Goal: Transaction & Acquisition: Purchase product/service

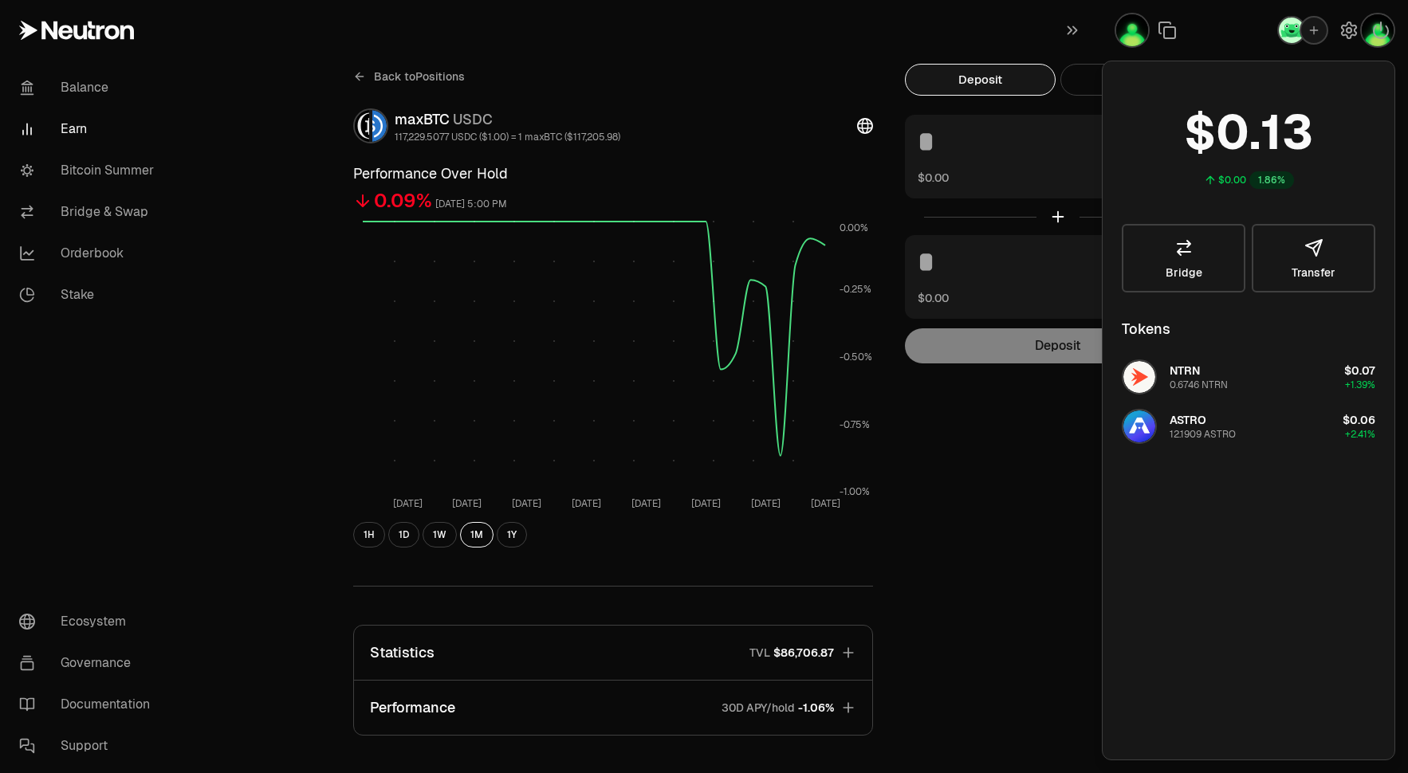
click at [954, 420] on div "Back to Positions maxBTC USDC 117,229.5077 USDC ($1.00) = 1 maxBTC ($117,205.98…" at bounding box center [793, 524] width 919 height 920
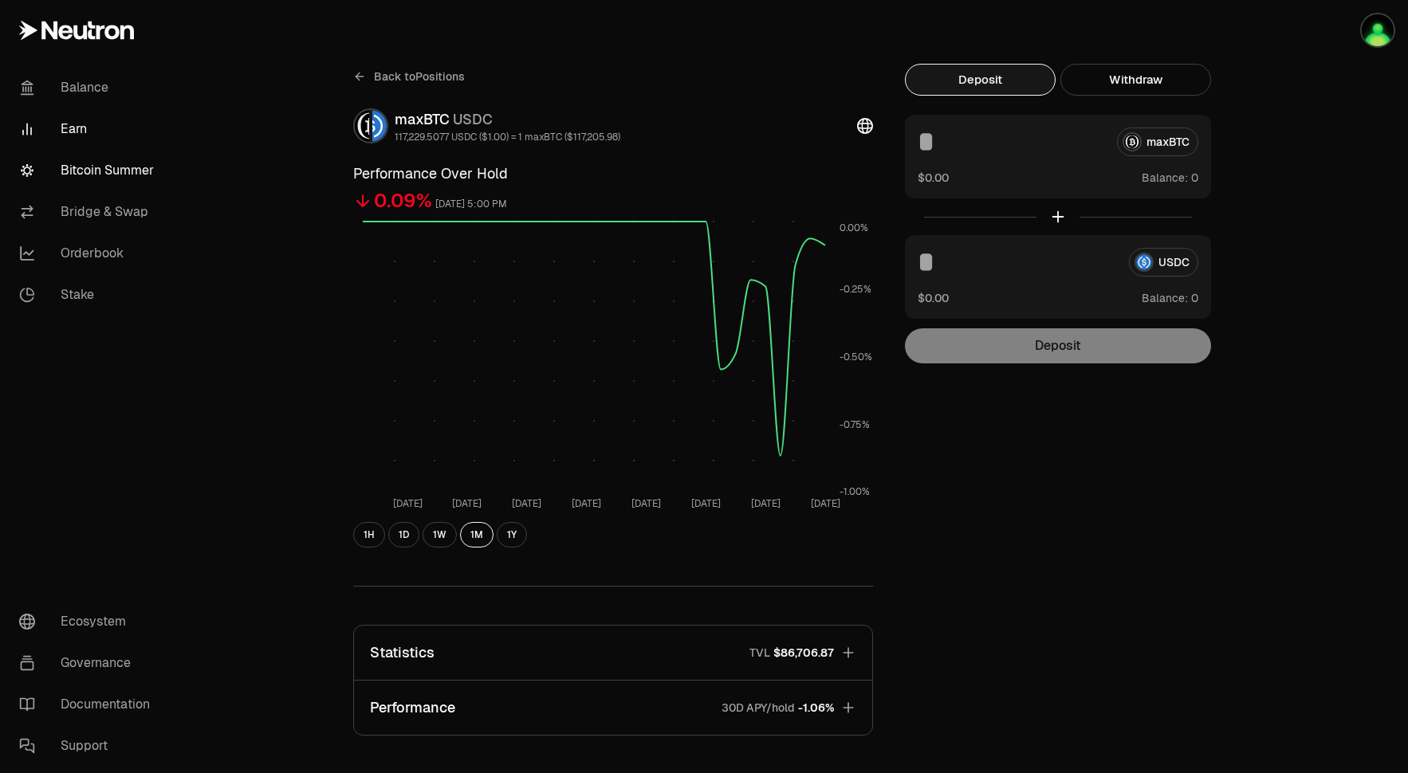
click at [115, 179] on link "Bitcoin Summer" at bounding box center [89, 170] width 166 height 41
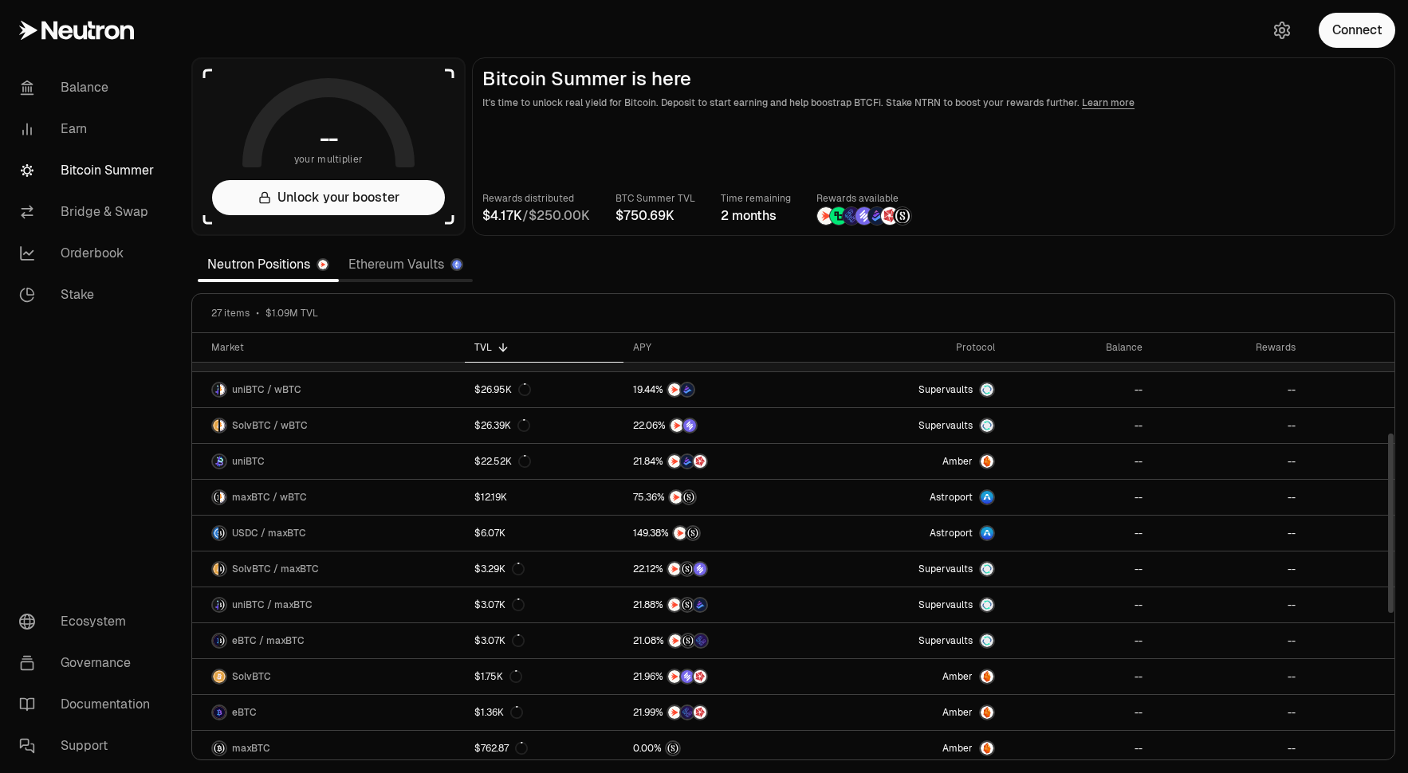
scroll to position [243, 0]
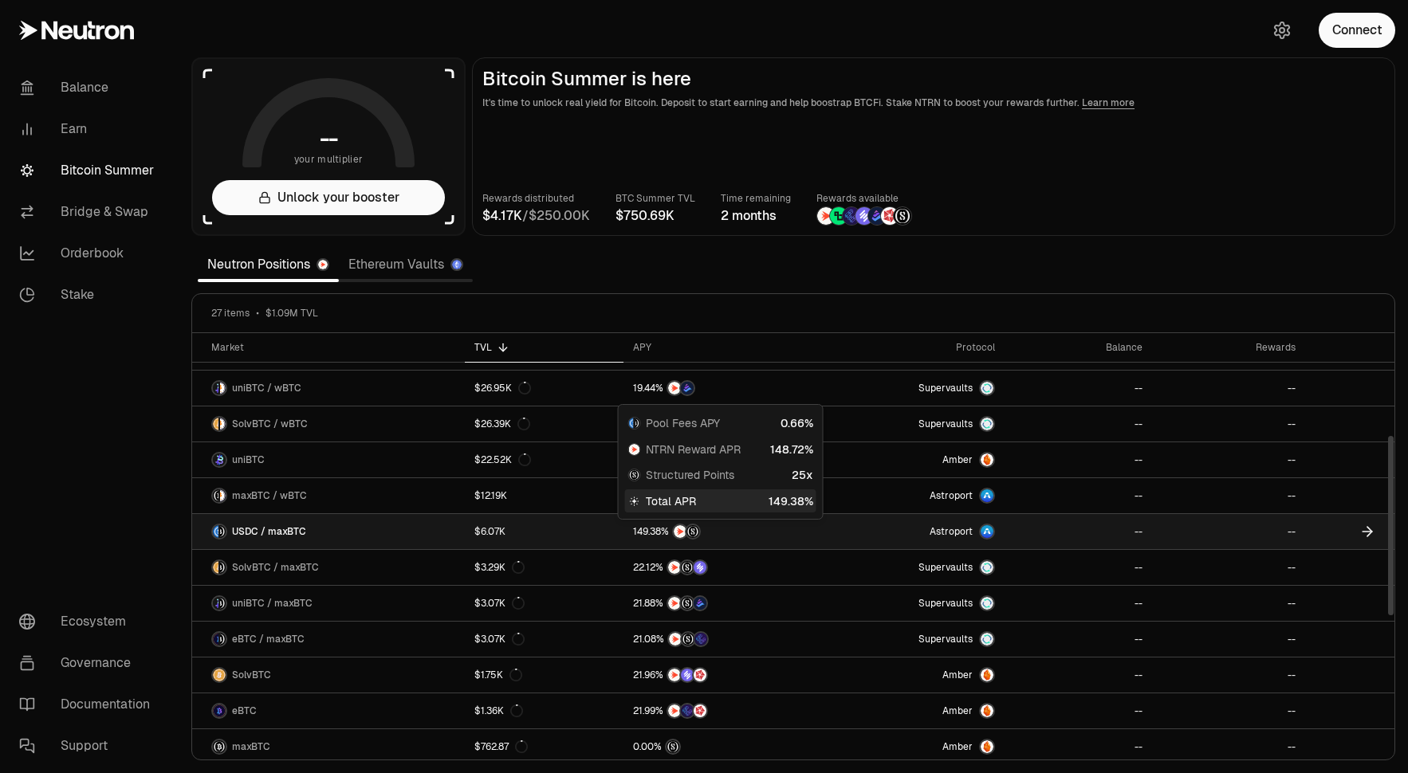
click at [686, 534] on img at bounding box center [680, 531] width 13 height 13
click at [682, 536] on img at bounding box center [680, 531] width 13 height 13
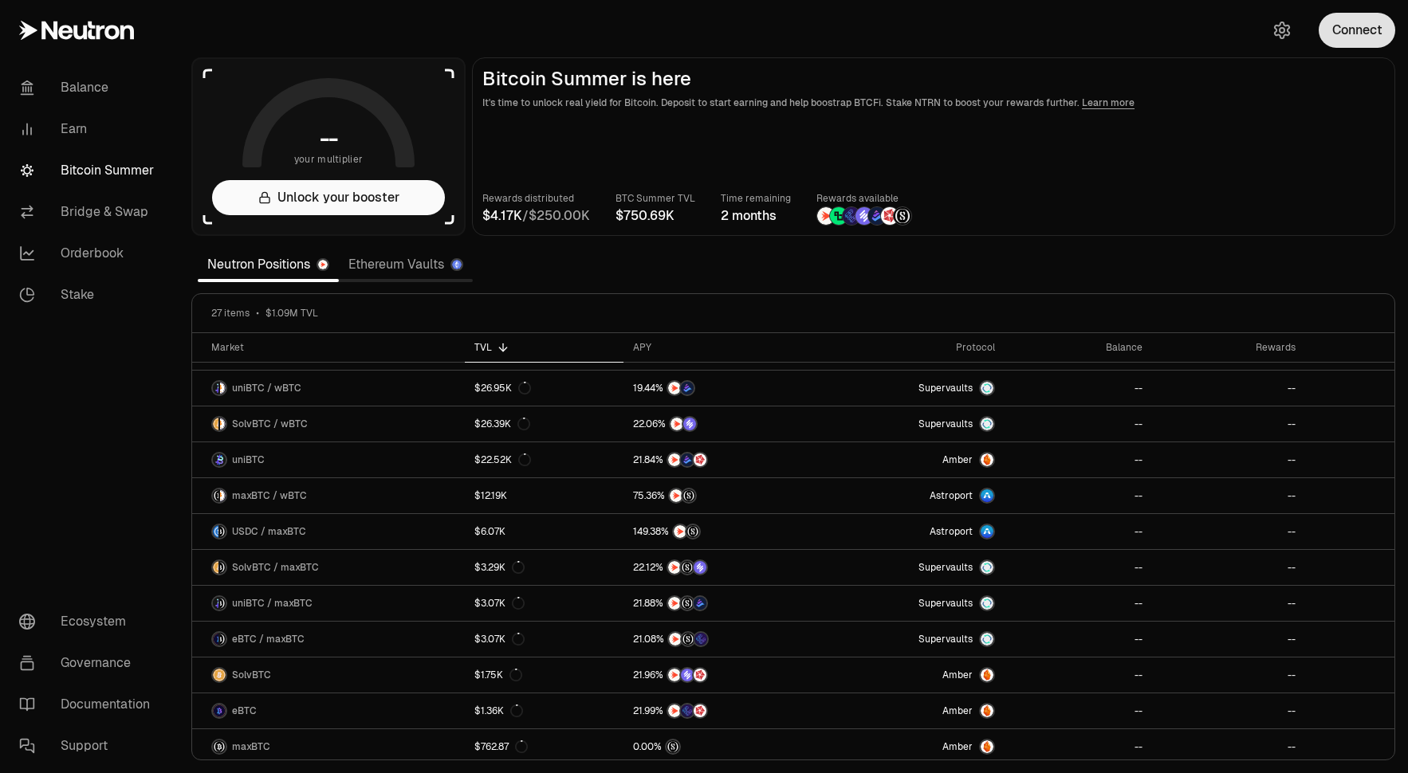
click at [1351, 30] on button "Connect" at bounding box center [1357, 30] width 77 height 35
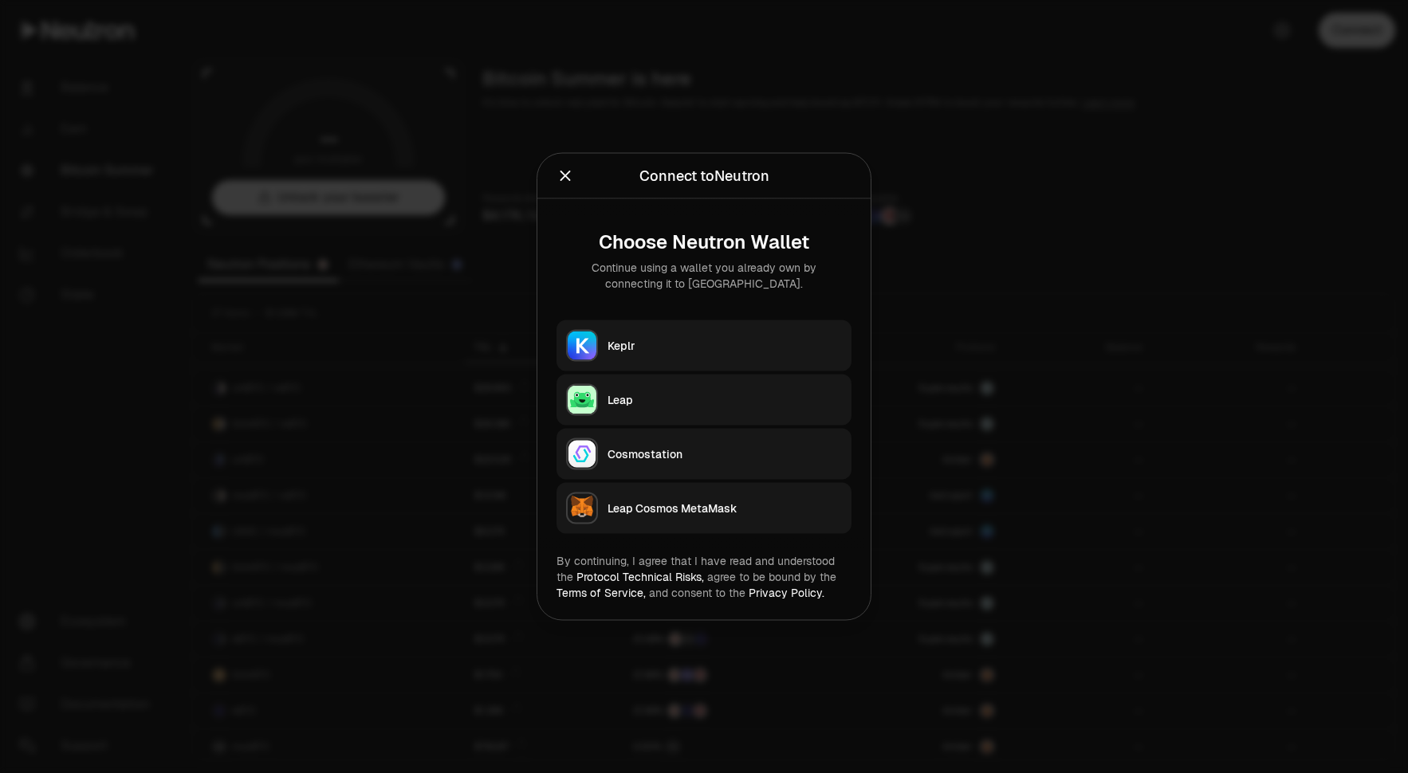
click at [667, 421] on button "Leap" at bounding box center [704, 400] width 295 height 51
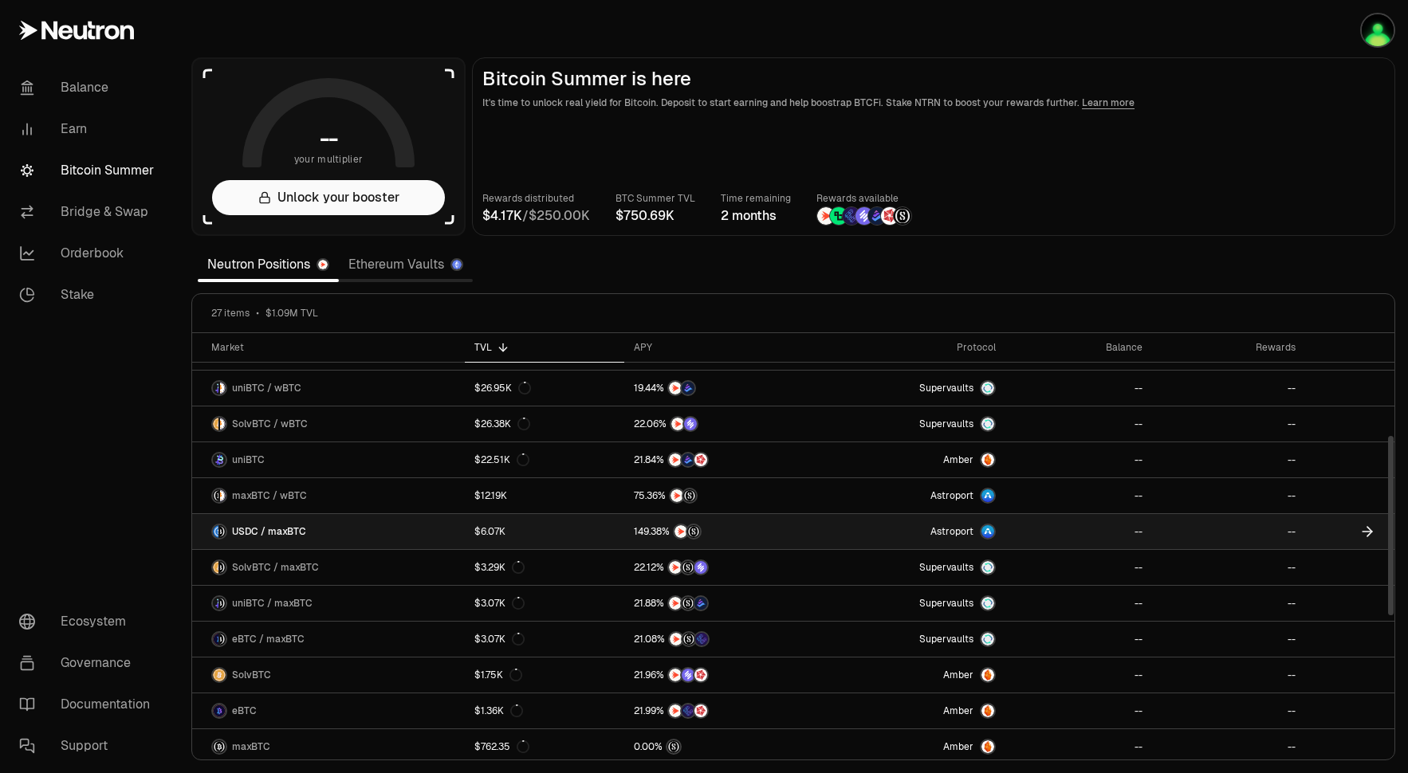
click at [973, 534] on span "Astroport" at bounding box center [952, 531] width 43 height 13
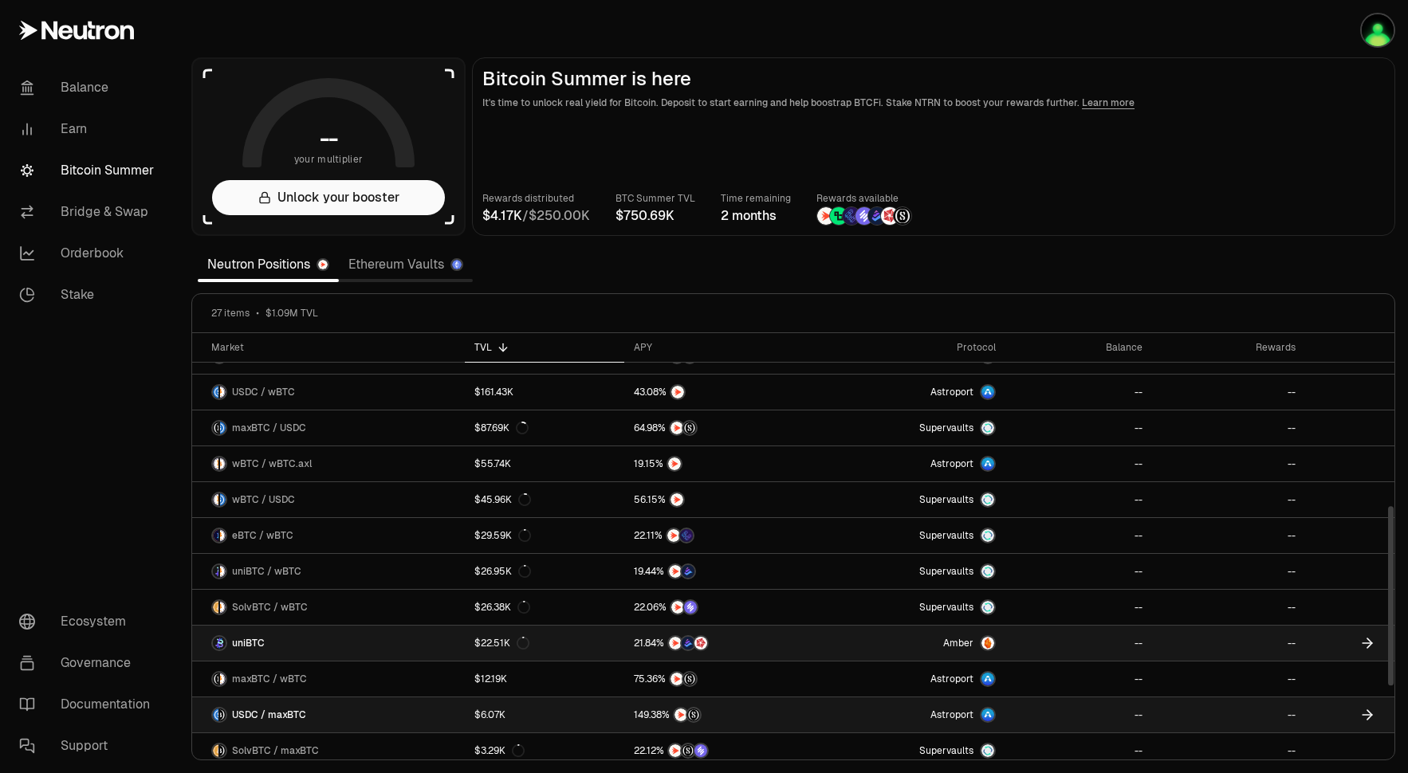
scroll to position [0, 0]
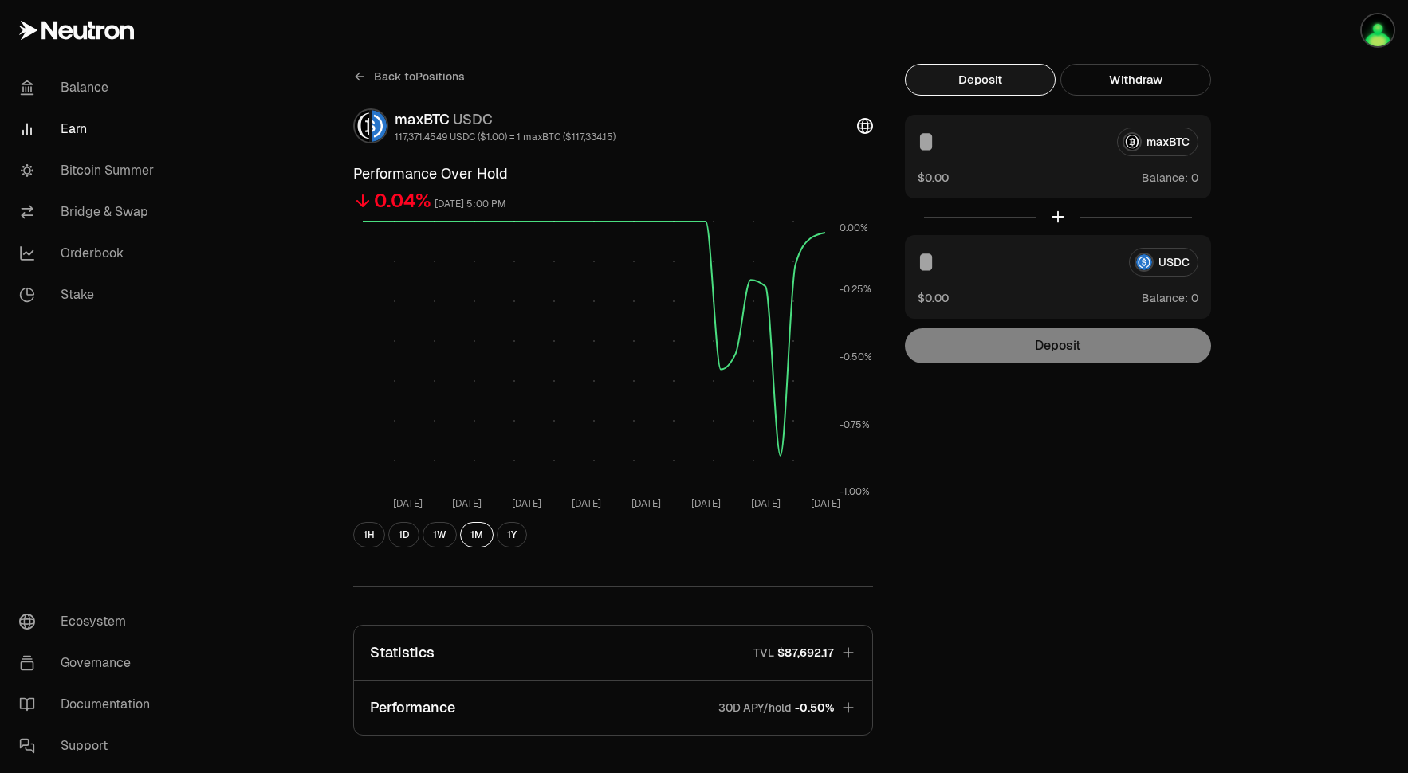
click at [1018, 83] on button "Deposit" at bounding box center [980, 80] width 151 height 32
click at [387, 77] on span "Back to Positions" at bounding box center [419, 77] width 91 height 16
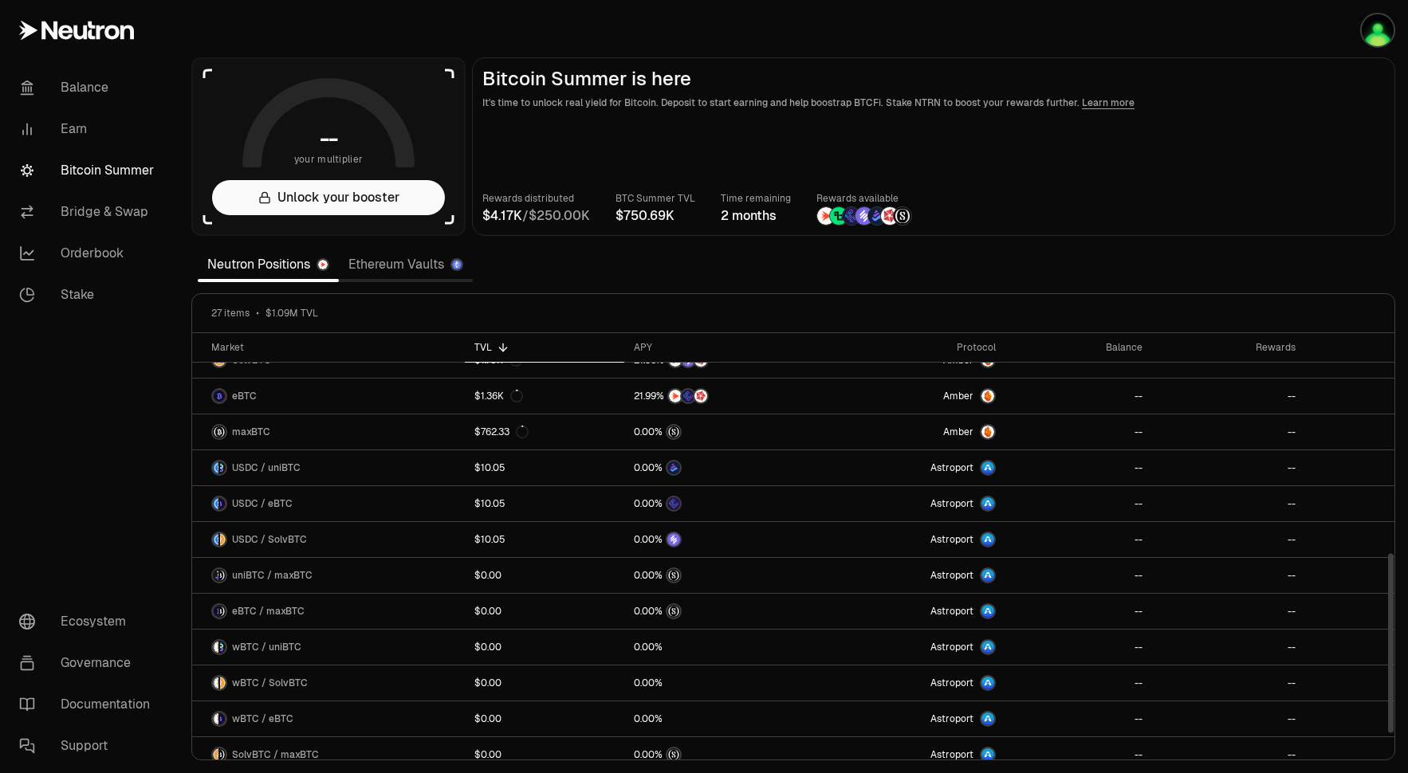
scroll to position [571, 0]
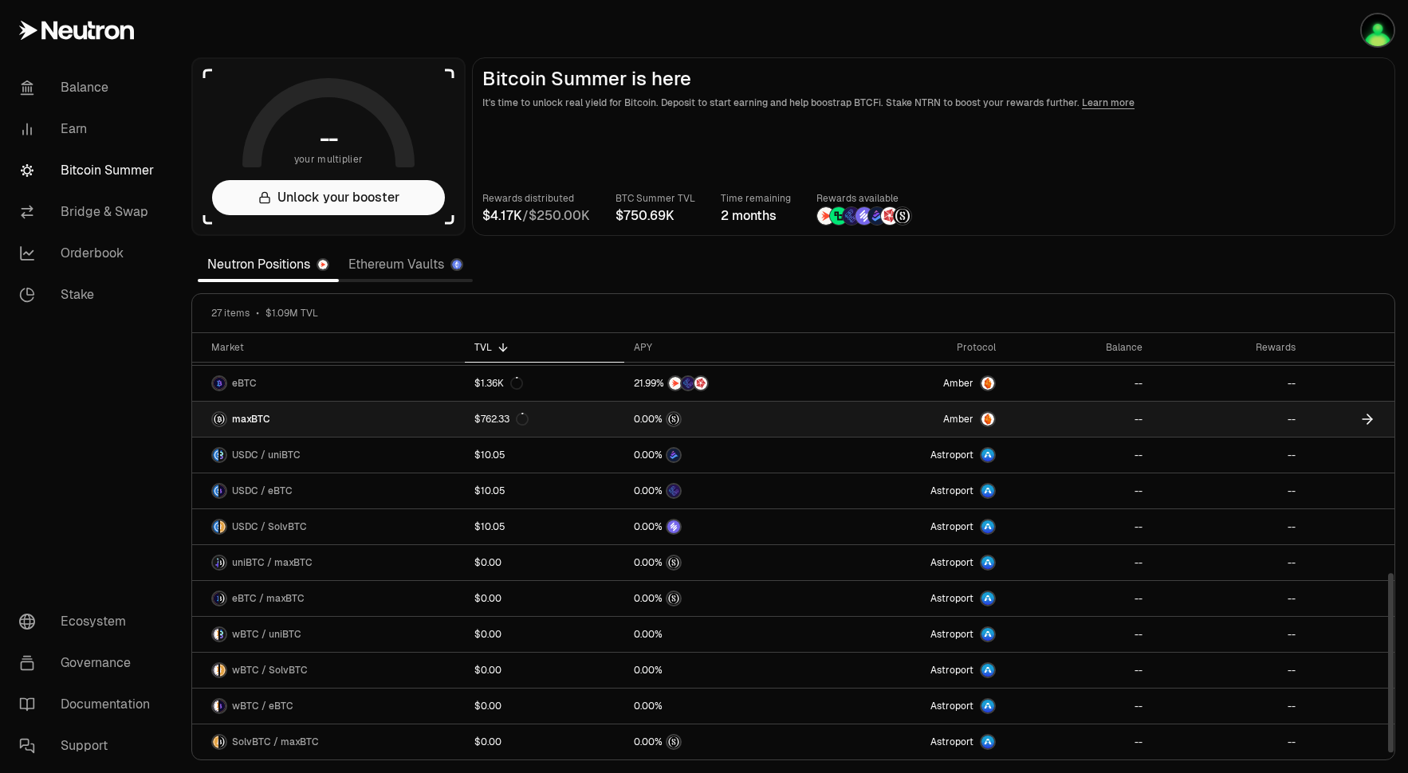
click at [826, 418] on link "Amber" at bounding box center [909, 419] width 191 height 35
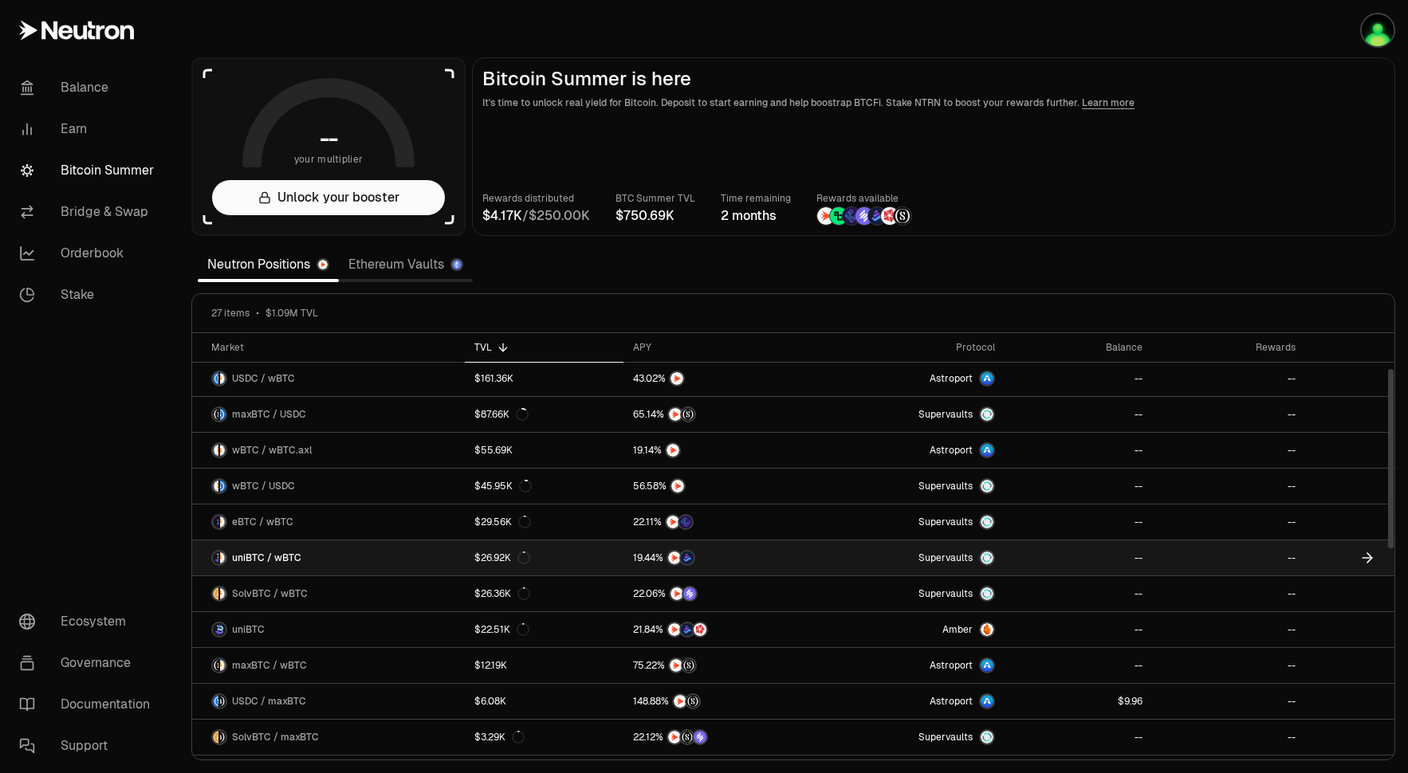
scroll to position [52, 0]
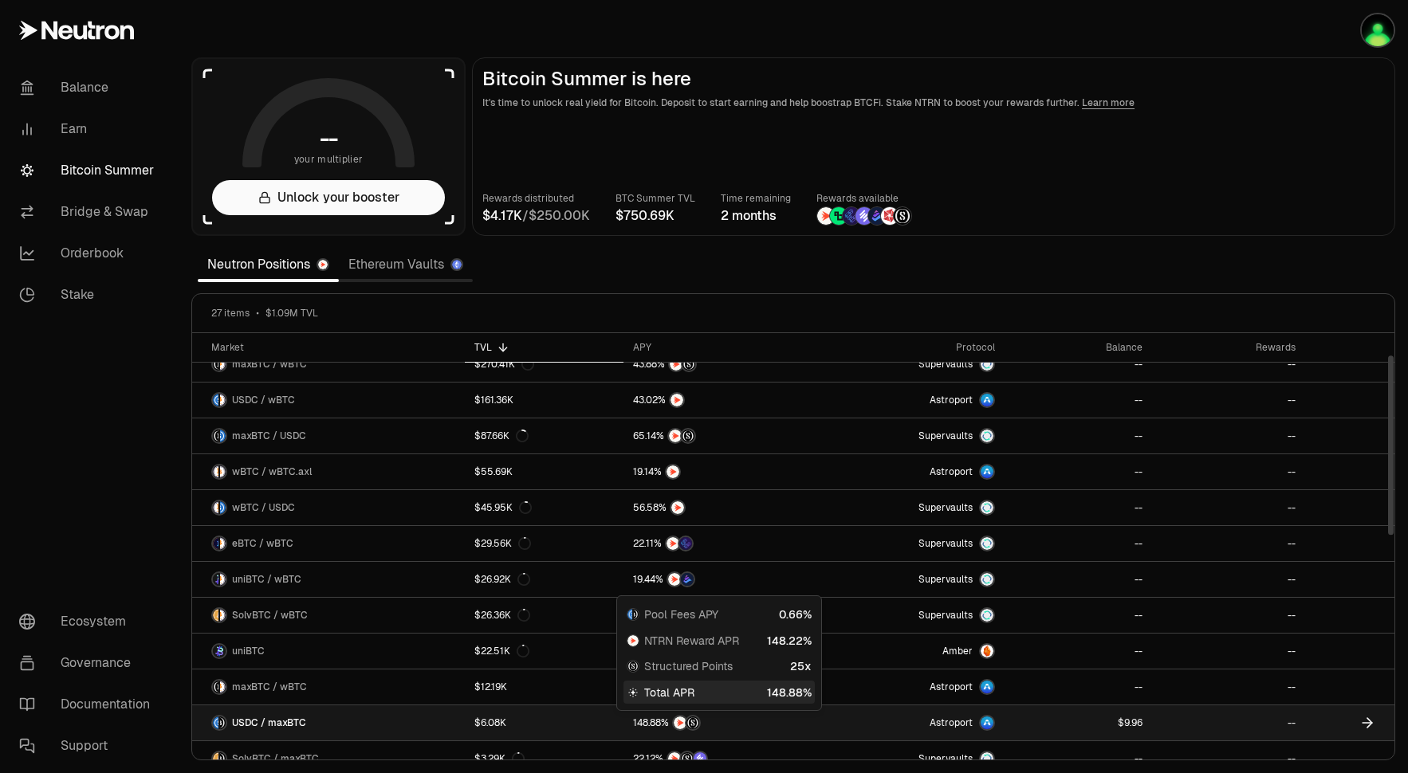
click at [750, 717] on div at bounding box center [718, 723] width 171 height 16
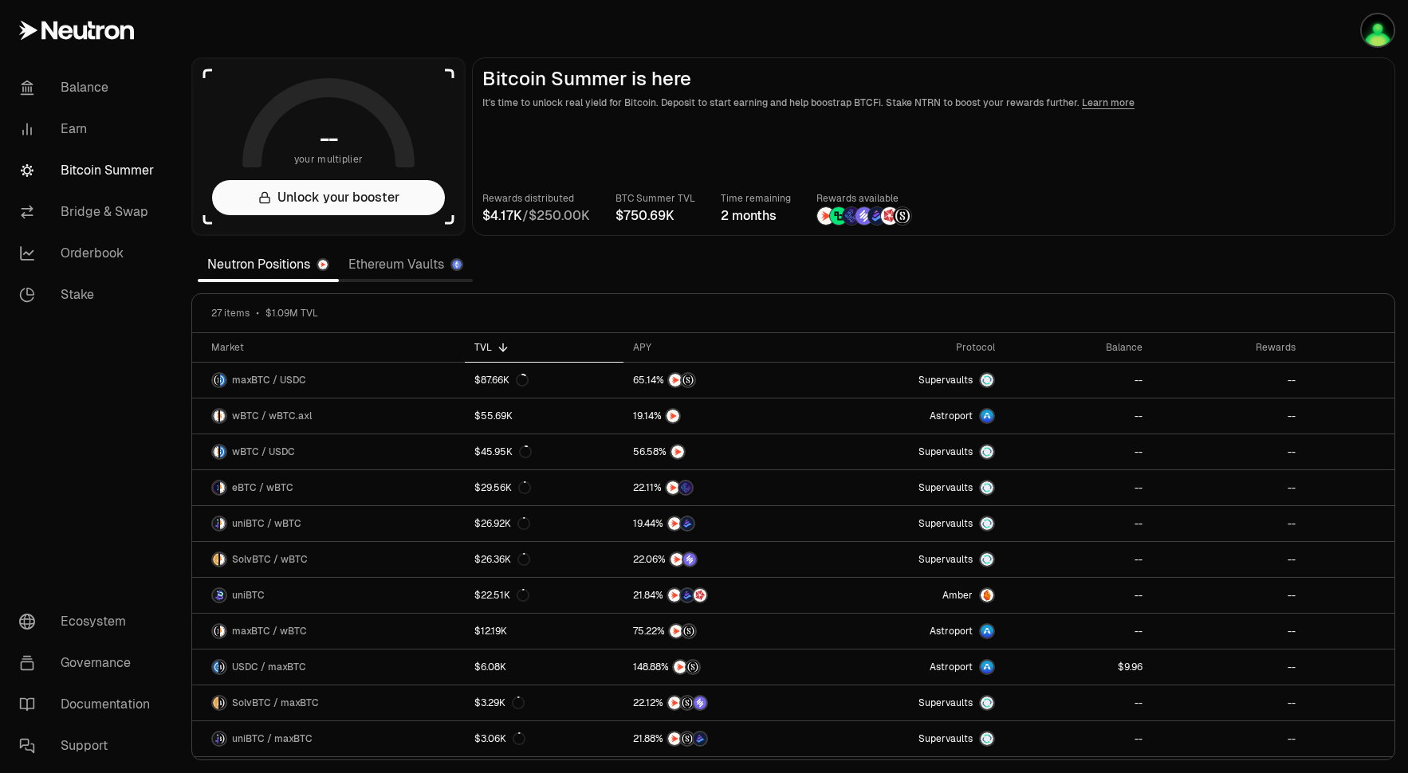
scroll to position [81, 0]
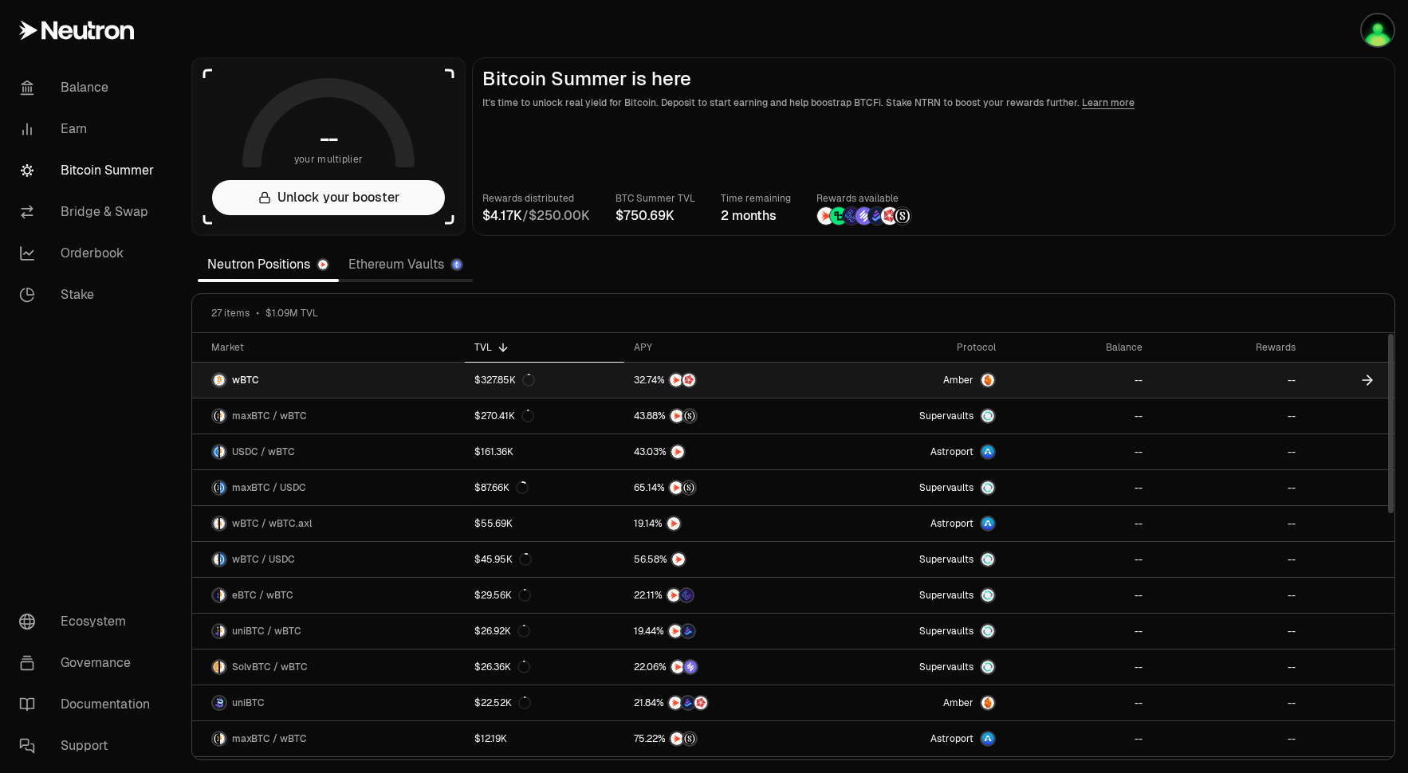
click at [878, 387] on link "Amber" at bounding box center [909, 380] width 191 height 35
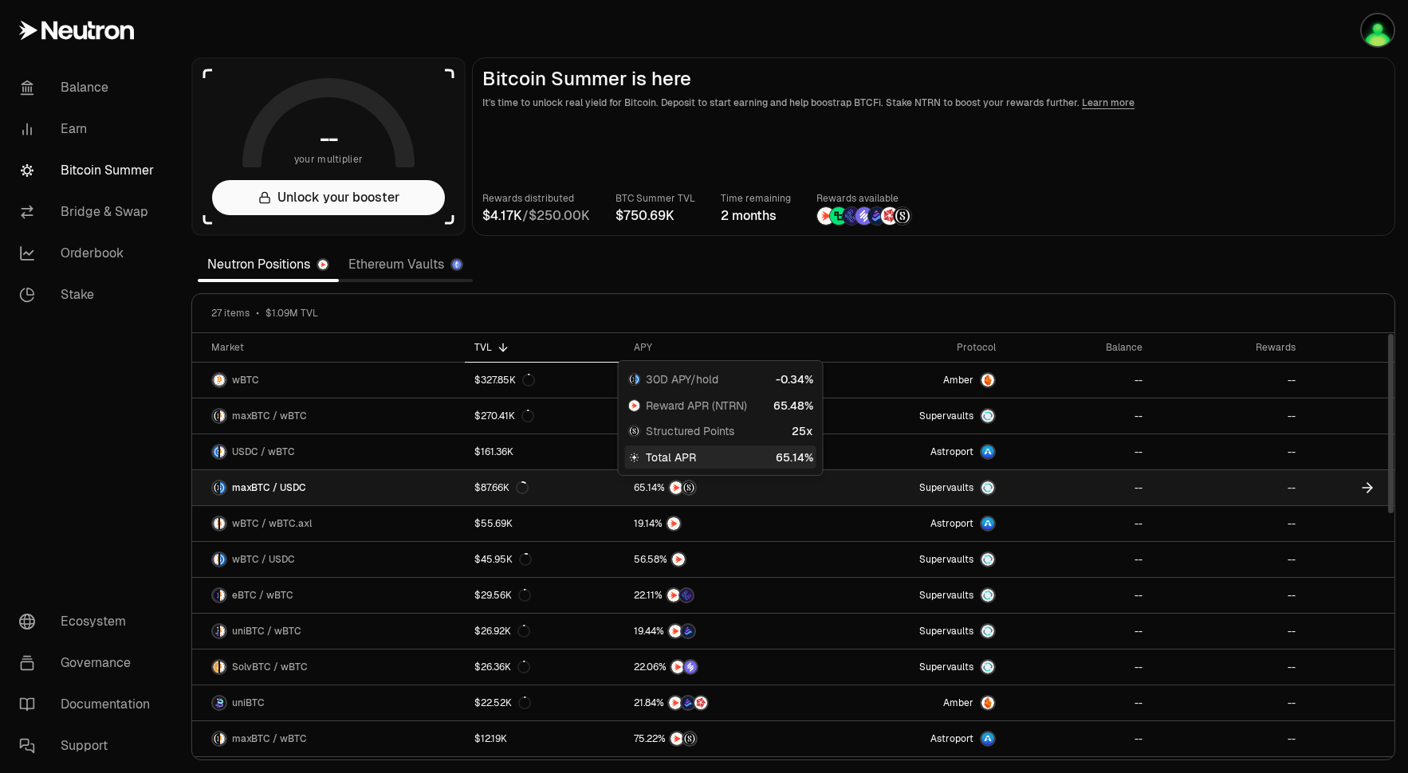
click at [687, 489] on img at bounding box center [689, 488] width 13 height 13
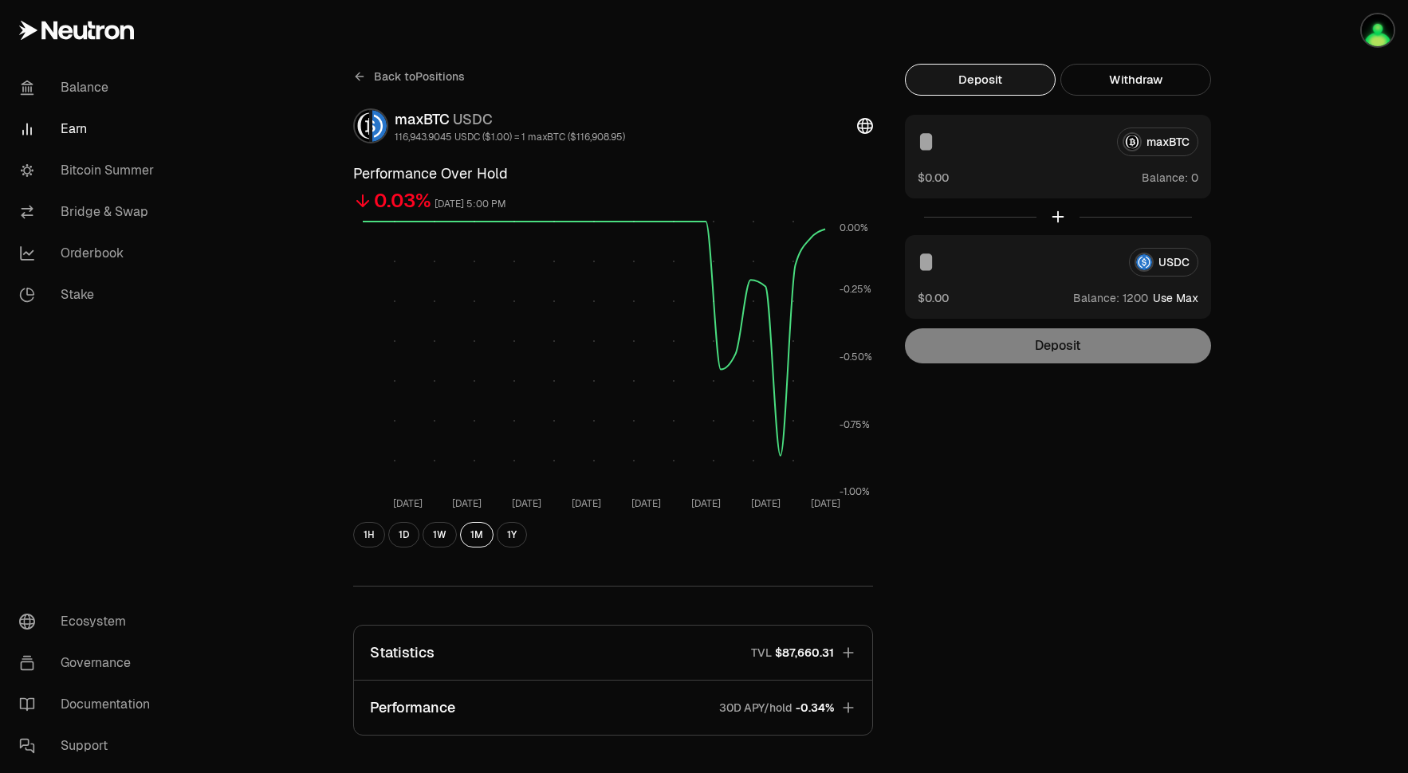
click at [1156, 285] on div "USDC $0.00 Balance: Use Max" at bounding box center [1058, 277] width 306 height 84
click at [1184, 299] on button "Use Max" at bounding box center [1175, 298] width 45 height 16
type input "****"
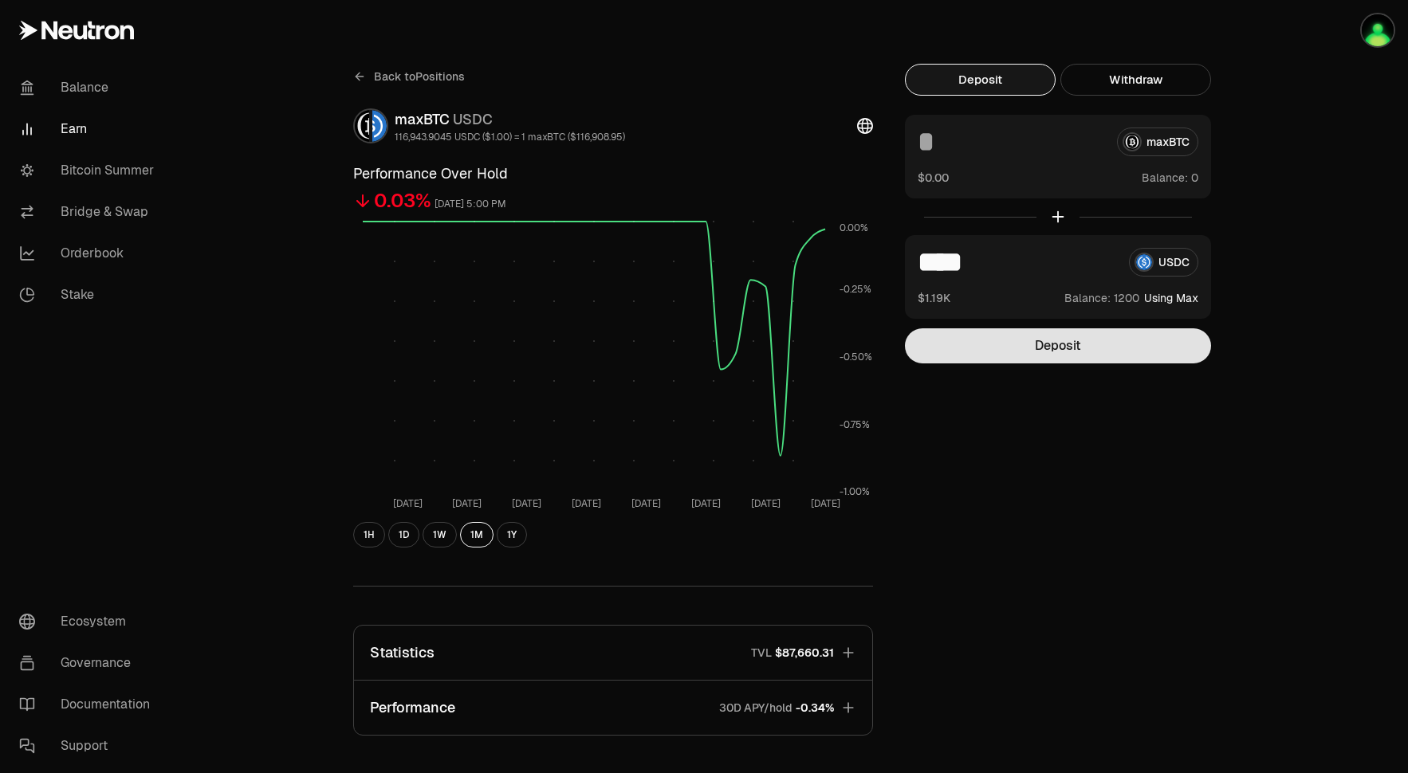
click at [1151, 341] on button "Deposit" at bounding box center [1058, 346] width 306 height 35
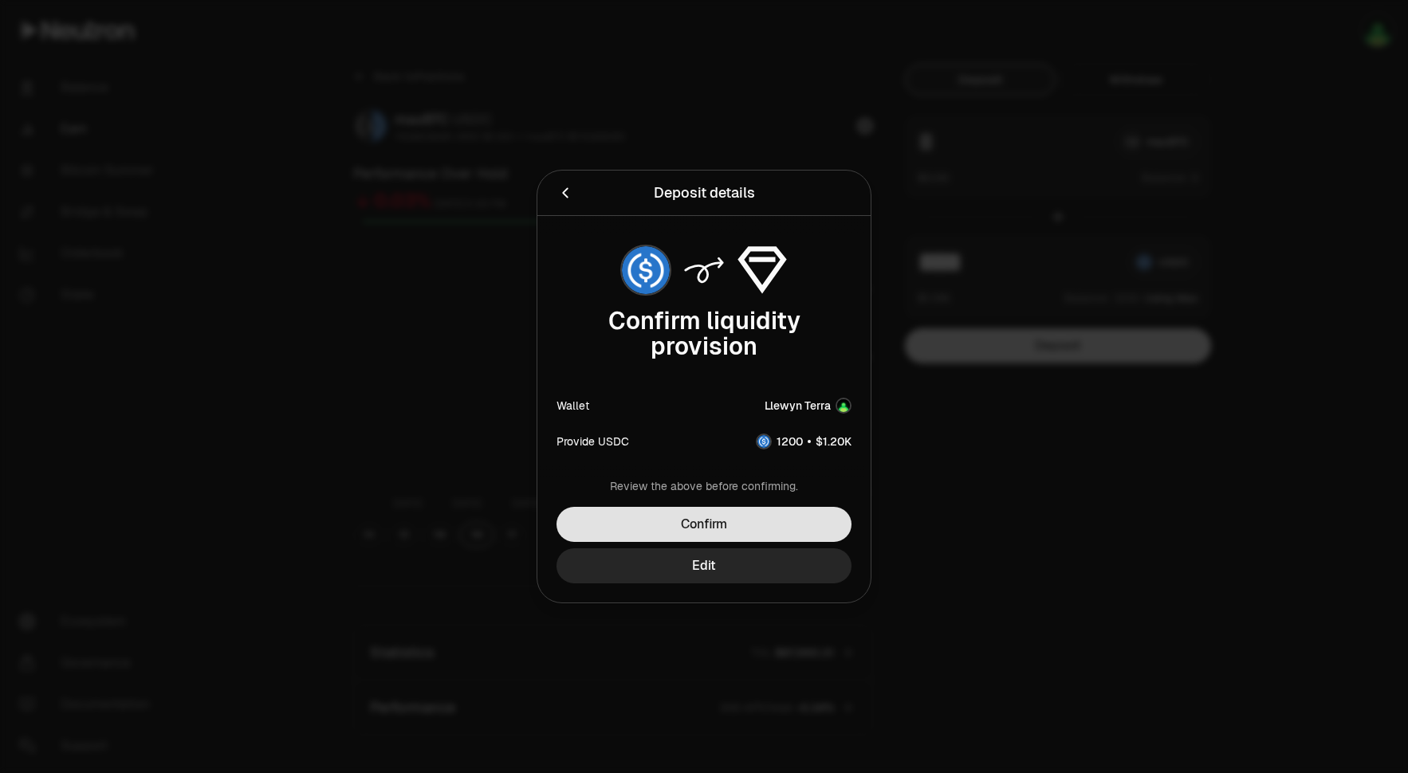
click at [718, 524] on button "Confirm" at bounding box center [704, 524] width 295 height 35
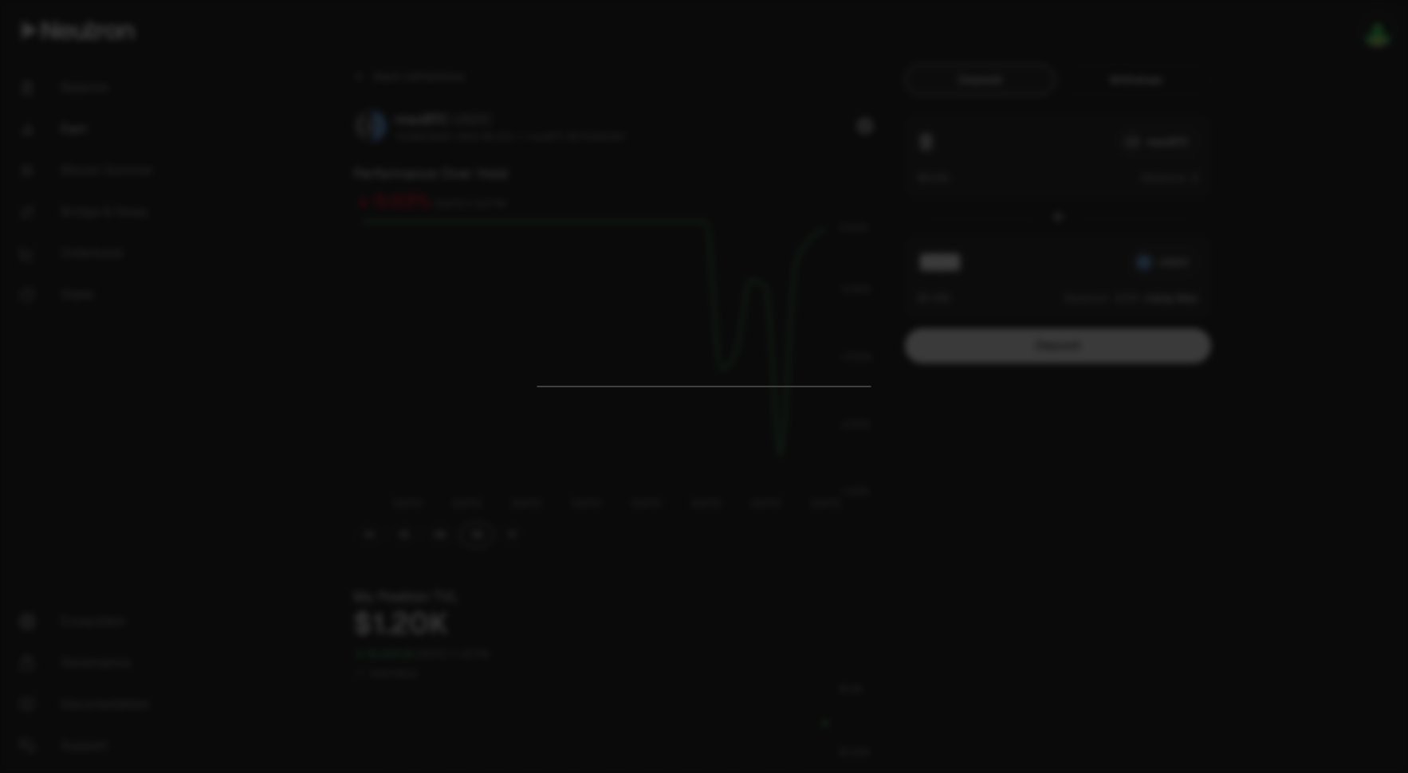
click at [1053, 523] on div at bounding box center [704, 386] width 1408 height 773
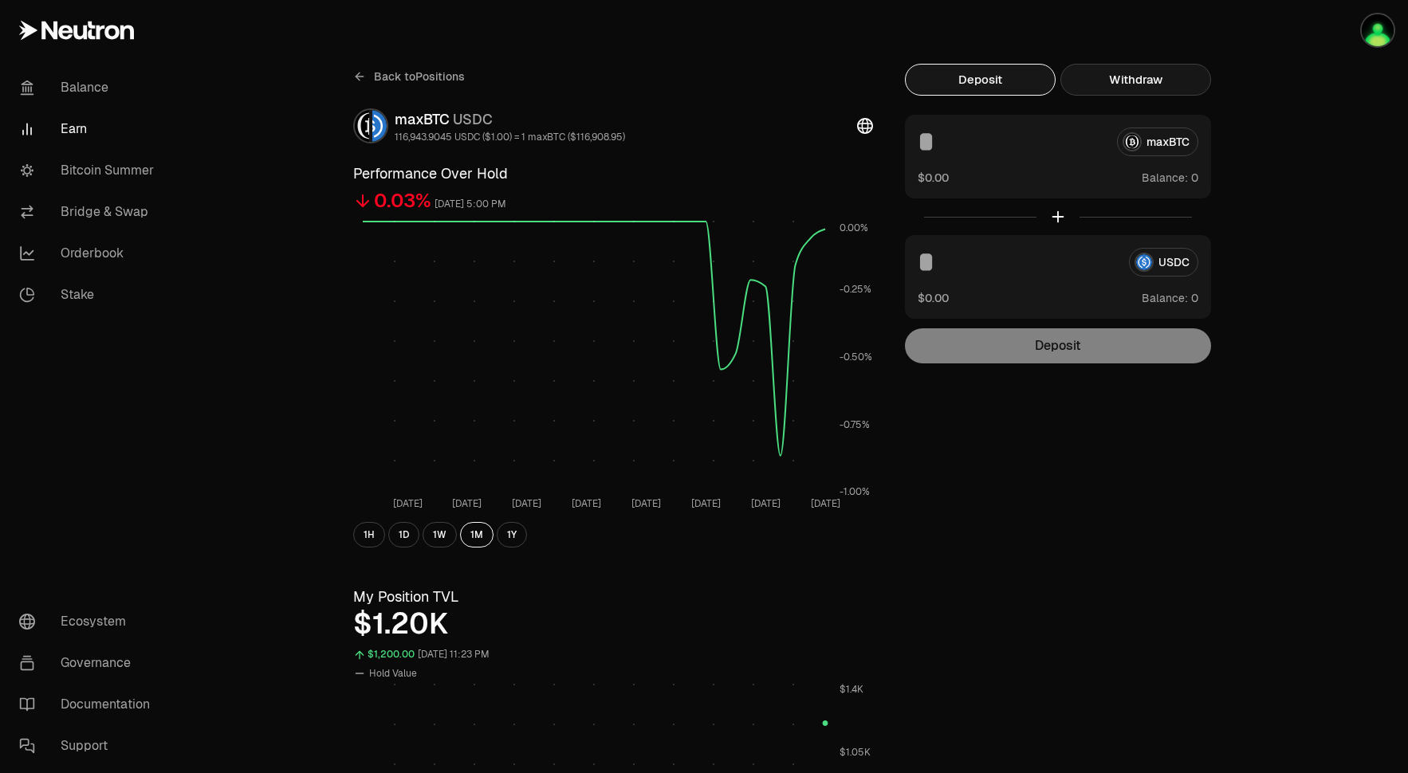
click at [1151, 73] on button "Withdraw" at bounding box center [1135, 80] width 151 height 32
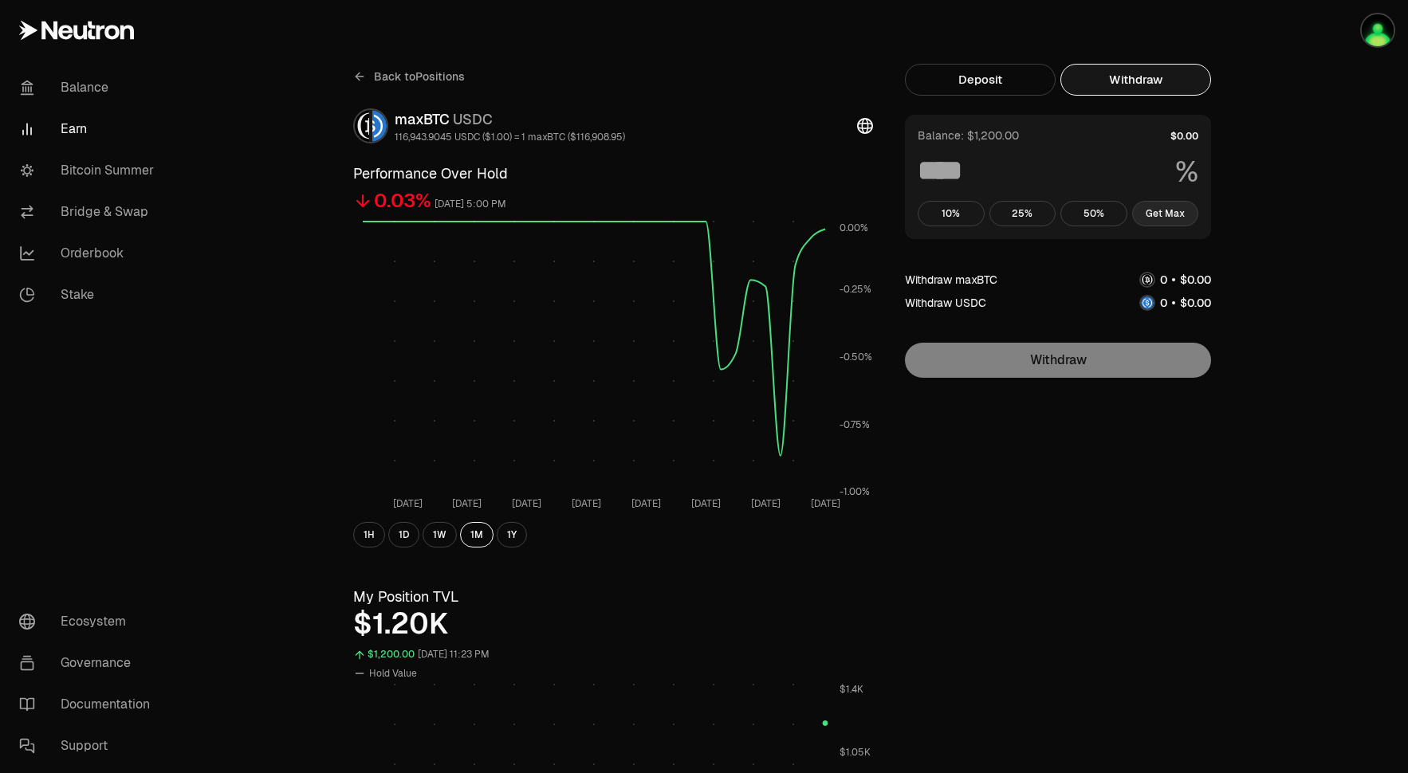
click at [1159, 218] on button "Get Max" at bounding box center [1165, 214] width 67 height 26
type input "***"
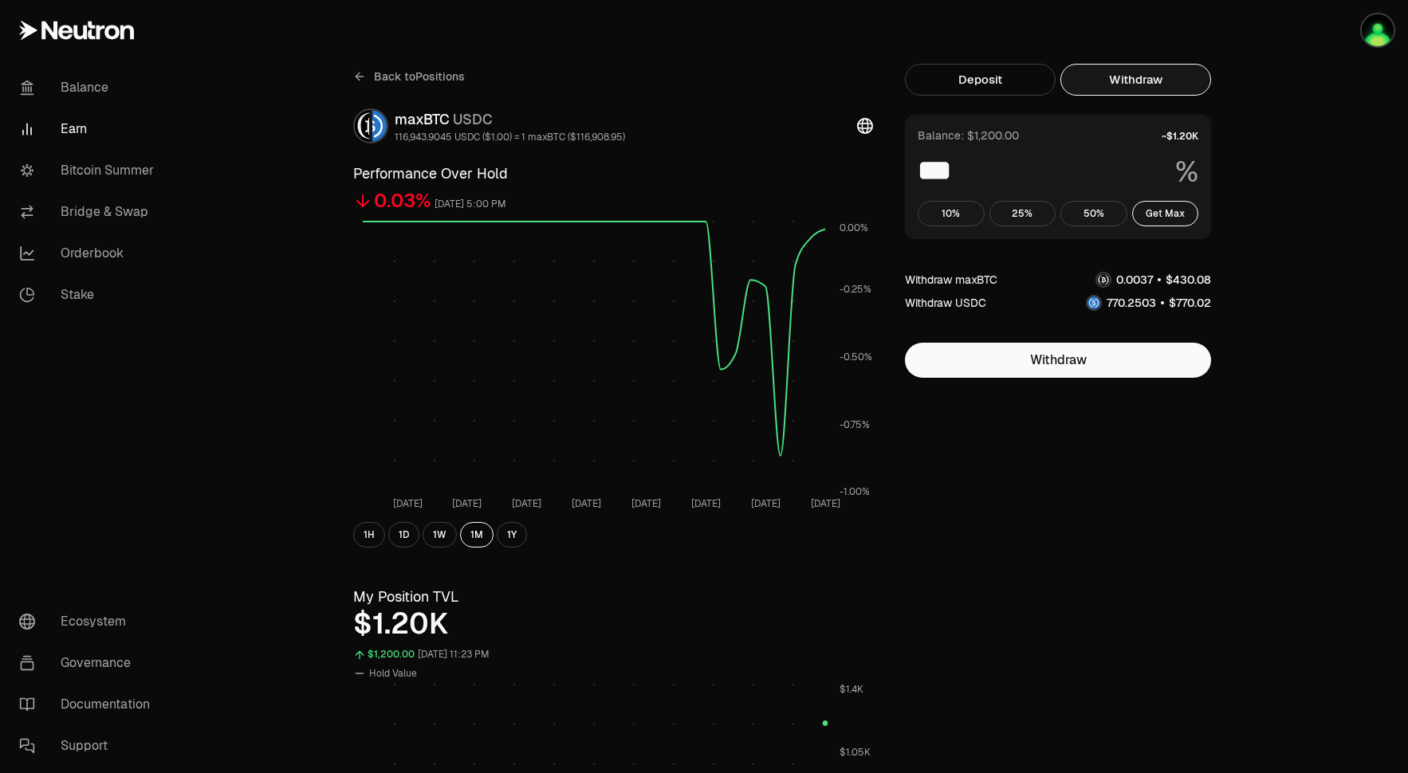
click at [1242, 292] on div "Back to Positions maxBTC USDC 116,943.9045 USDC ($1.00) = 1 maxBTC ($116,908.95…" at bounding box center [793, 755] width 919 height 1383
click at [356, 77] on icon at bounding box center [358, 76] width 4 height 7
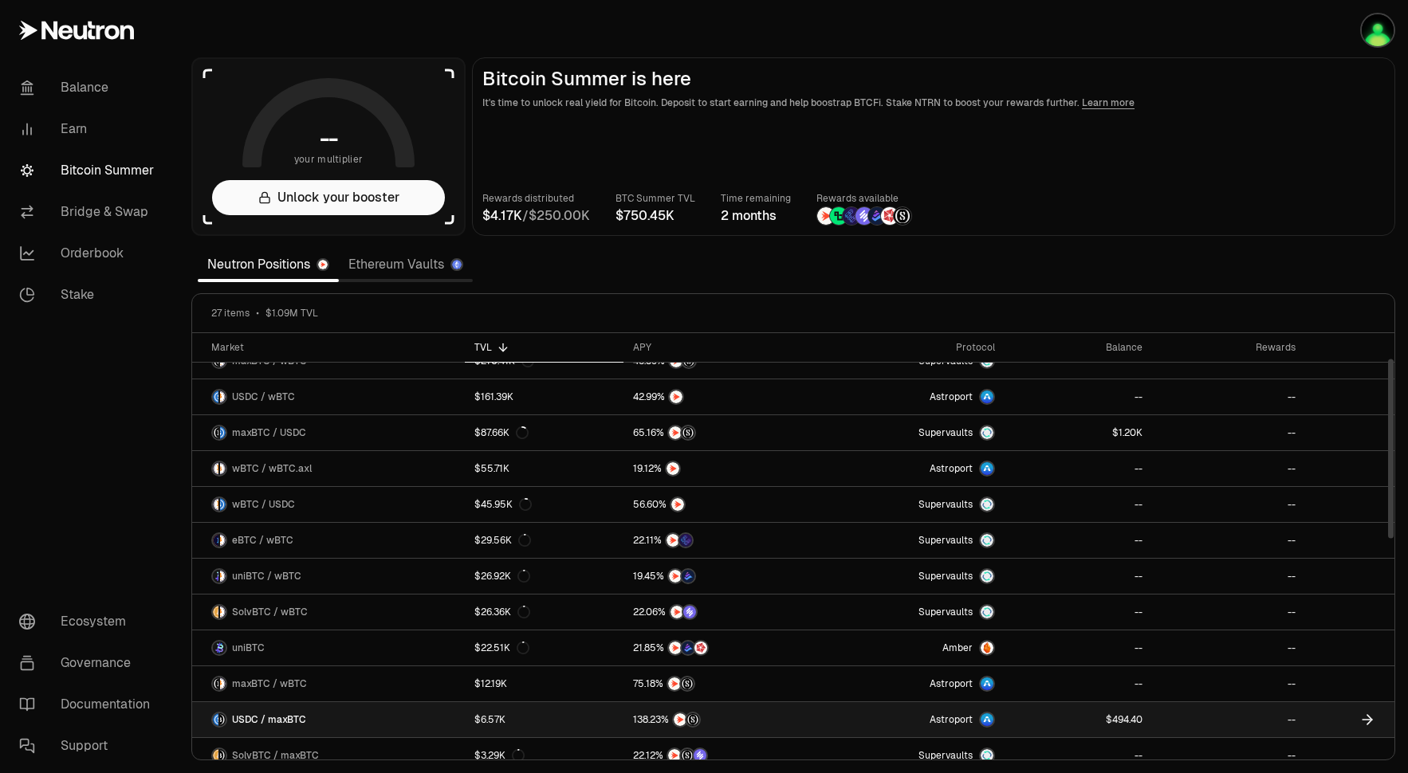
scroll to position [53, 0]
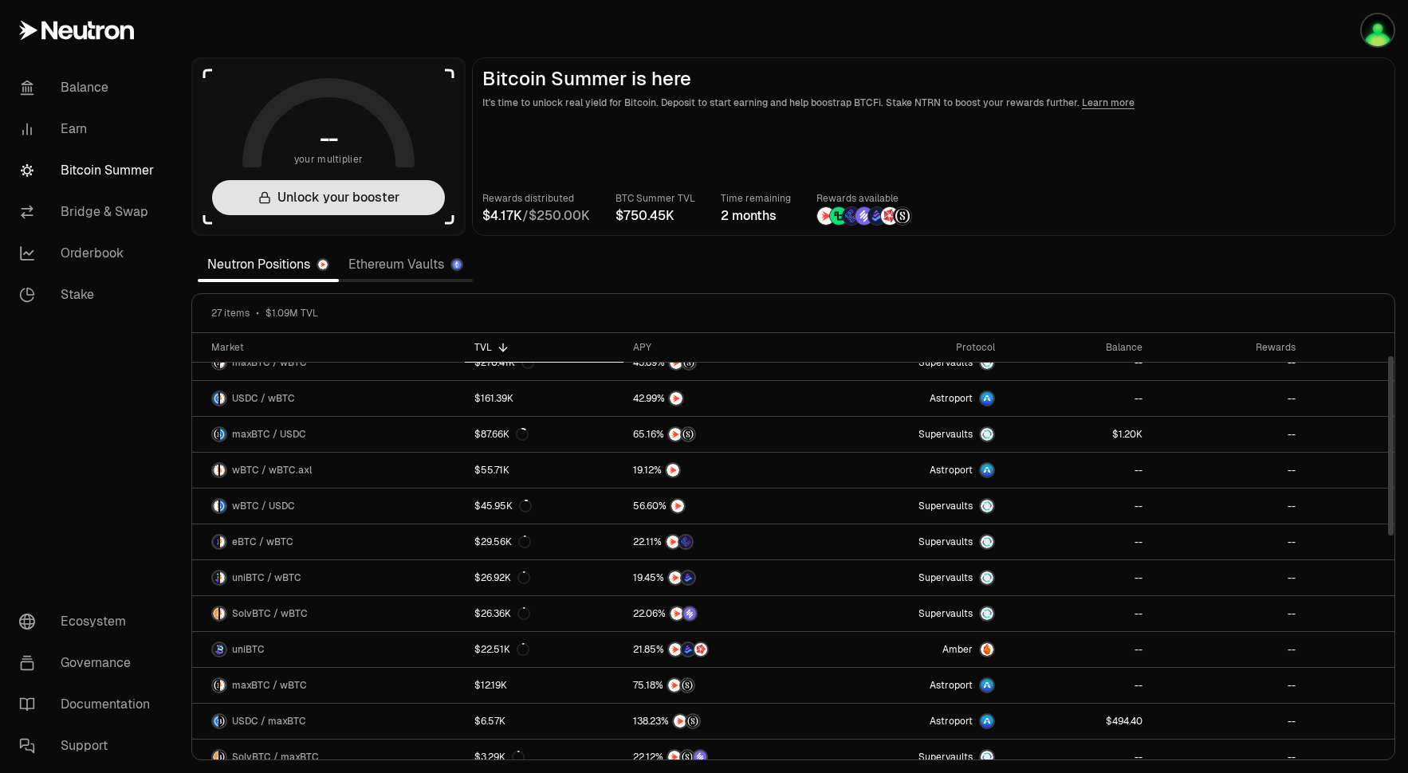
click at [372, 201] on button "Unlock your booster" at bounding box center [328, 197] width 233 height 35
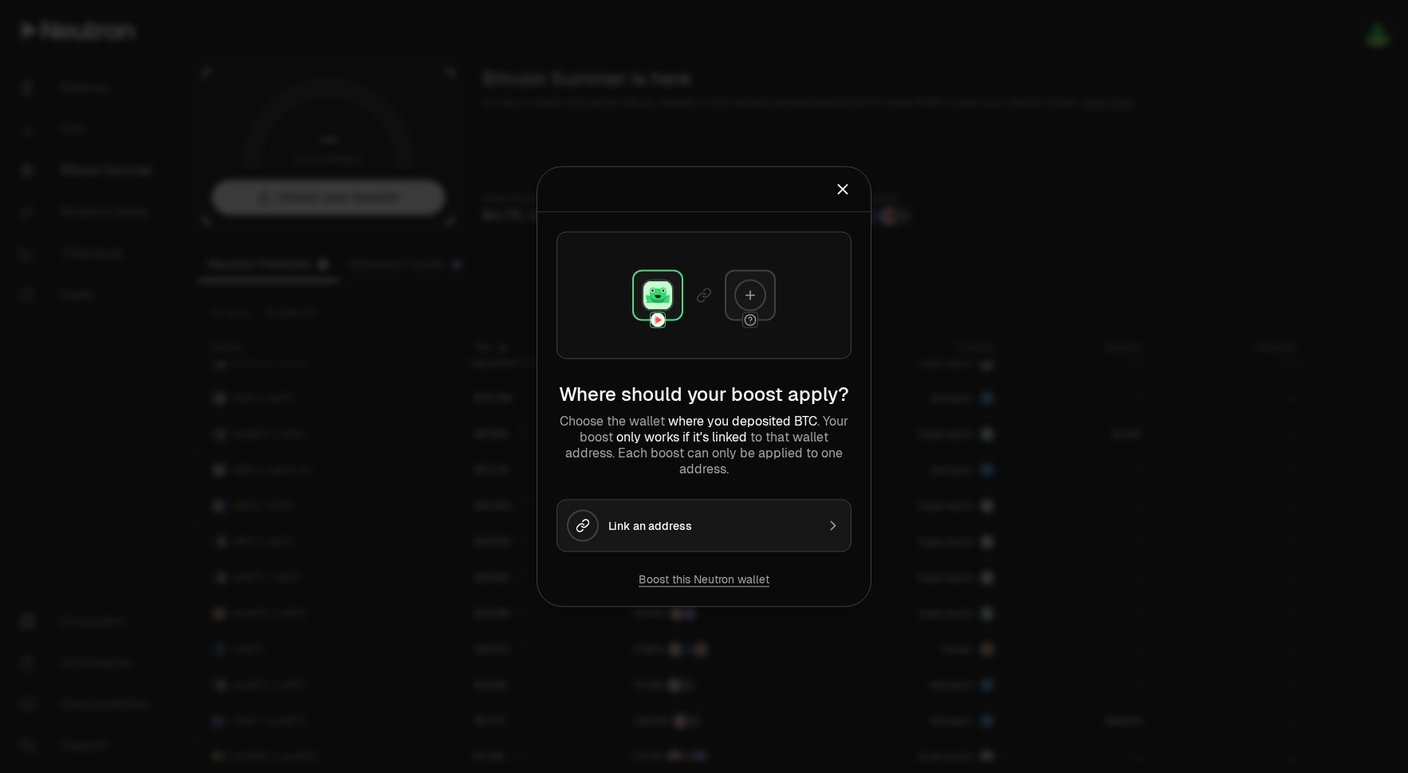
click at [715, 531] on div "Link an address" at bounding box center [711, 526] width 207 height 16
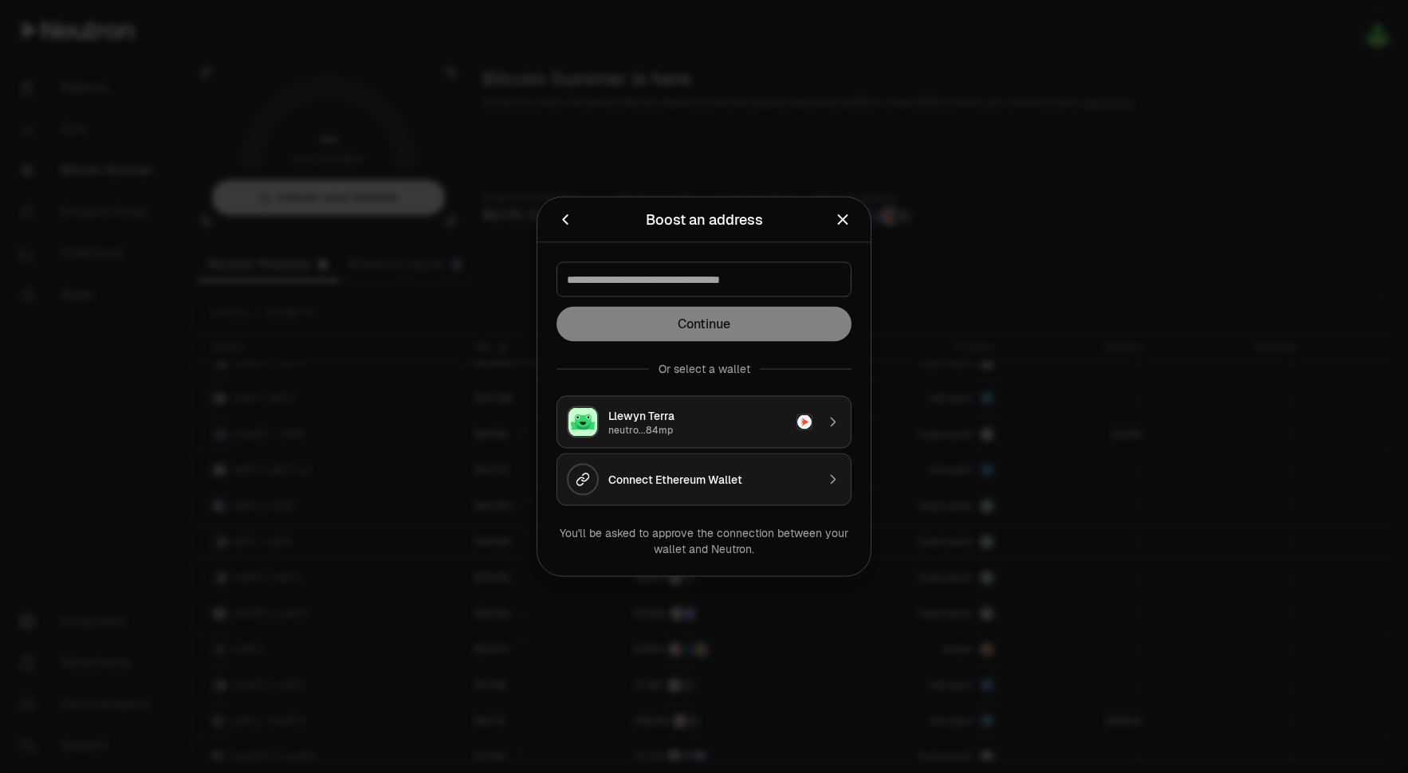
click at [677, 414] on div "Llewyn Terra" at bounding box center [697, 416] width 179 height 16
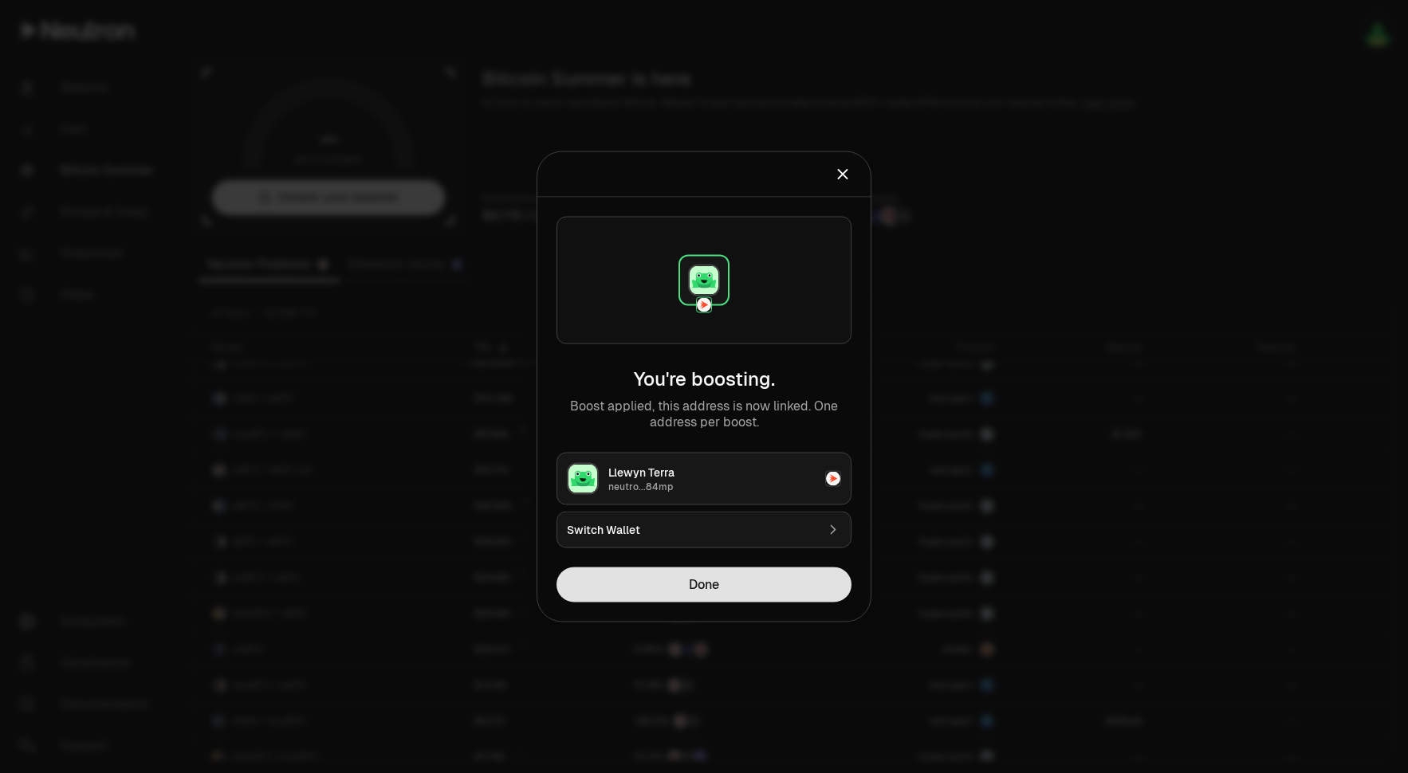
click at [713, 591] on button "Done" at bounding box center [704, 585] width 295 height 35
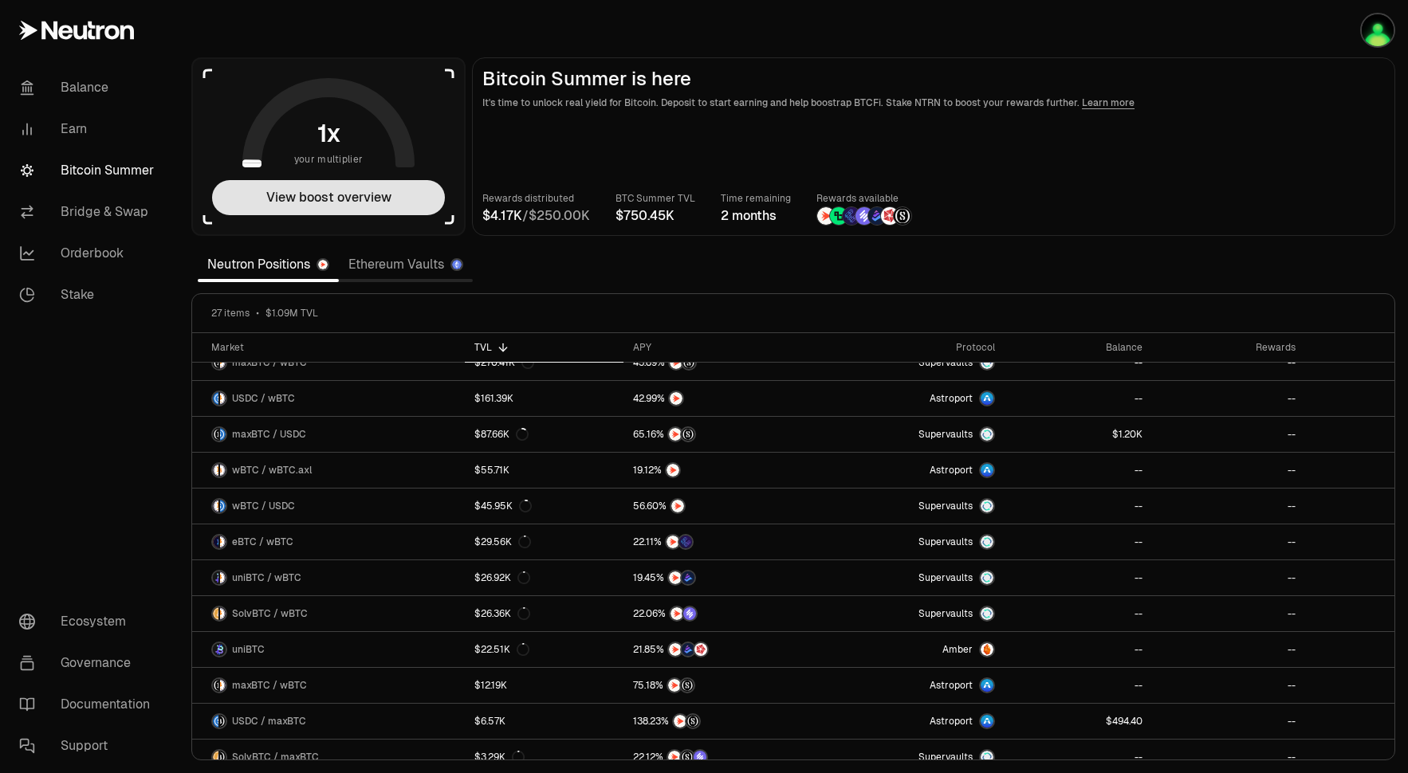
click at [307, 203] on button "View boost overview" at bounding box center [328, 197] width 233 height 35
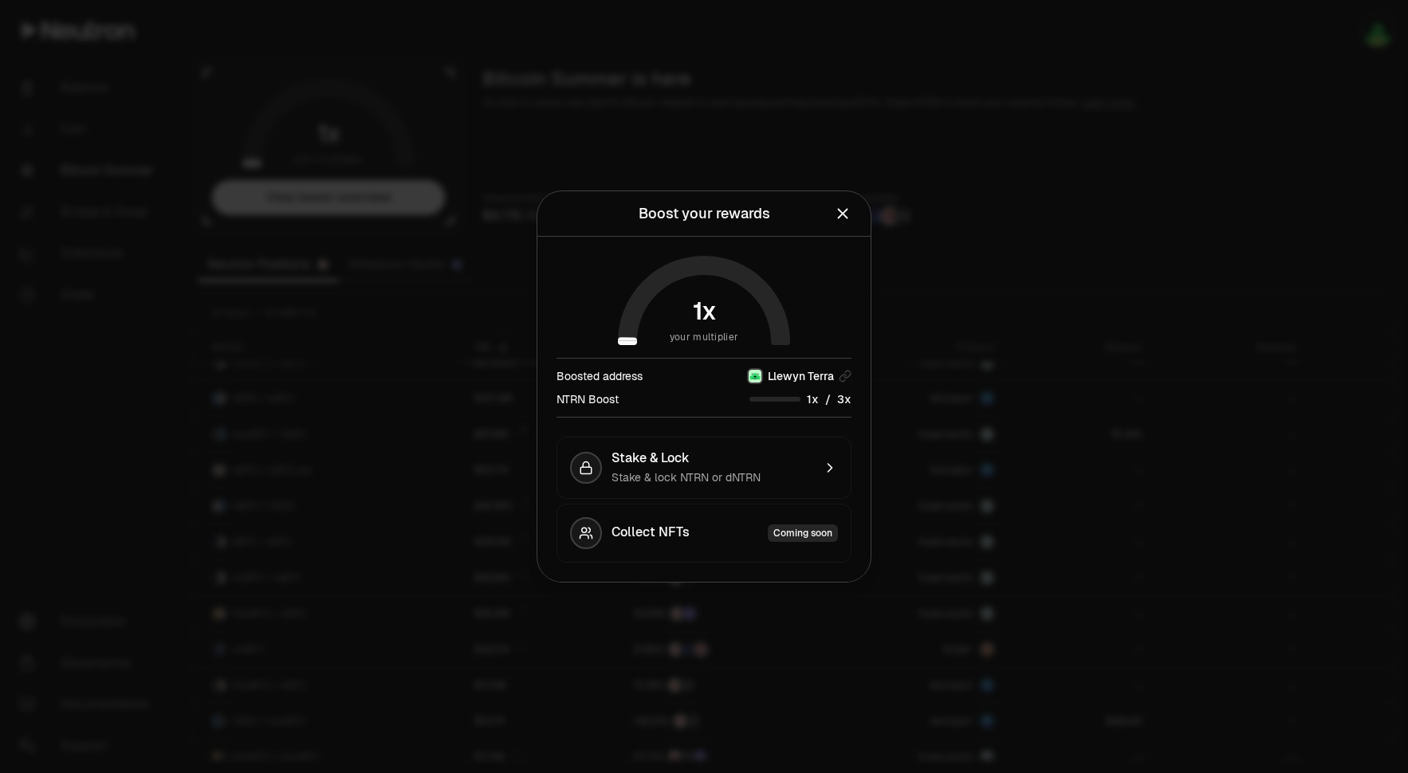
drag, startPoint x: 799, startPoint y: 399, endPoint x: 812, endPoint y: 399, distance: 12.8
click at [812, 399] on div "/" at bounding box center [801, 399] width 102 height 17
click at [797, 465] on div "Stake & Lock" at bounding box center [712, 459] width 201 height 16
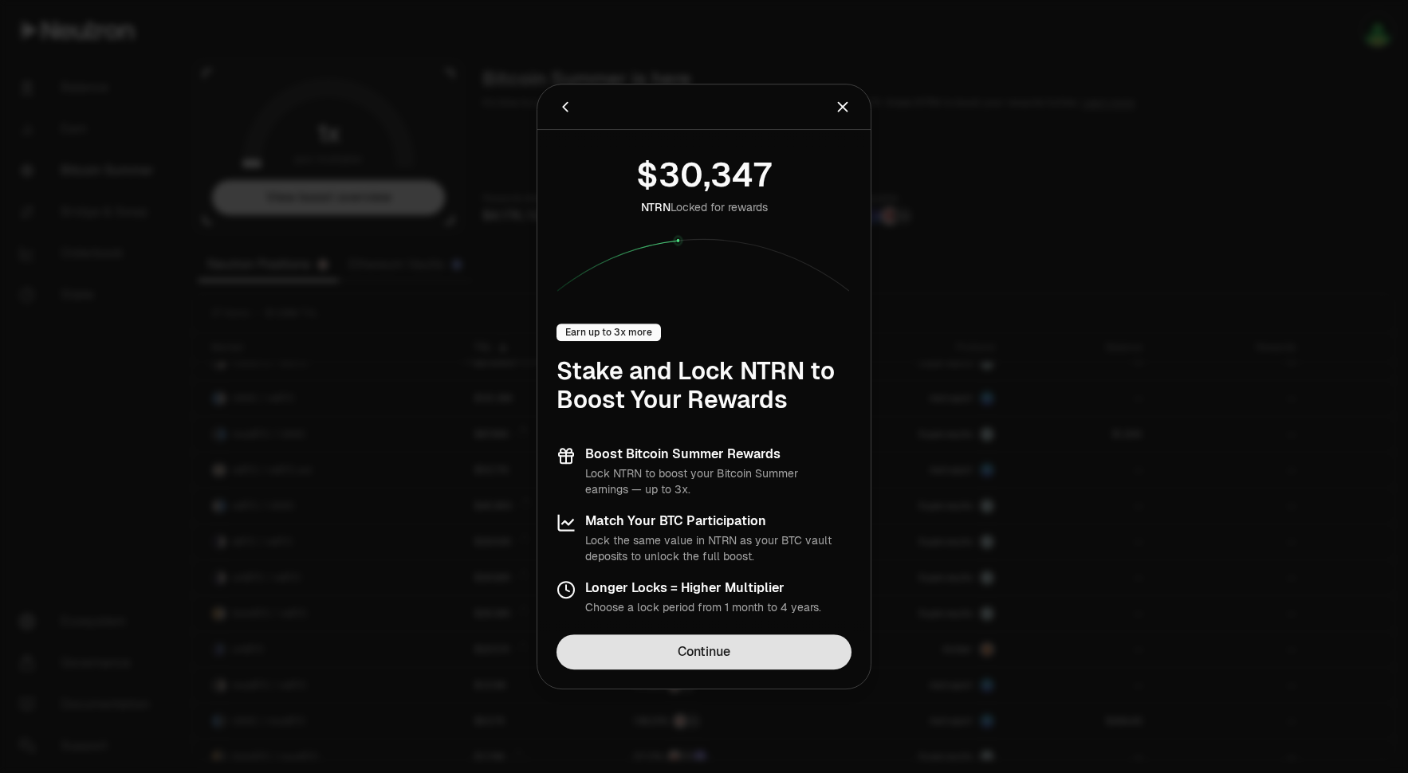
click at [735, 655] on link "Continue" at bounding box center [704, 652] width 295 height 35
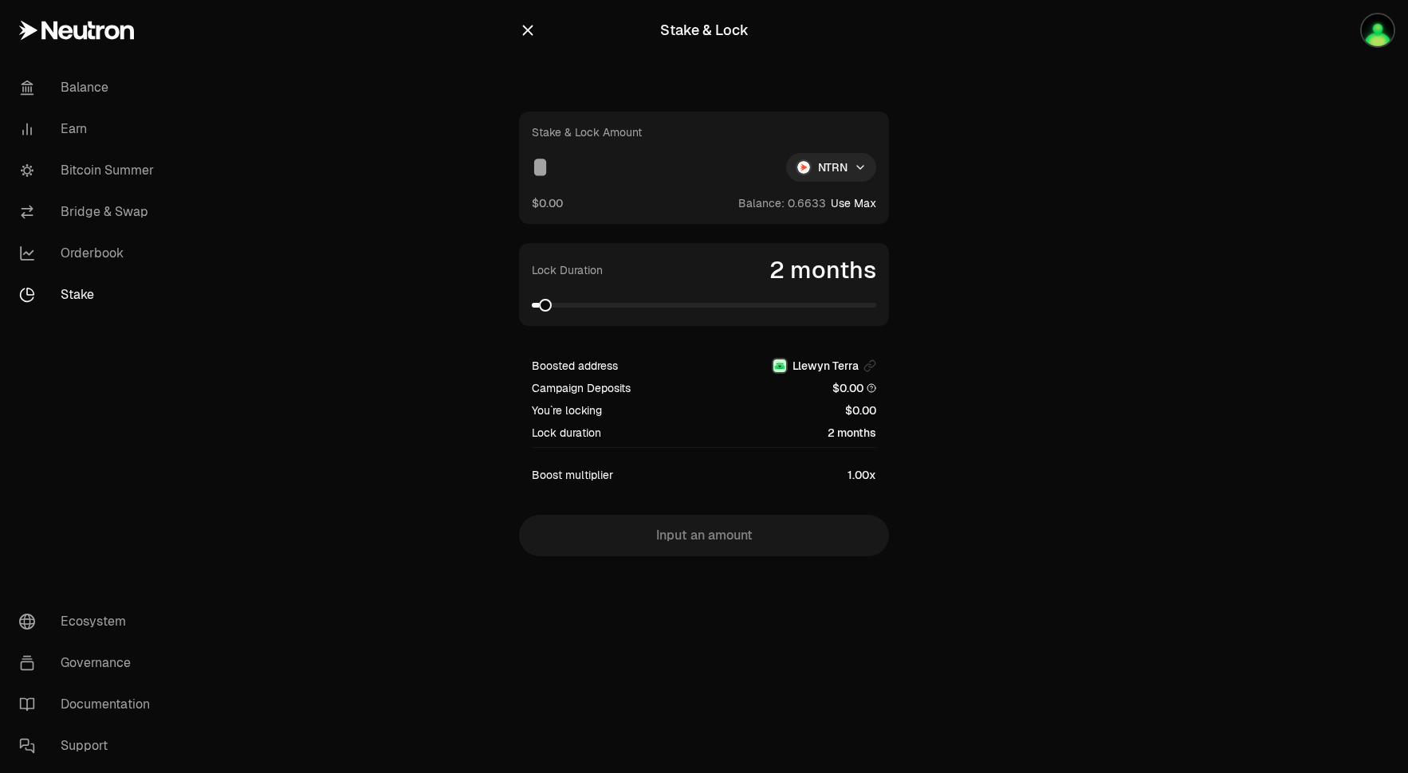
click at [875, 307] on span at bounding box center [704, 305] width 344 height 16
click at [876, 312] on span at bounding box center [870, 305] width 13 height 13
click at [717, 305] on span at bounding box center [719, 305] width 13 height 13
click at [876, 312] on span at bounding box center [870, 305] width 13 height 13
click at [865, 205] on button "Use Max" at bounding box center [853, 203] width 45 height 16
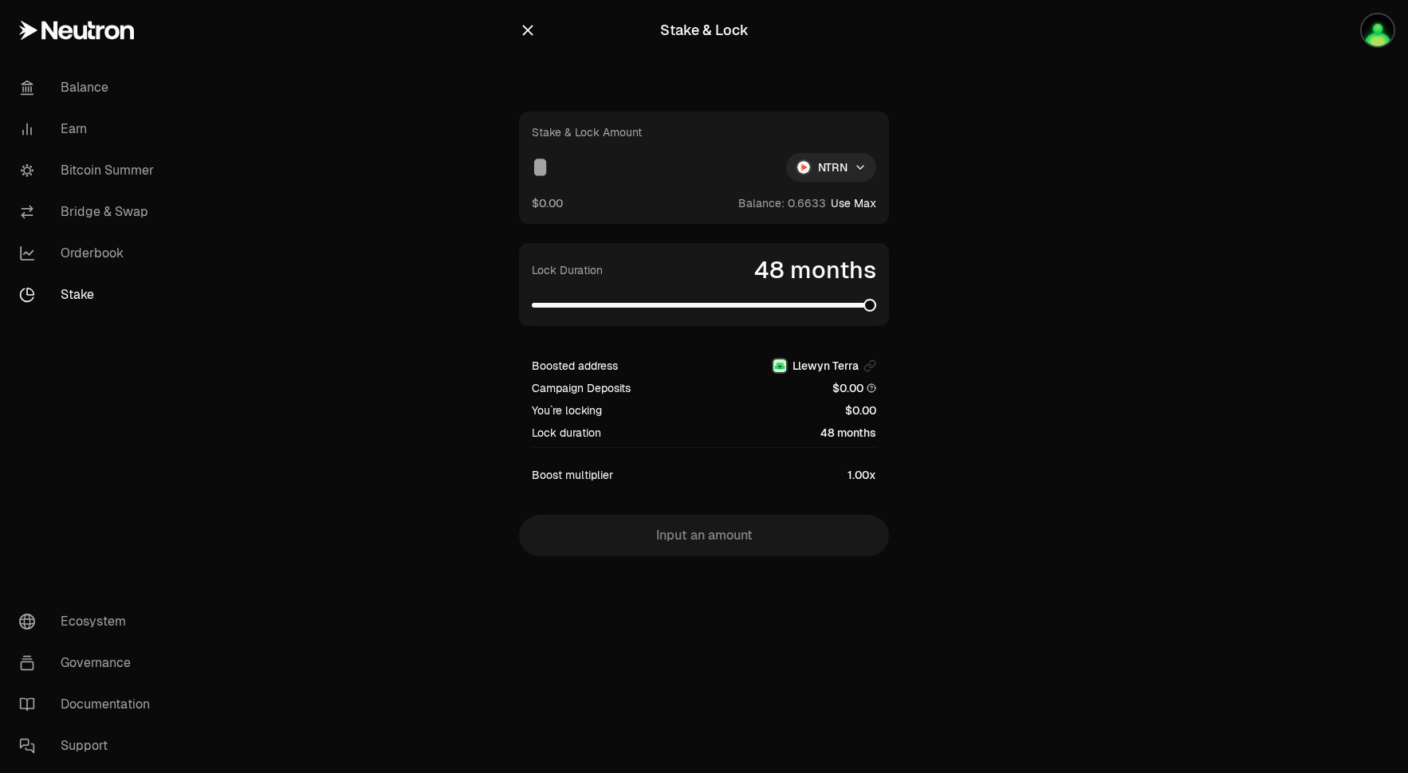
type input "********"
click at [638, 305] on span at bounding box center [704, 305] width 344 height 5
click at [730, 304] on span at bounding box center [704, 305] width 344 height 5
click at [811, 313] on div "Lock Duration 28 months" at bounding box center [704, 284] width 370 height 83
click at [859, 368] on button "Llewyn Terra" at bounding box center [824, 366] width 104 height 16
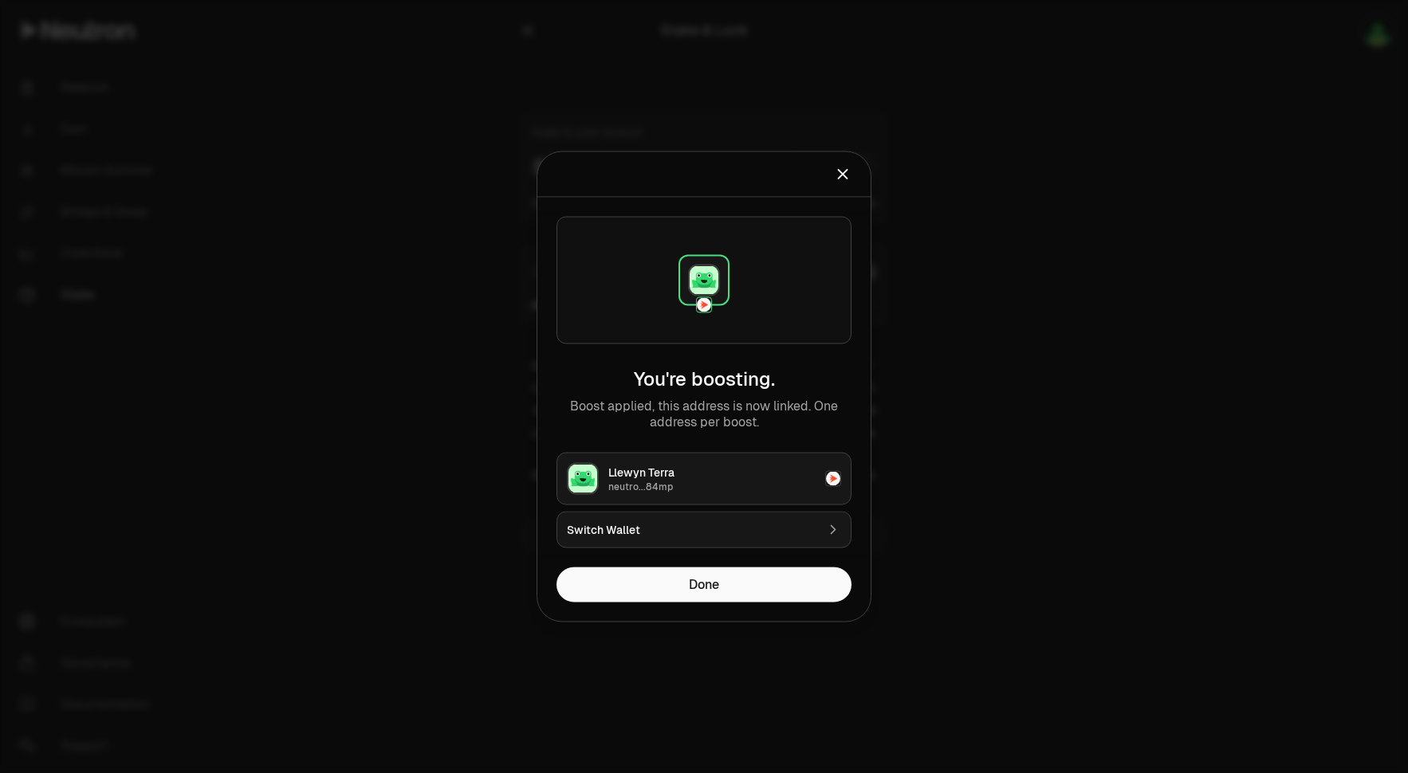
click at [842, 178] on icon "Close" at bounding box center [843, 175] width 18 height 18
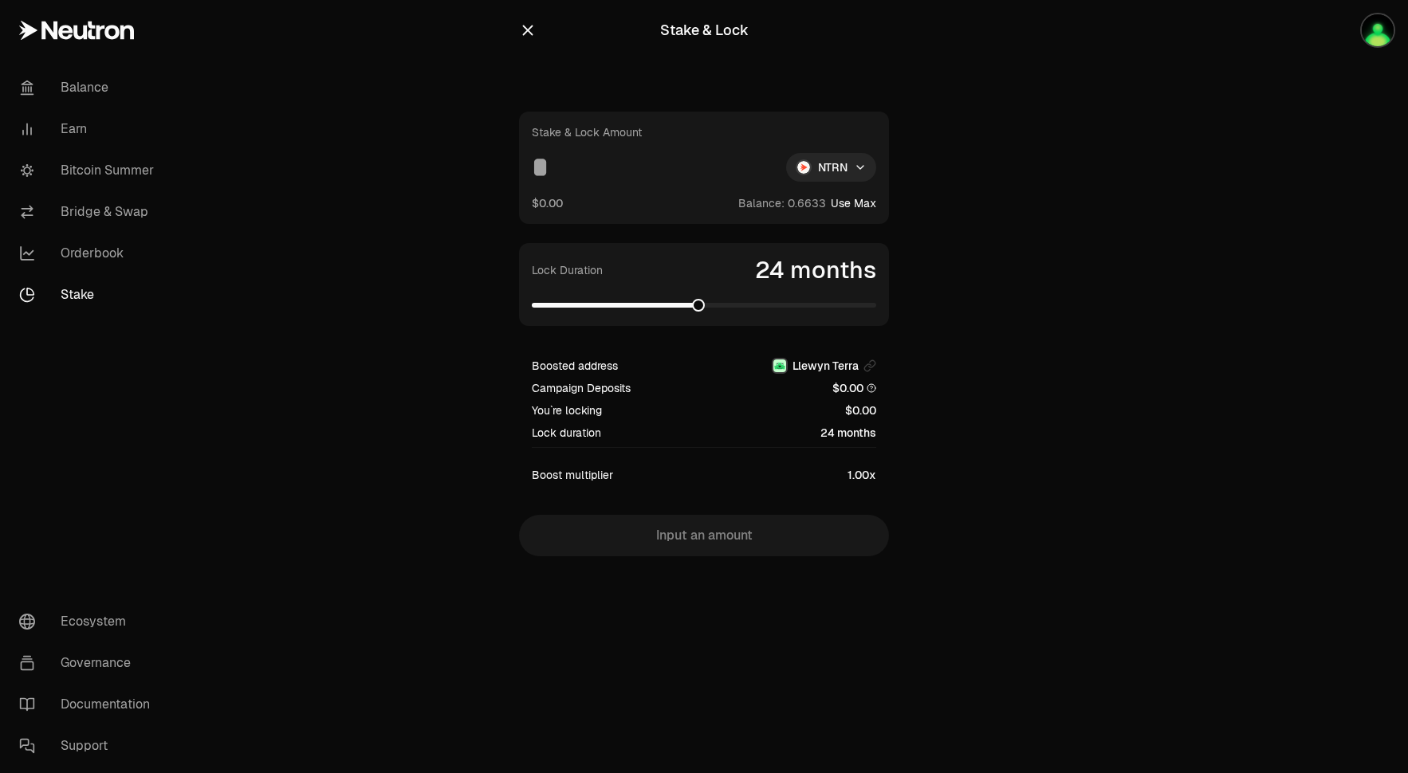
click at [692, 303] on span at bounding box center [698, 305] width 13 height 13
click at [853, 167] on html "Balance Earn Bitcoin Summer Bridge & Swap Orderbook Stake Ecosystem Governance …" at bounding box center [704, 386] width 1408 height 773
click at [823, 233] on div "dNTRN" at bounding box center [831, 237] width 145 height 32
click at [849, 201] on button "Use Max" at bounding box center [853, 203] width 45 height 16
type input "*"
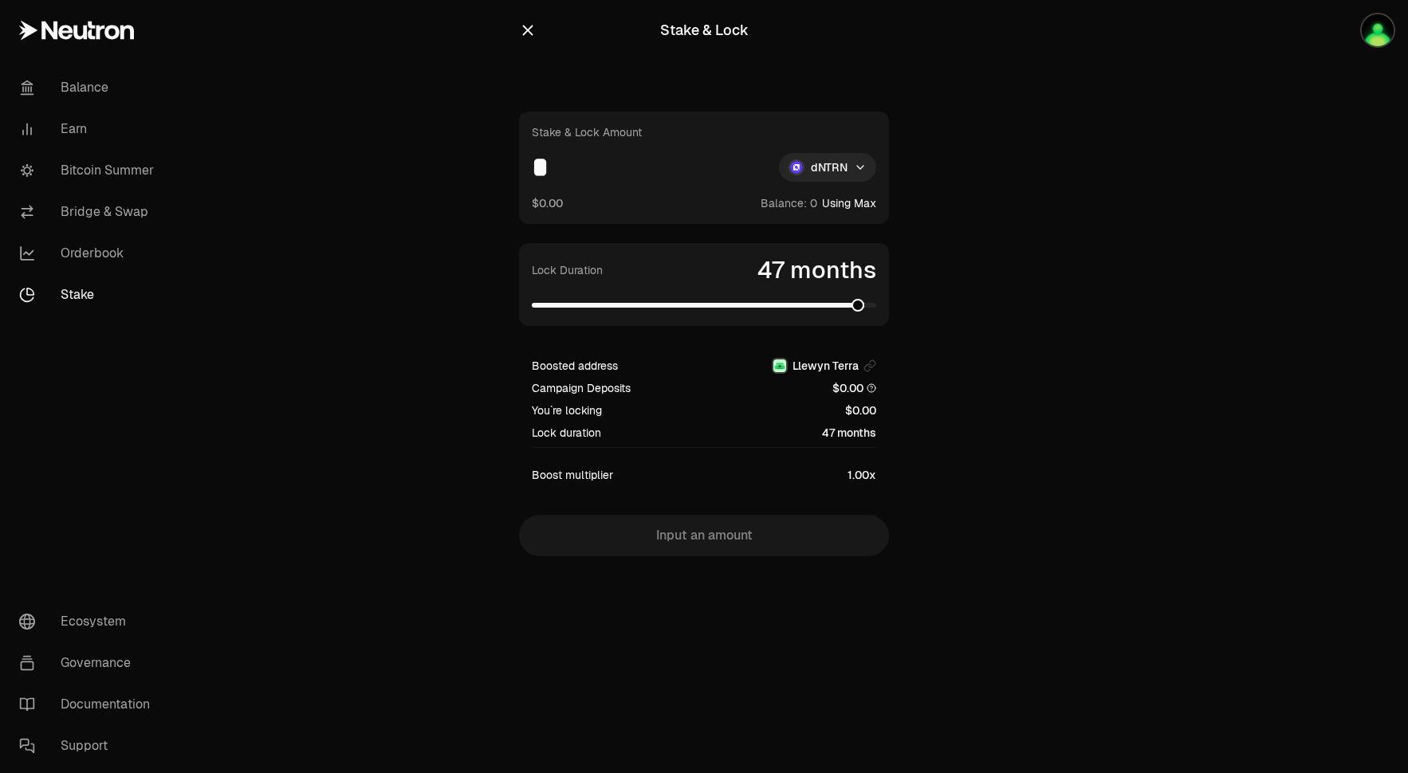
click at [863, 303] on span at bounding box center [704, 305] width 344 height 5
click at [863, 309] on span at bounding box center [858, 305] width 13 height 13
click at [876, 305] on span at bounding box center [870, 305] width 13 height 13
click at [580, 299] on span at bounding box center [586, 305] width 13 height 13
click at [534, 34] on icon "button" at bounding box center [528, 31] width 18 height 18
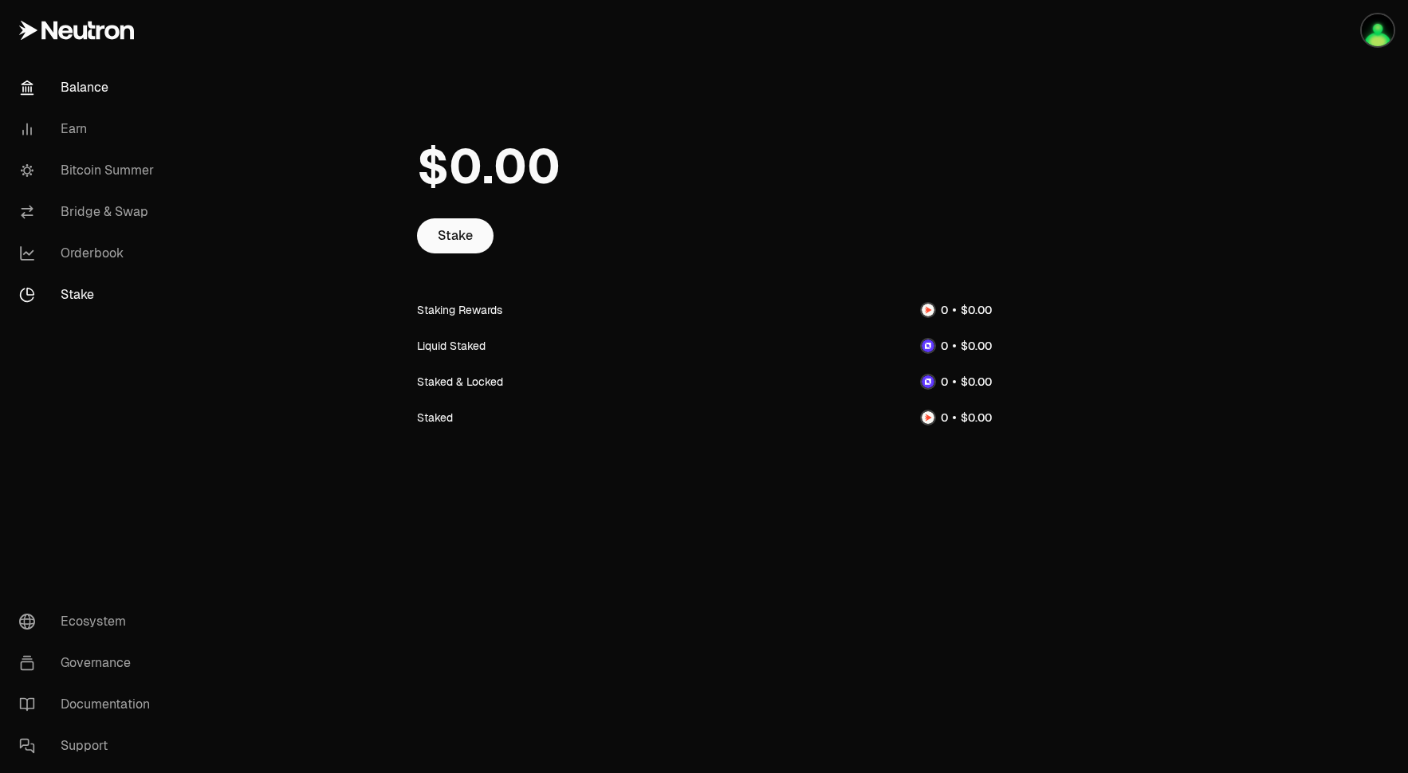
click at [97, 96] on link "Balance" at bounding box center [89, 87] width 166 height 41
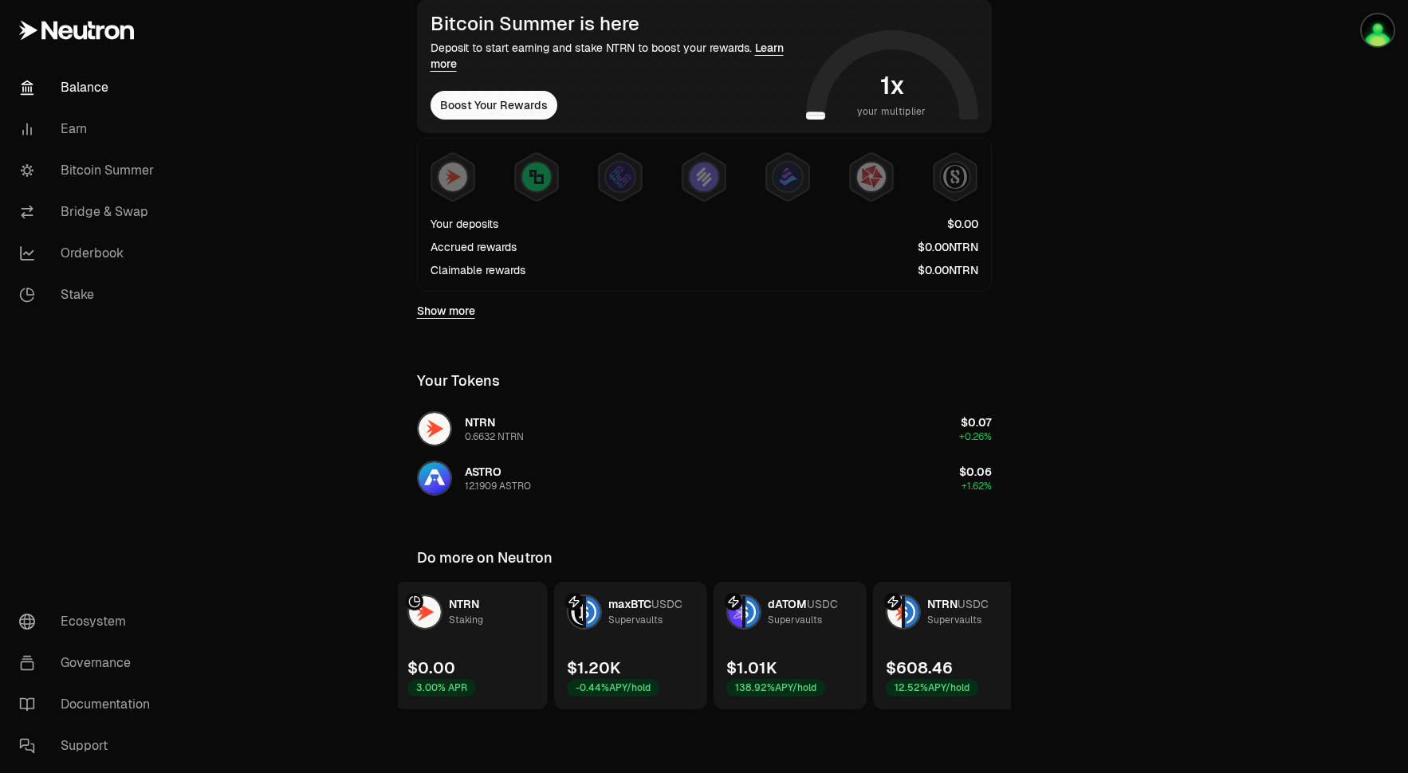
scroll to position [0, 193]
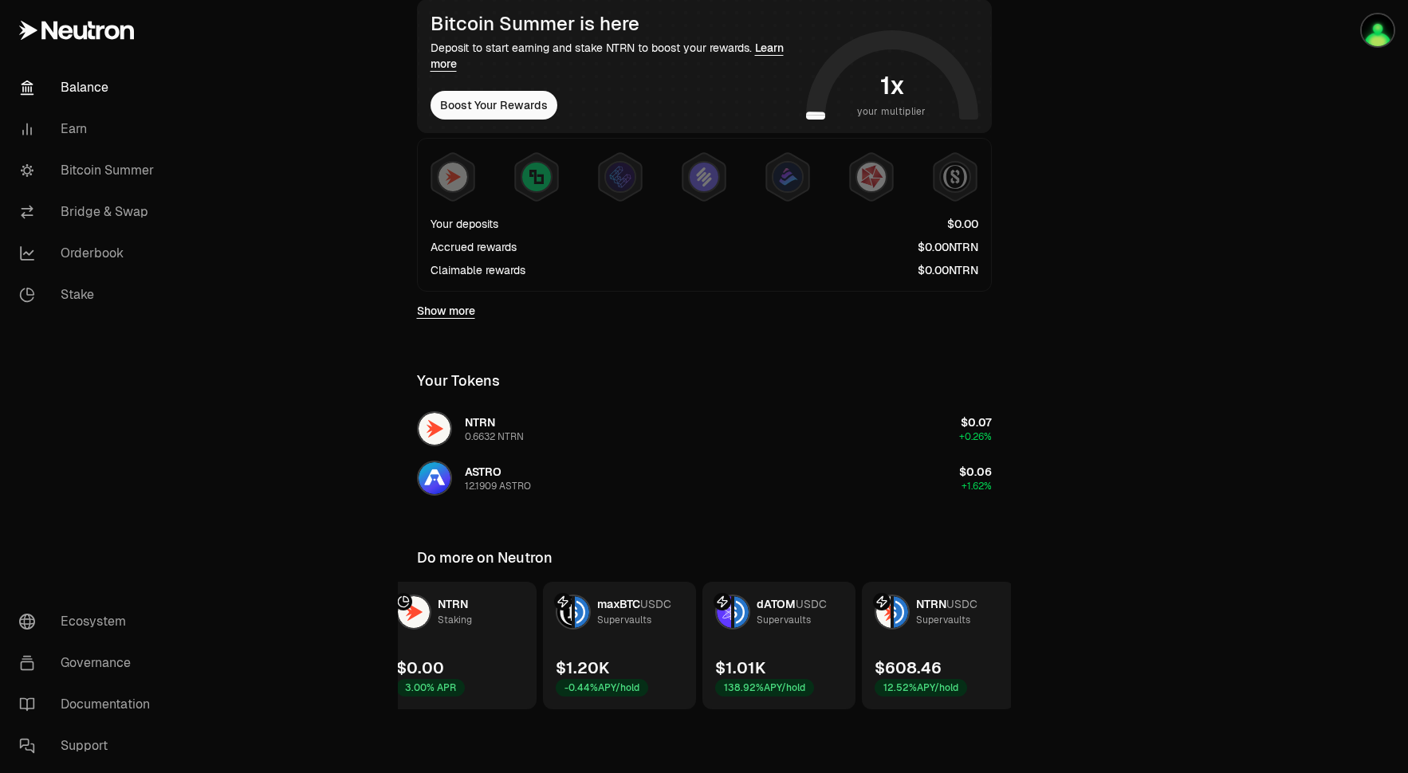
click at [931, 622] on div "Supervaults" at bounding box center [943, 620] width 54 height 16
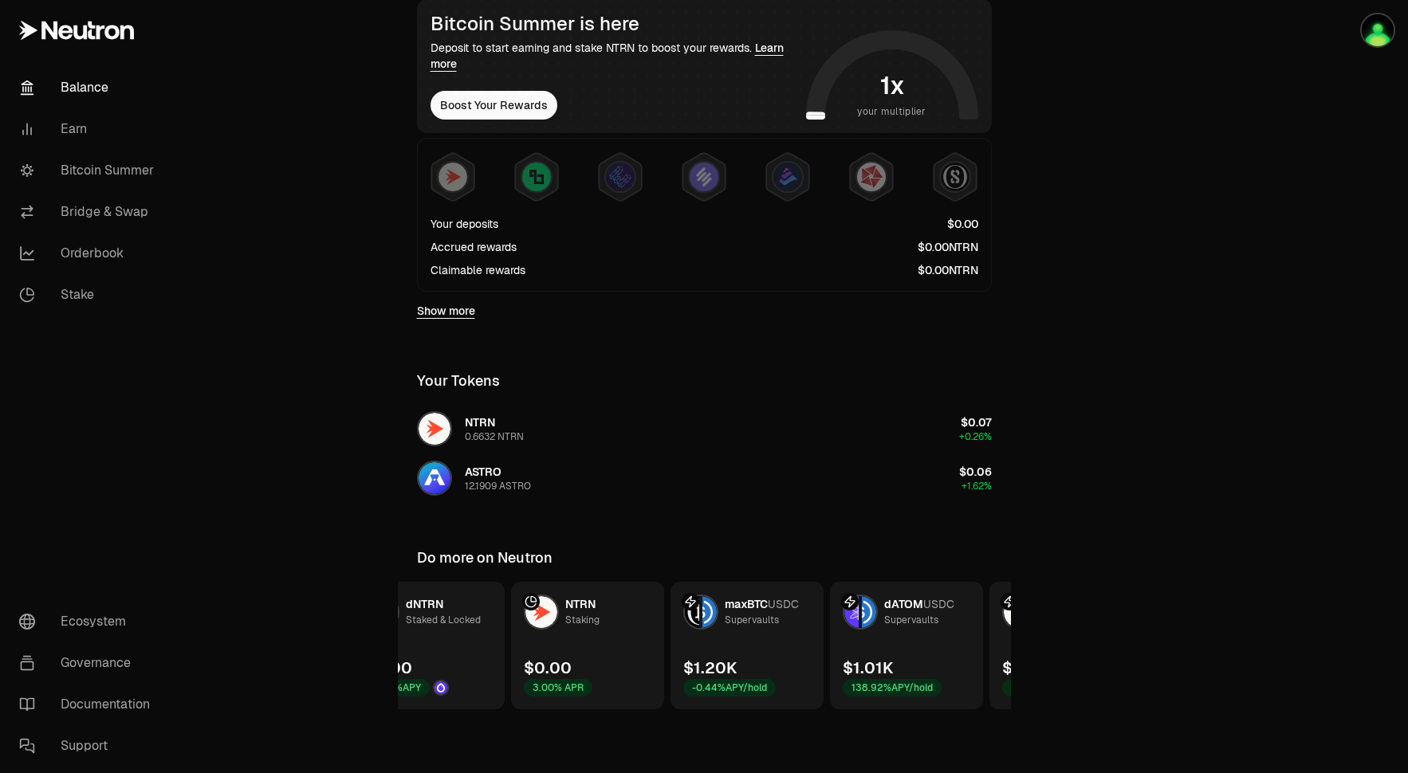
scroll to position [0, 49]
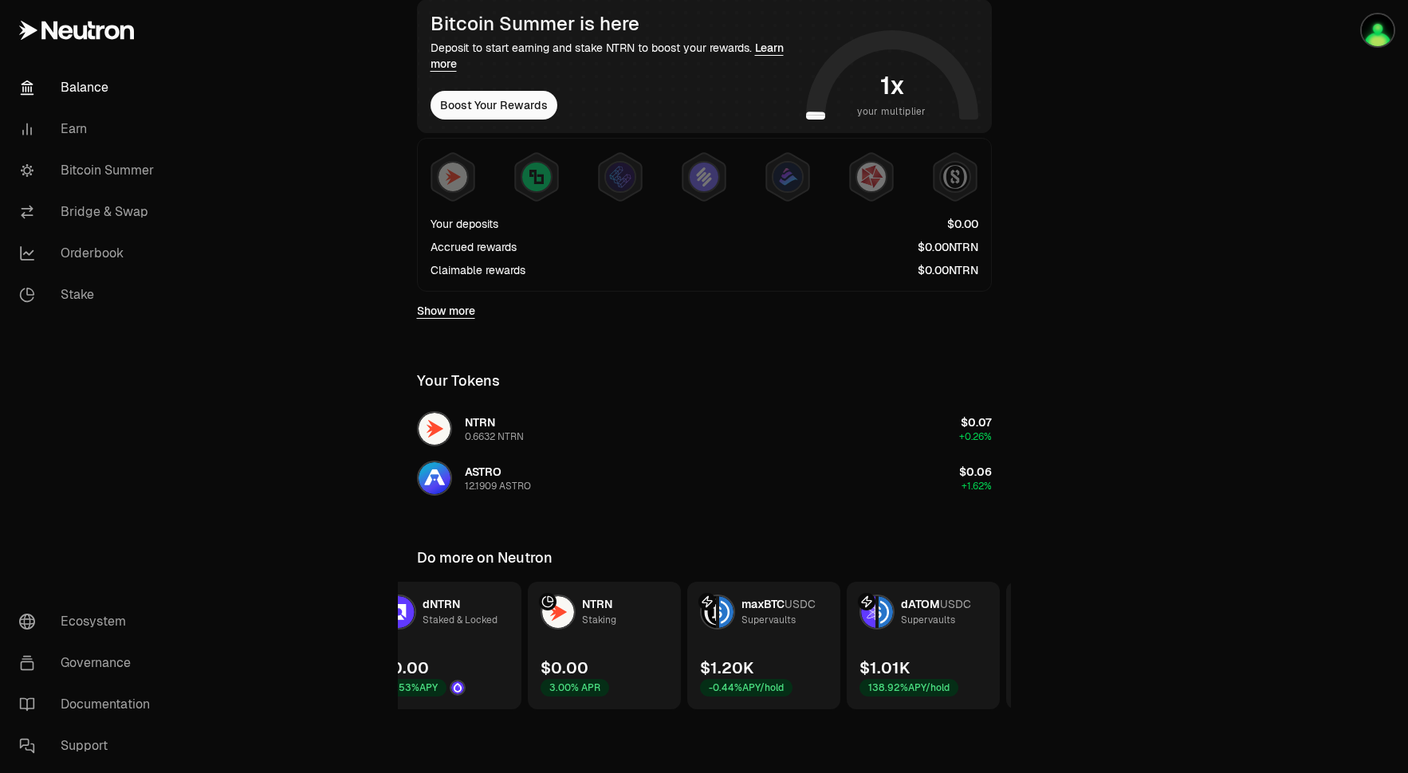
click at [907, 657] on div "$1.01K" at bounding box center [885, 668] width 50 height 22
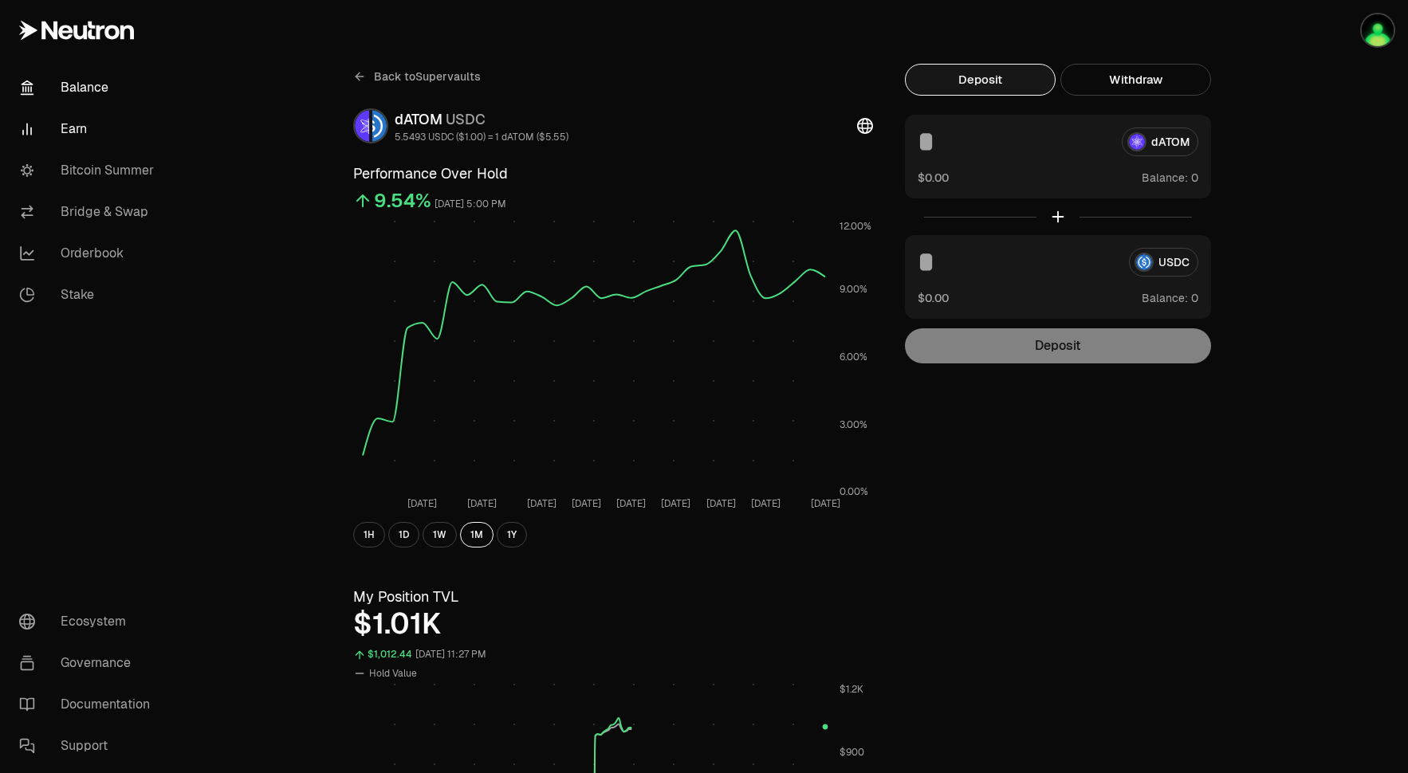
click at [93, 86] on link "Balance" at bounding box center [89, 87] width 166 height 41
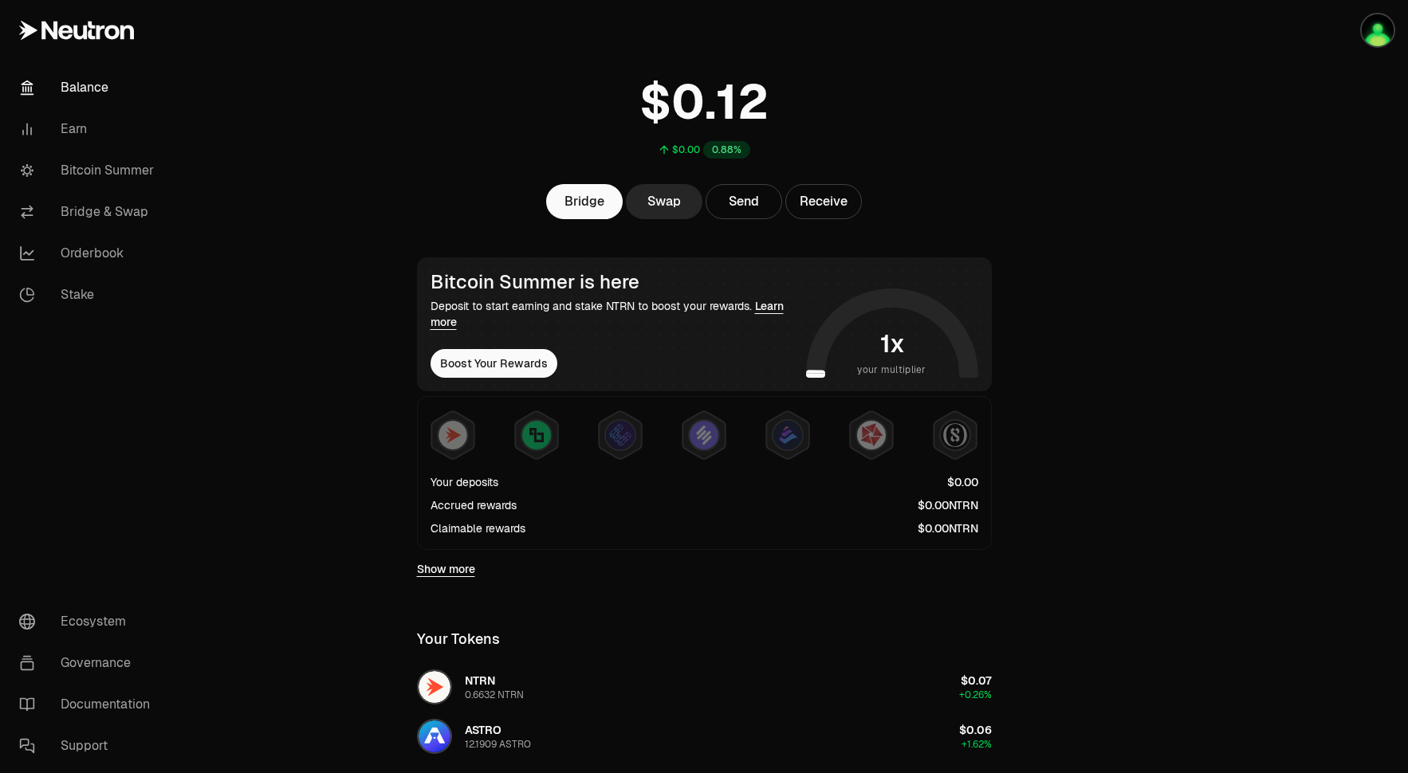
scroll to position [310, 0]
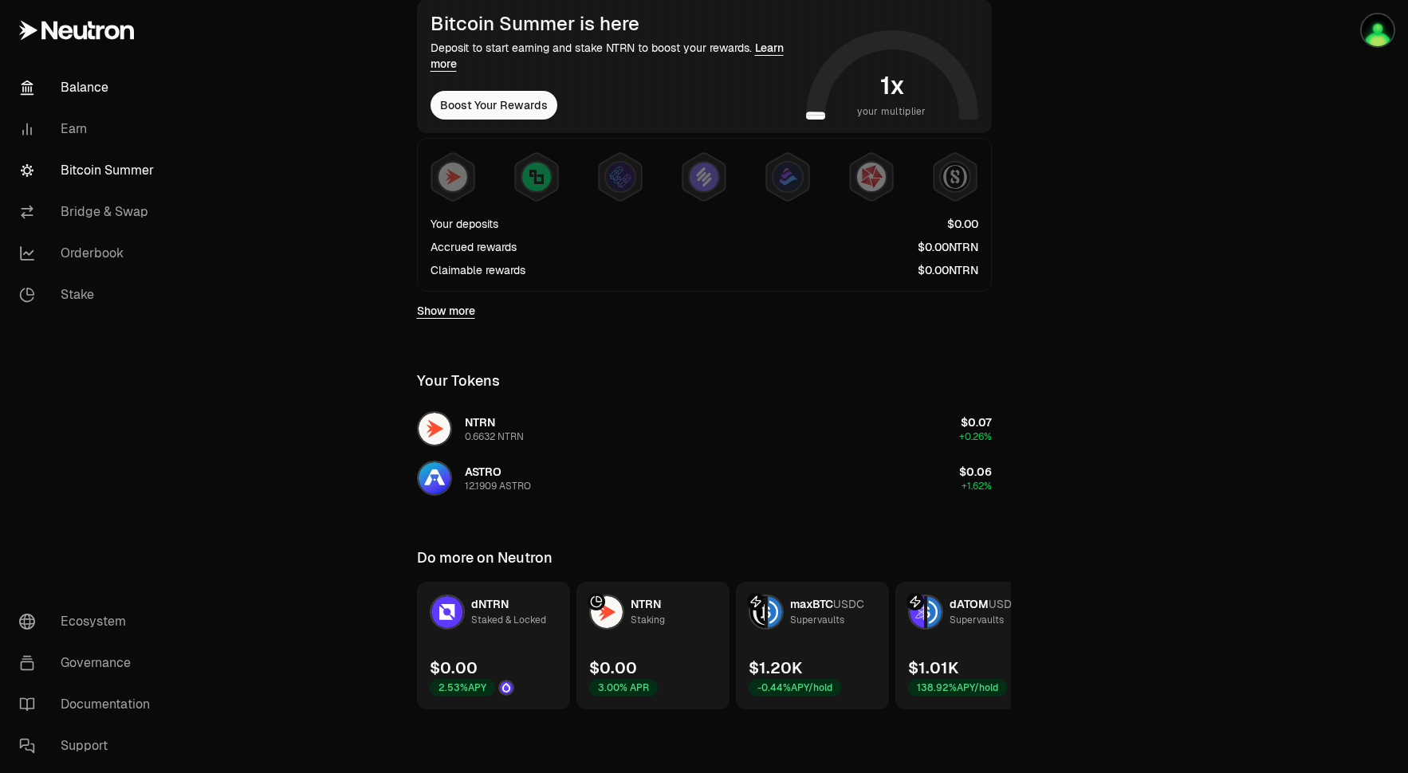
click at [97, 172] on link "Bitcoin Summer" at bounding box center [89, 170] width 166 height 41
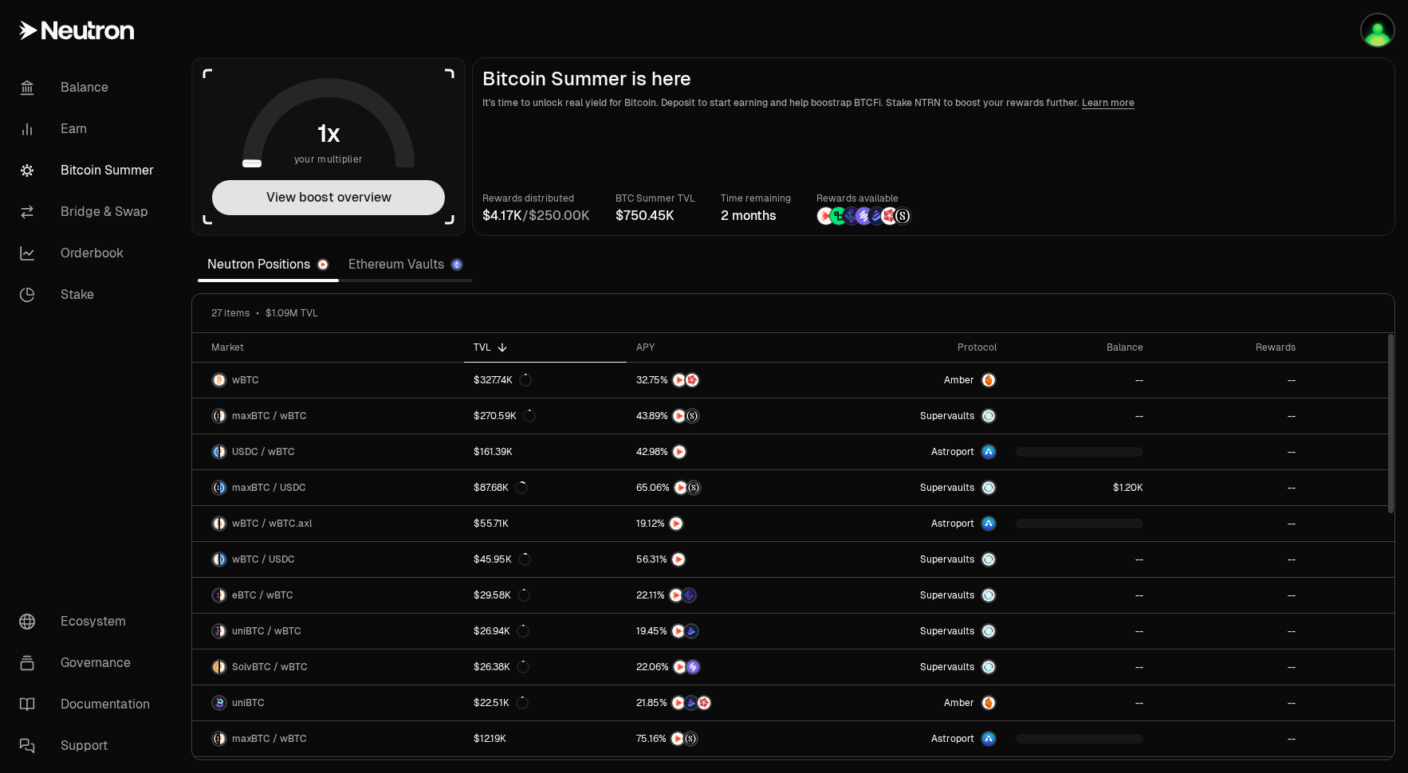
click at [386, 205] on button "View boost overview" at bounding box center [328, 197] width 233 height 35
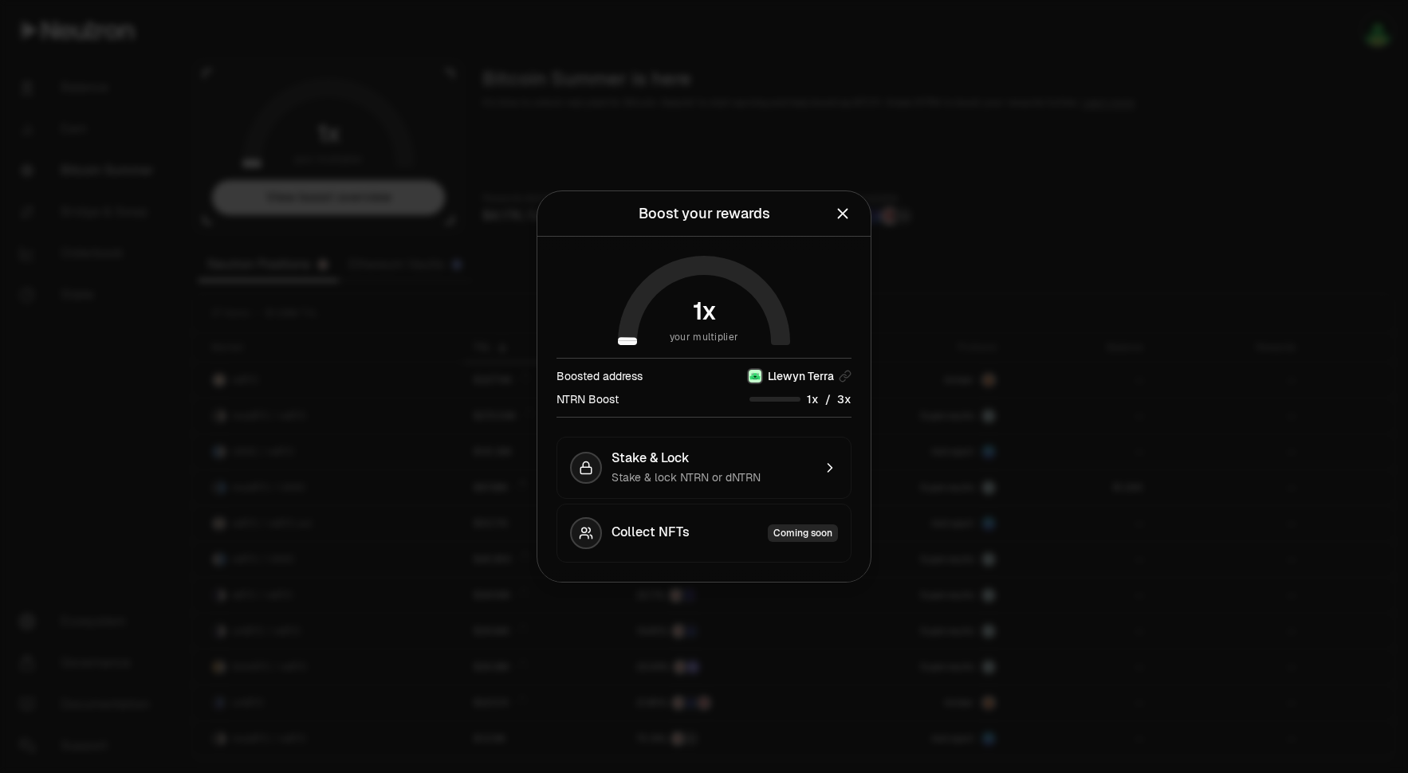
click at [836, 402] on span "0 1 2 3 4 5 6 7 8 9" at bounding box center [841, 399] width 18 height 17
click at [800, 396] on div "/" at bounding box center [801, 399] width 102 height 17
click at [791, 397] on div at bounding box center [775, 399] width 51 height 5
click at [803, 534] on div "Coming soon" at bounding box center [803, 534] width 70 height 18
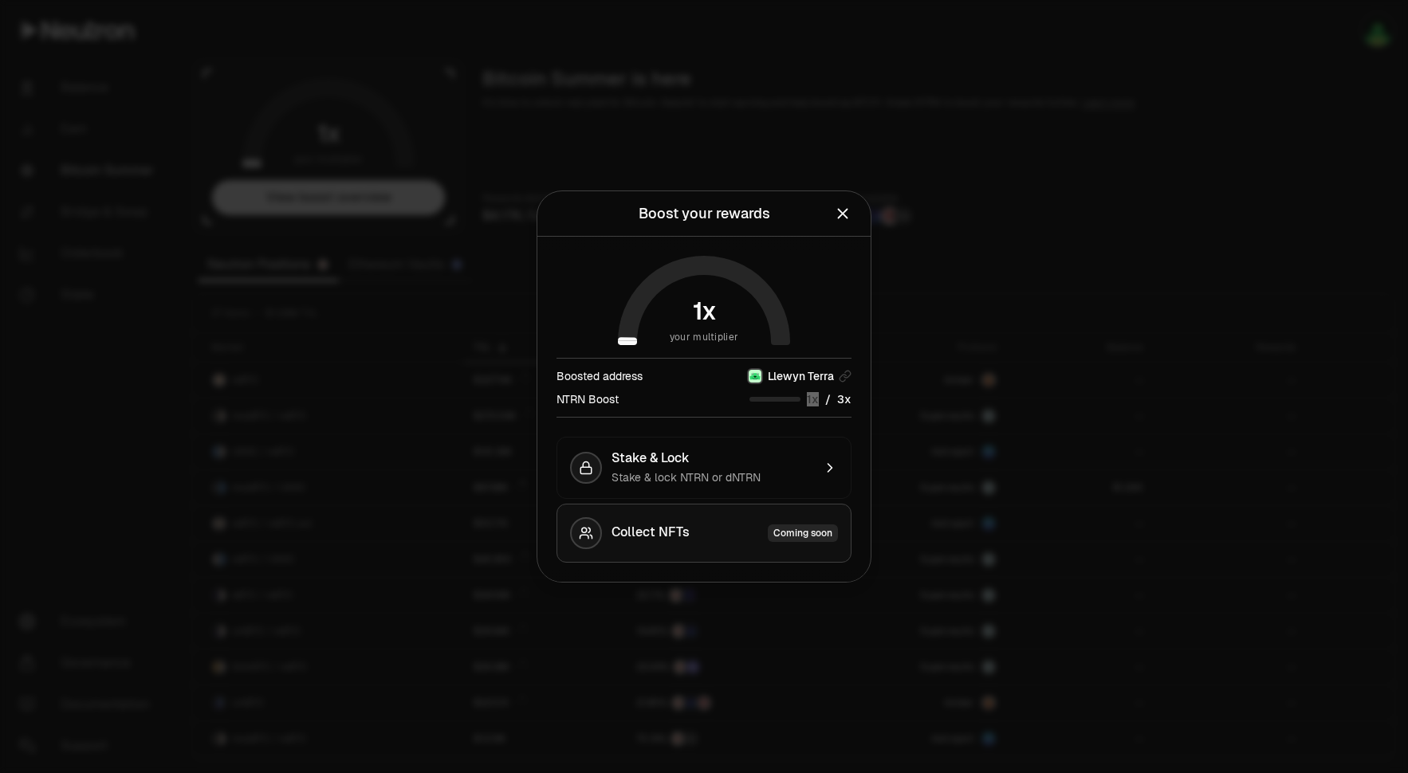
click at [696, 524] on button "Collect NFTs Coming soon" at bounding box center [704, 533] width 295 height 59
click at [1052, 454] on div at bounding box center [704, 386] width 1408 height 773
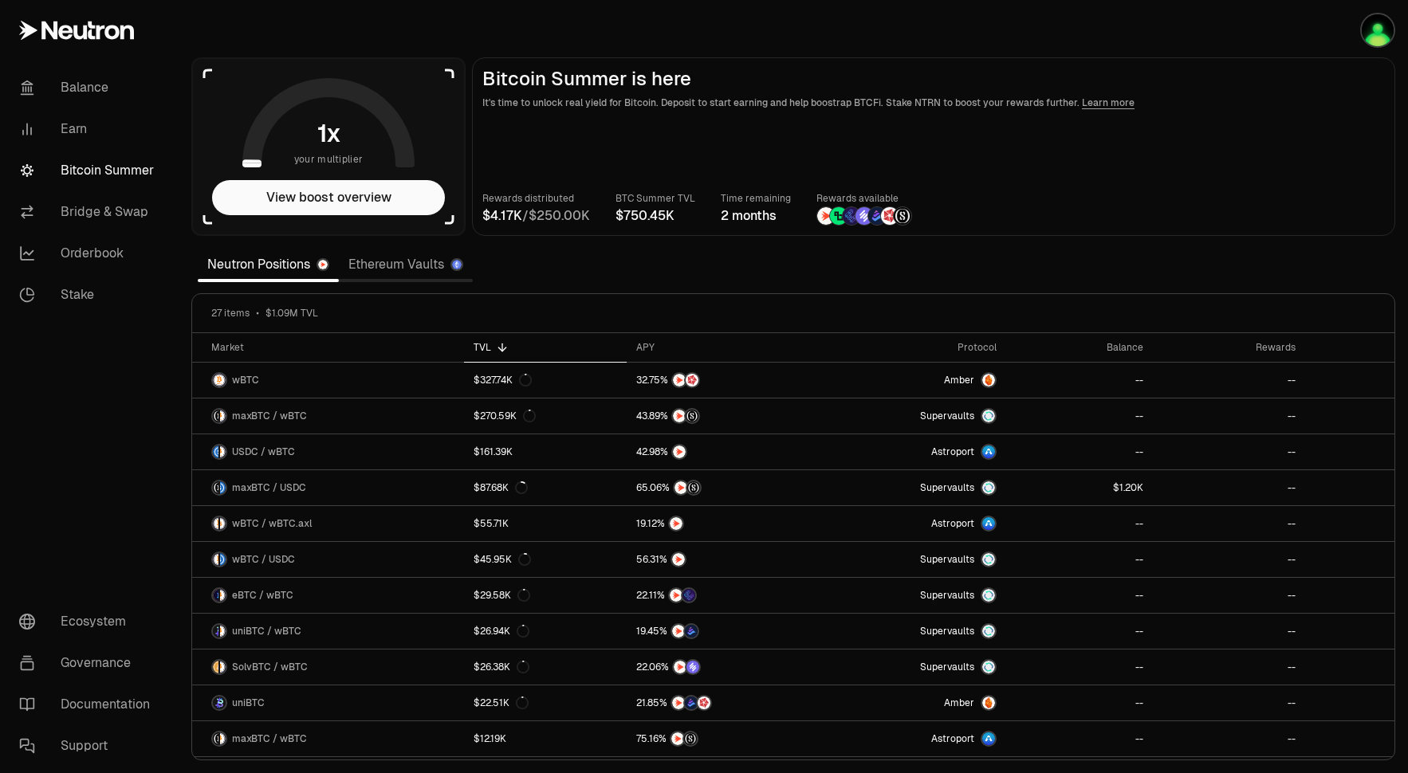
click at [417, 268] on link "Ethereum Vaults" at bounding box center [406, 265] width 134 height 32
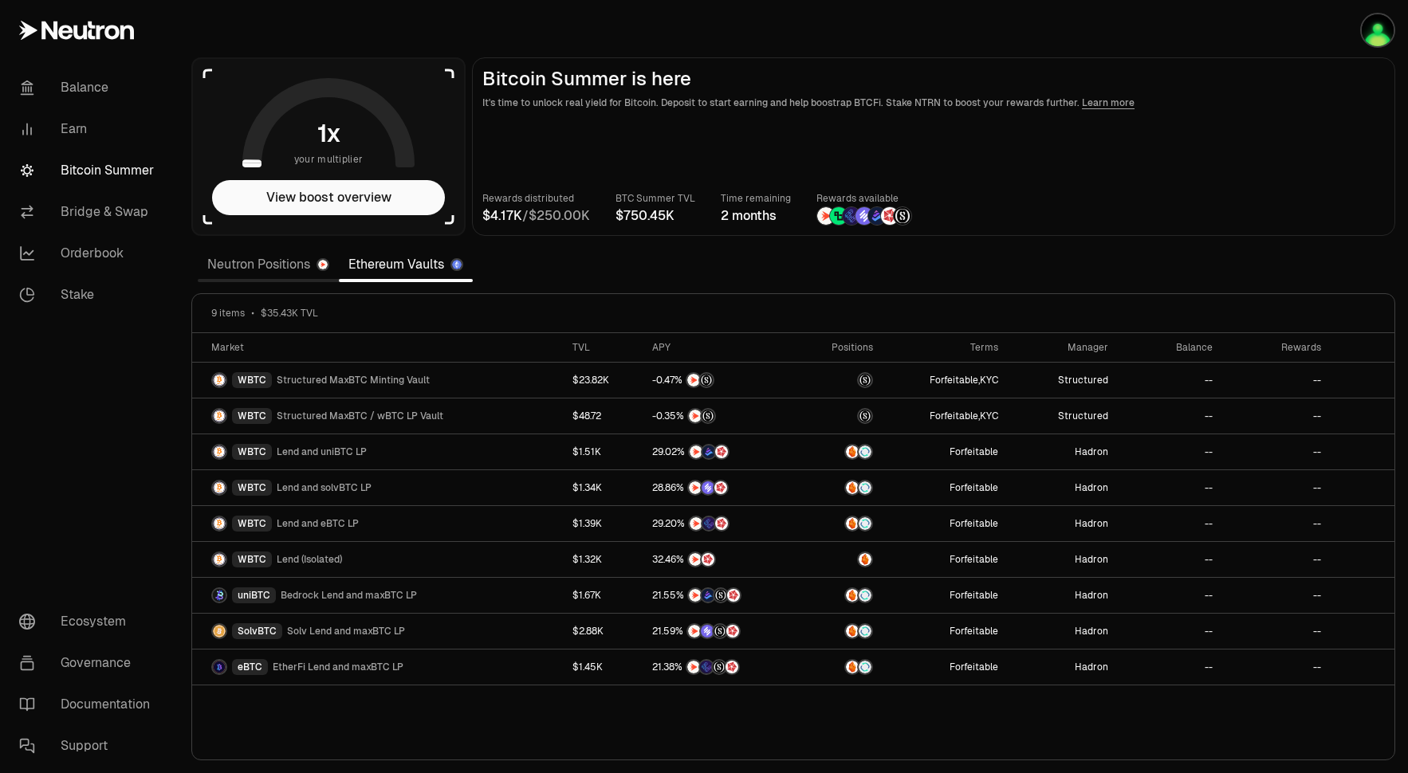
click at [253, 266] on link "Neutron Positions" at bounding box center [268, 265] width 141 height 32
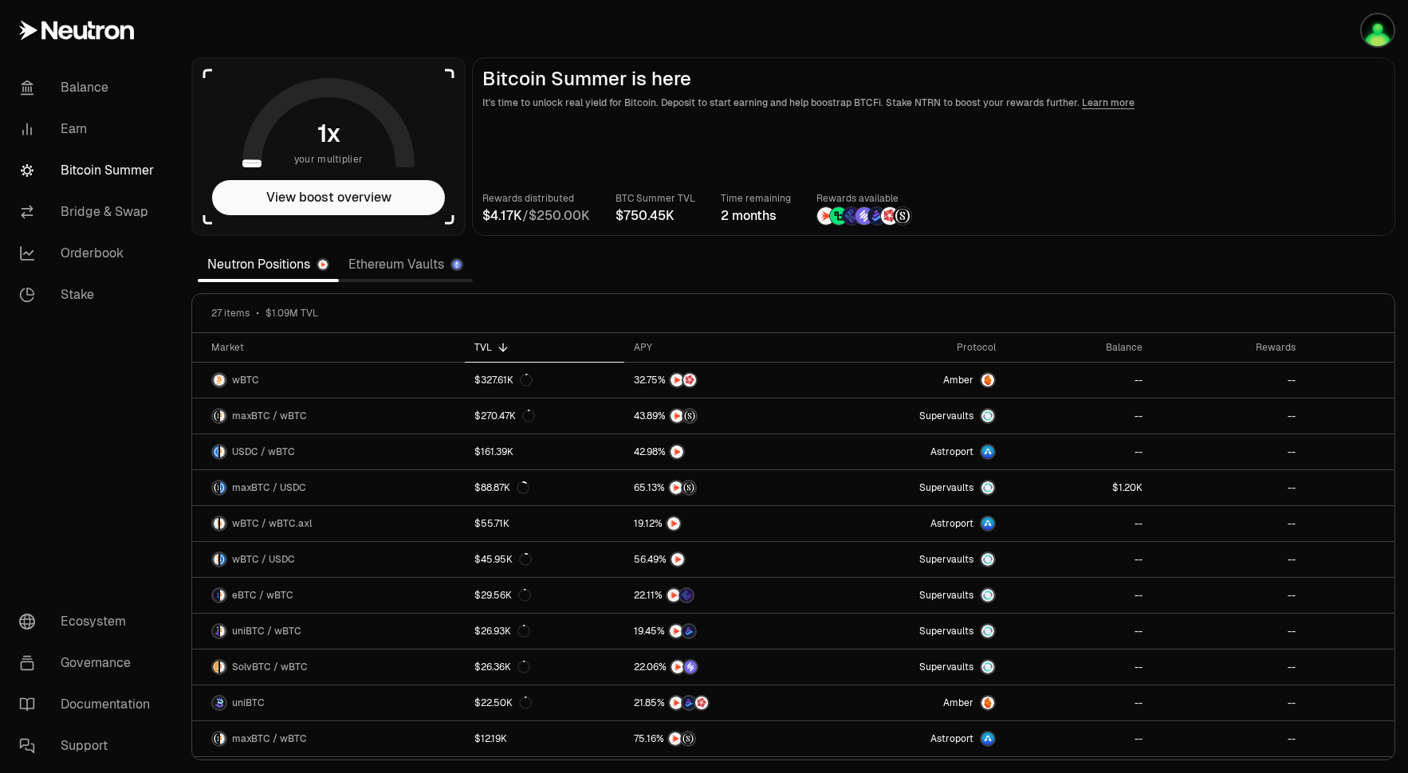
click at [852, 214] on img at bounding box center [852, 216] width 18 height 18
click at [61, 81] on link "Balance" at bounding box center [89, 87] width 166 height 41
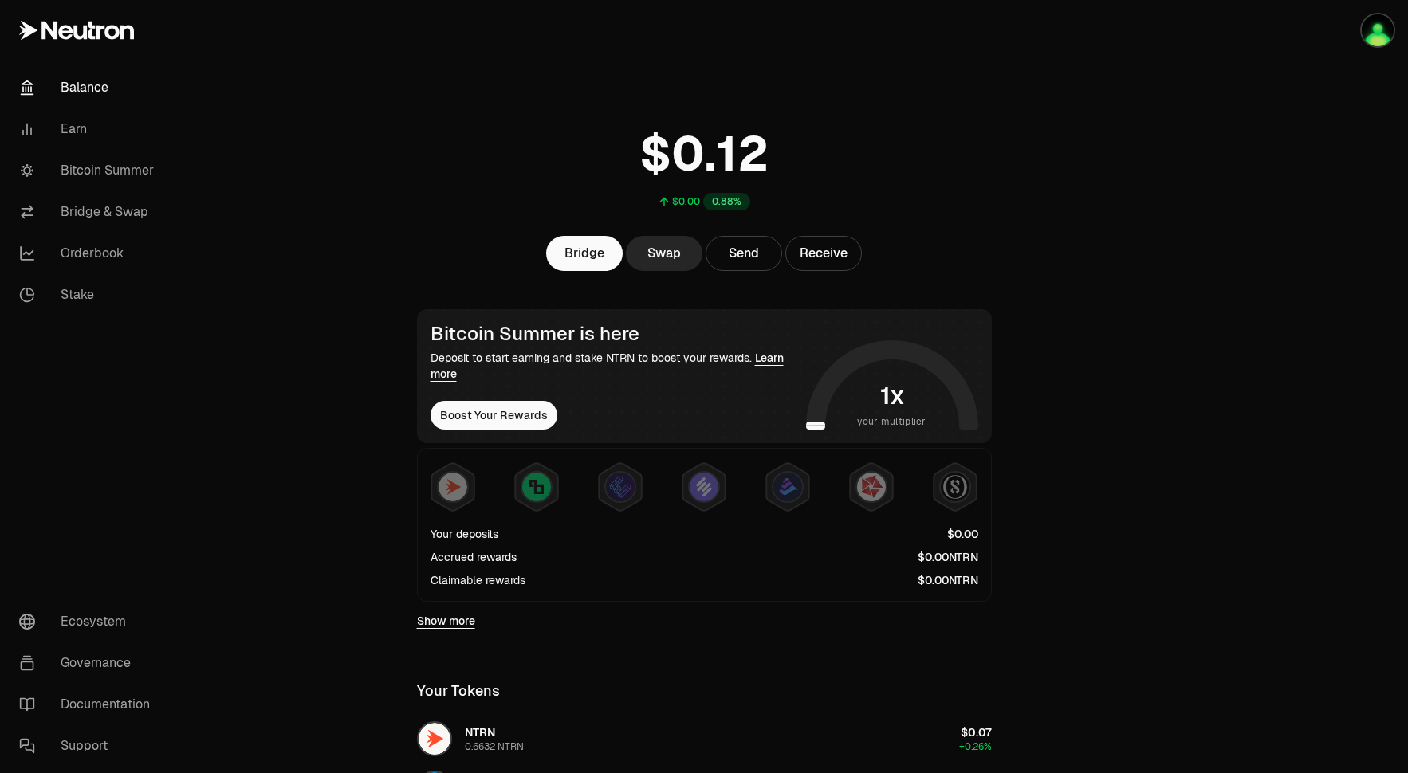
click at [61, 81] on link "Balance" at bounding box center [89, 87] width 166 height 41
click at [962, 486] on img at bounding box center [955, 487] width 29 height 29
click at [516, 420] on button "Boost Your Rewards" at bounding box center [494, 415] width 127 height 29
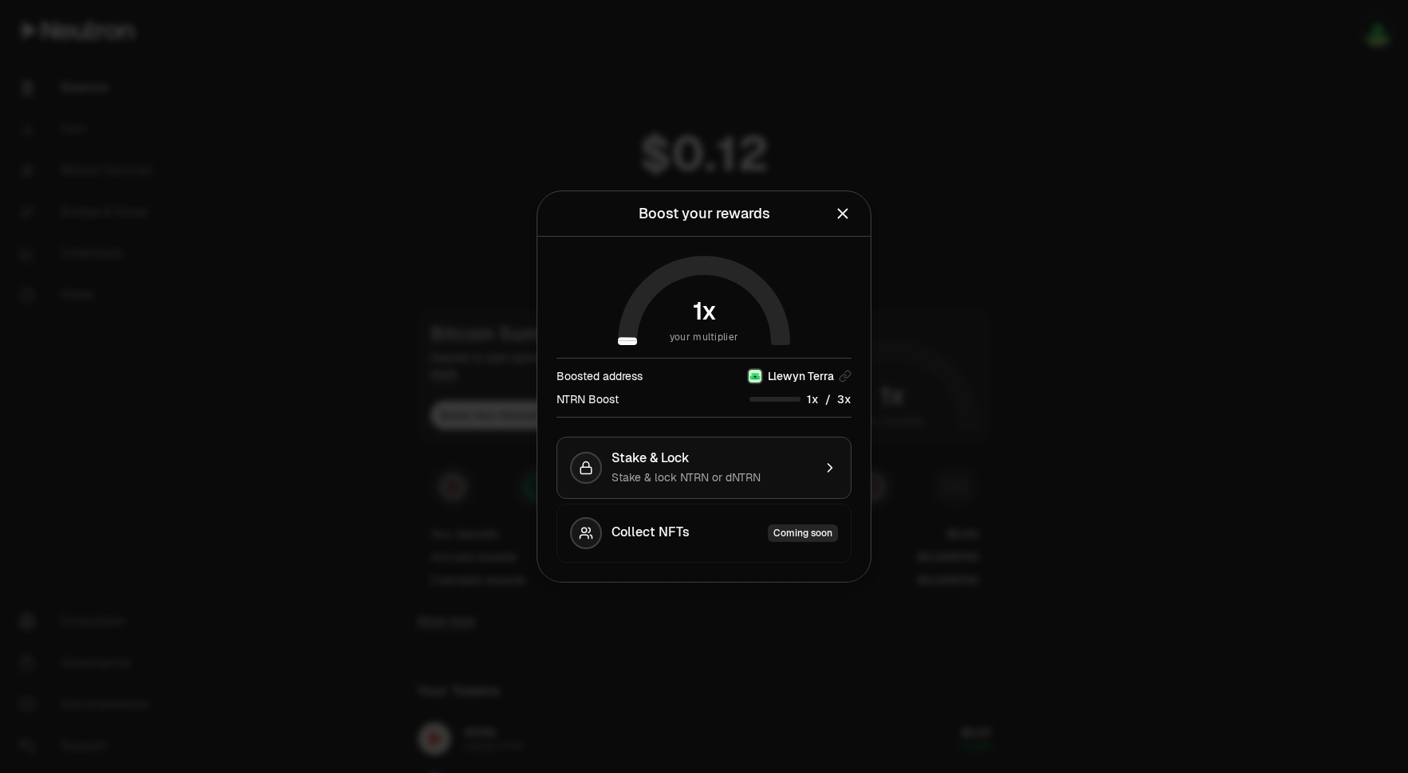
click at [793, 470] on div "Stake & lock NTRN or dNTRN" at bounding box center [712, 478] width 201 height 16
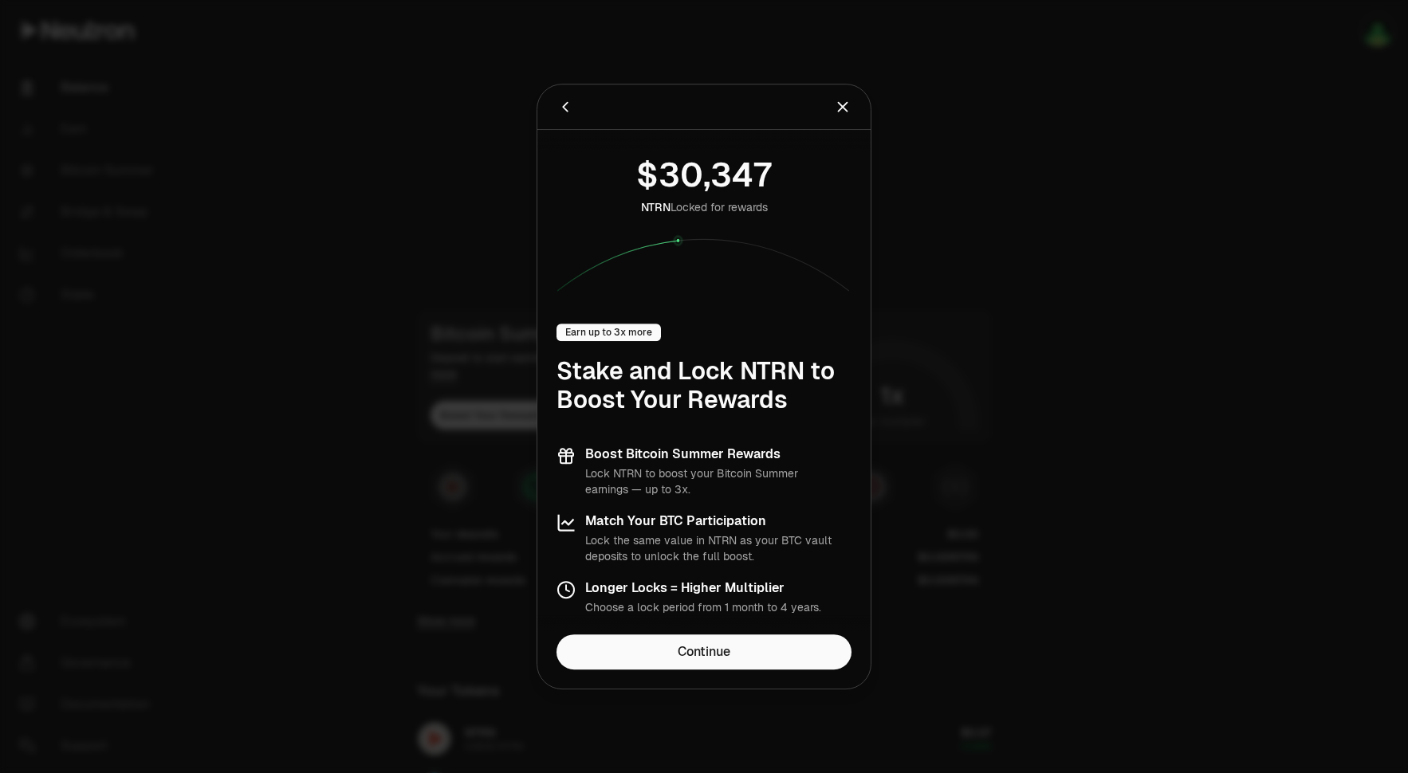
click at [564, 108] on icon "Back" at bounding box center [565, 107] width 6 height 10
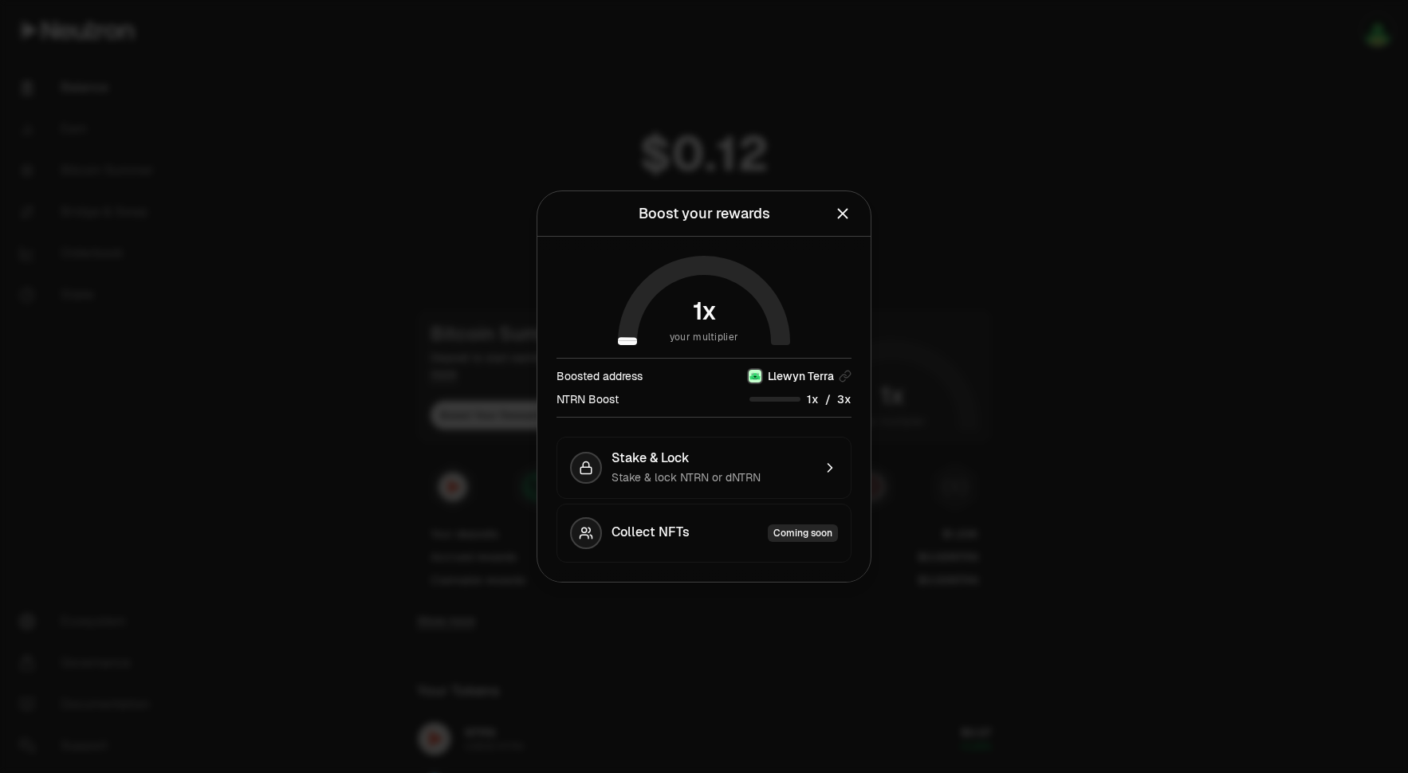
click at [846, 211] on icon "Close" at bounding box center [843, 214] width 10 height 10
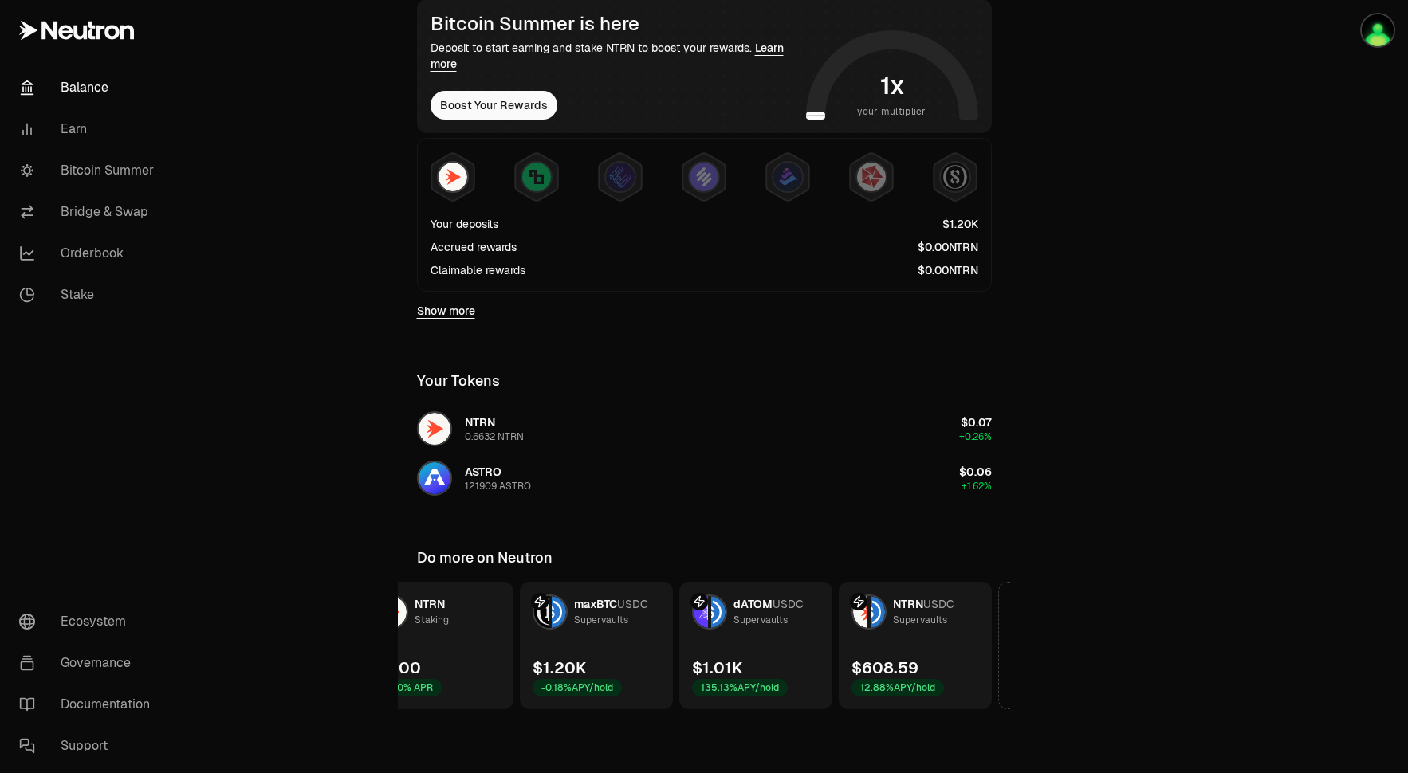
scroll to position [0, 376]
click at [864, 613] on icon at bounding box center [870, 613] width 16 height 16
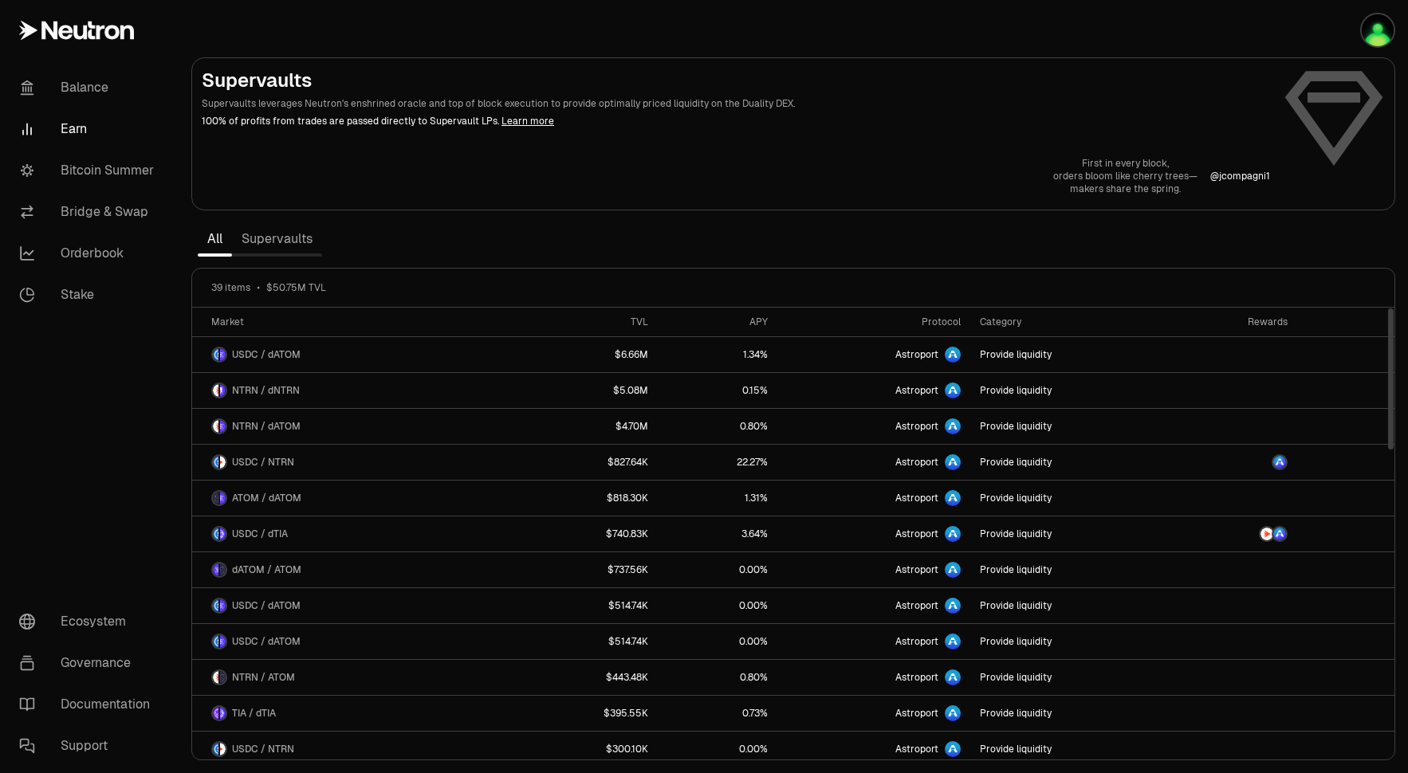
click at [282, 237] on link "Supervaults" at bounding box center [277, 239] width 90 height 32
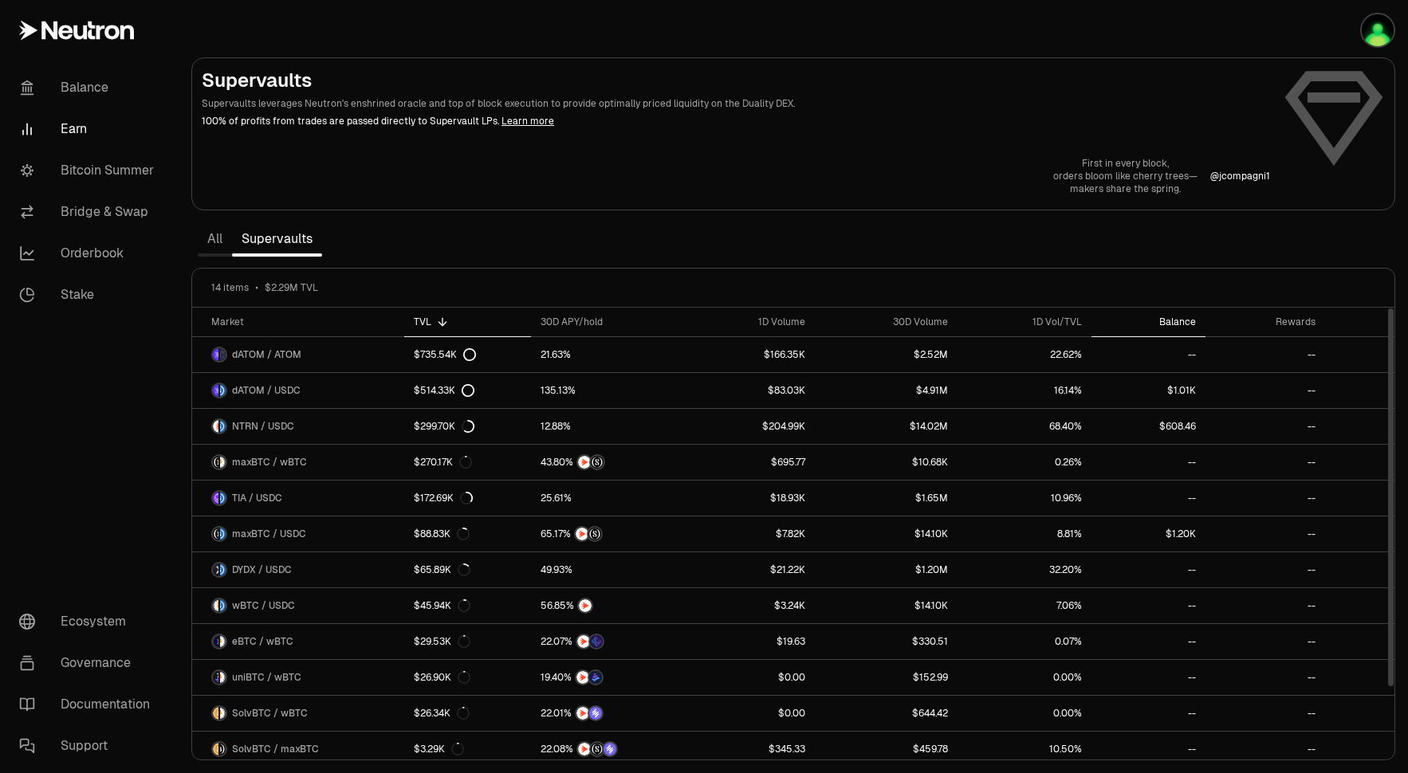
click at [1185, 325] on div "Balance" at bounding box center [1148, 322] width 95 height 13
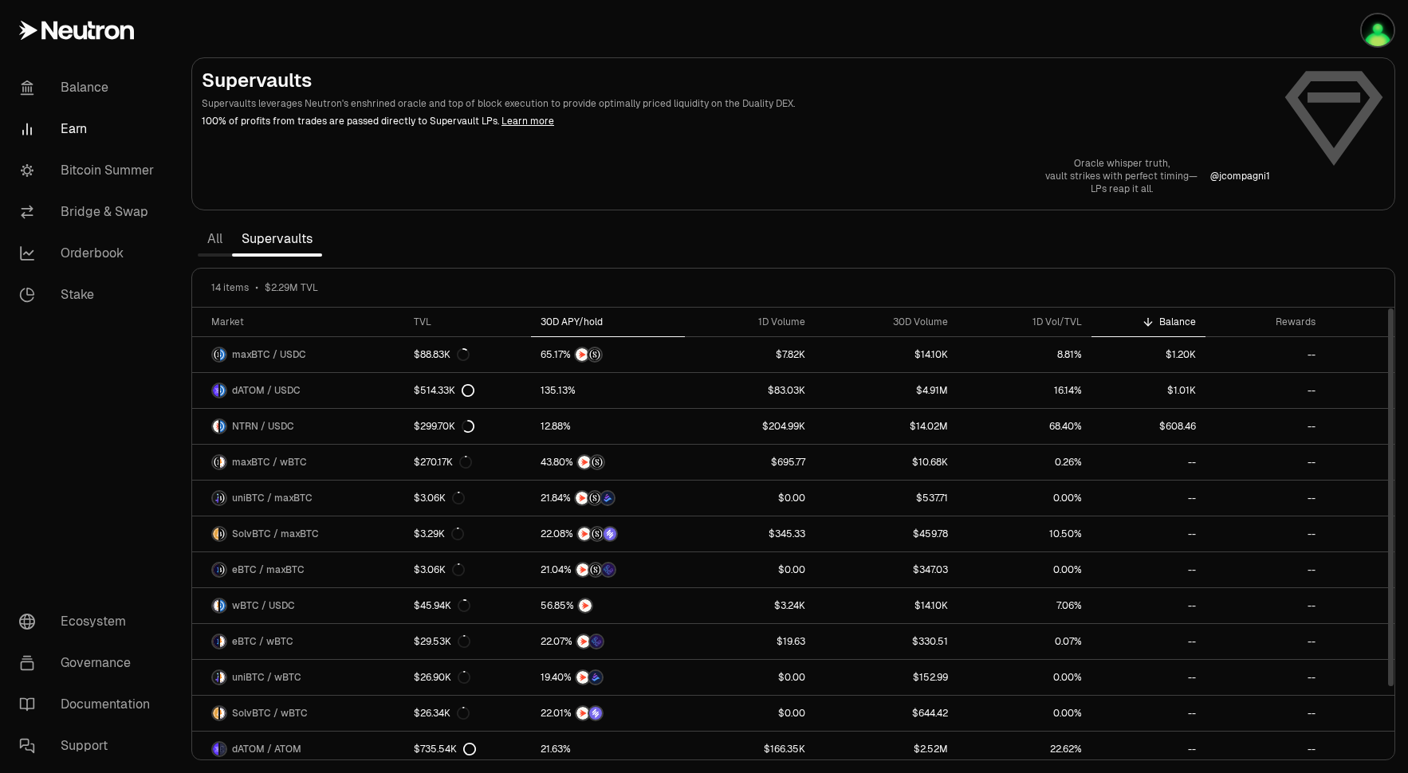
click at [584, 316] on div "30D APY/hold" at bounding box center [608, 322] width 135 height 13
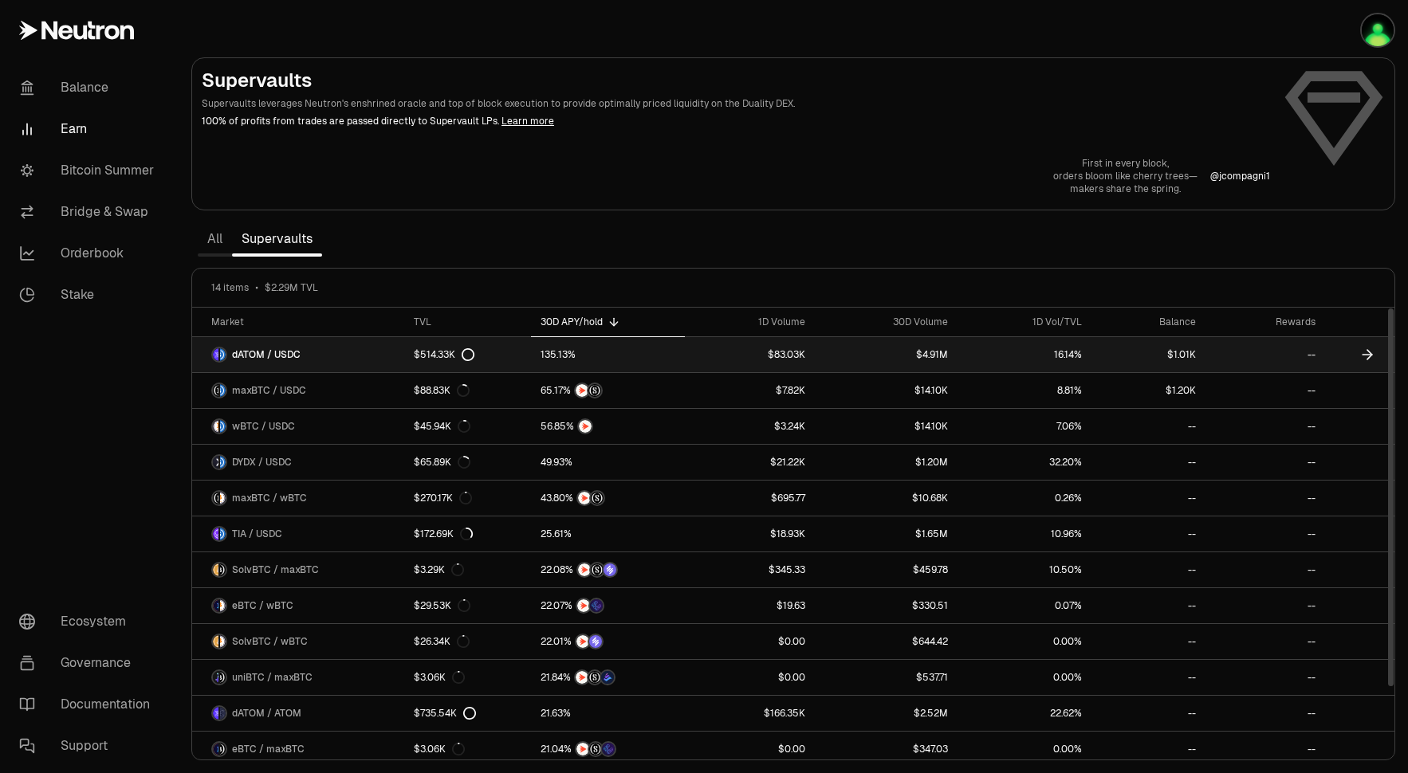
click at [706, 357] on link "$83.03K" at bounding box center [750, 354] width 130 height 35
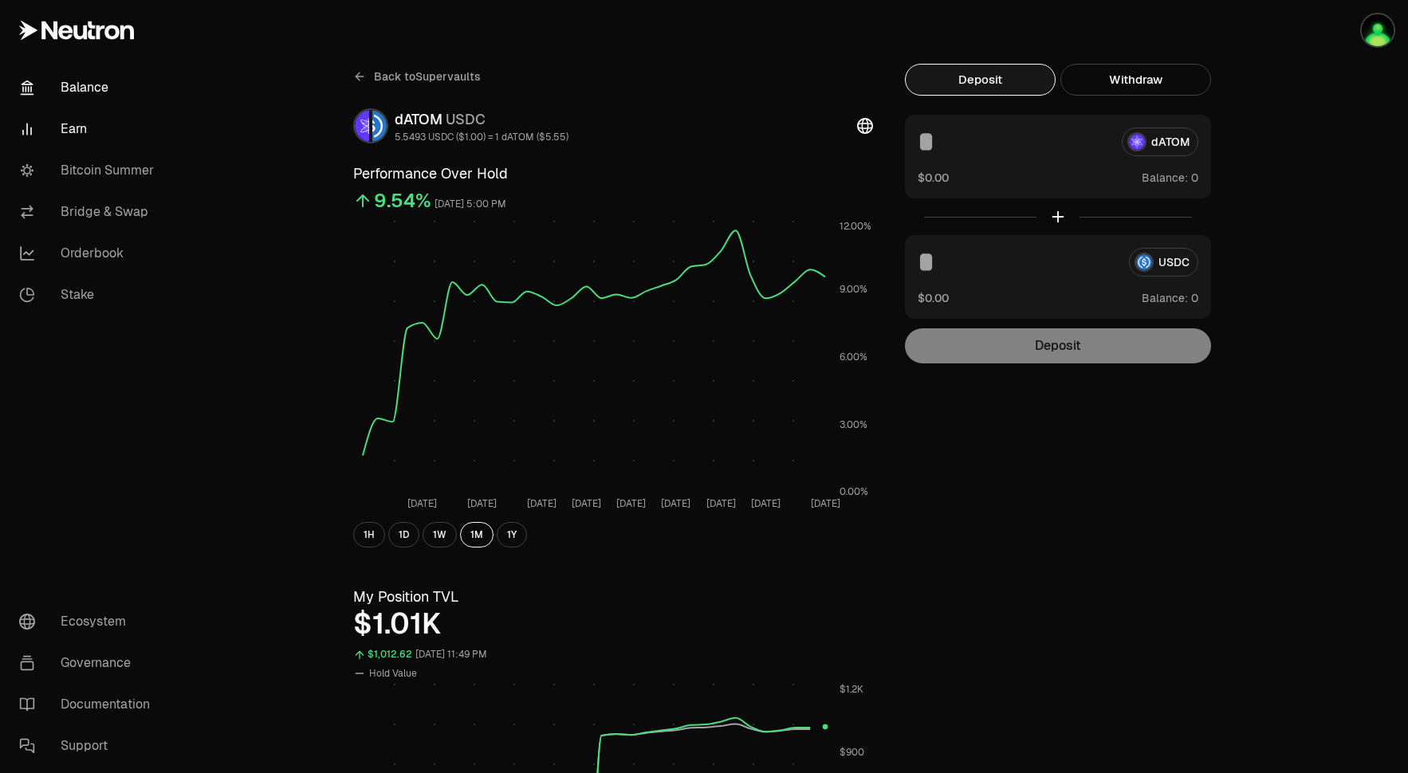
click at [78, 82] on link "Balance" at bounding box center [89, 87] width 166 height 41
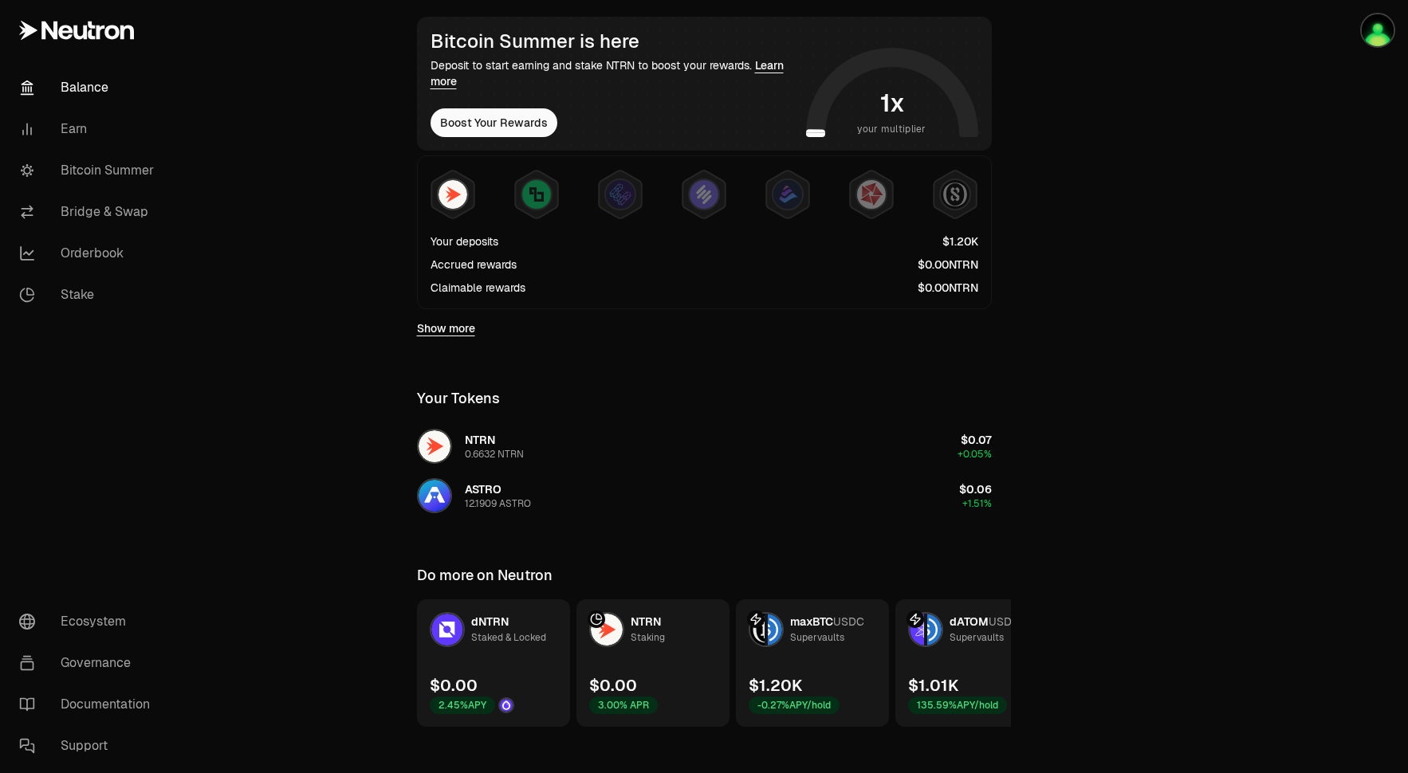
scroll to position [310, 0]
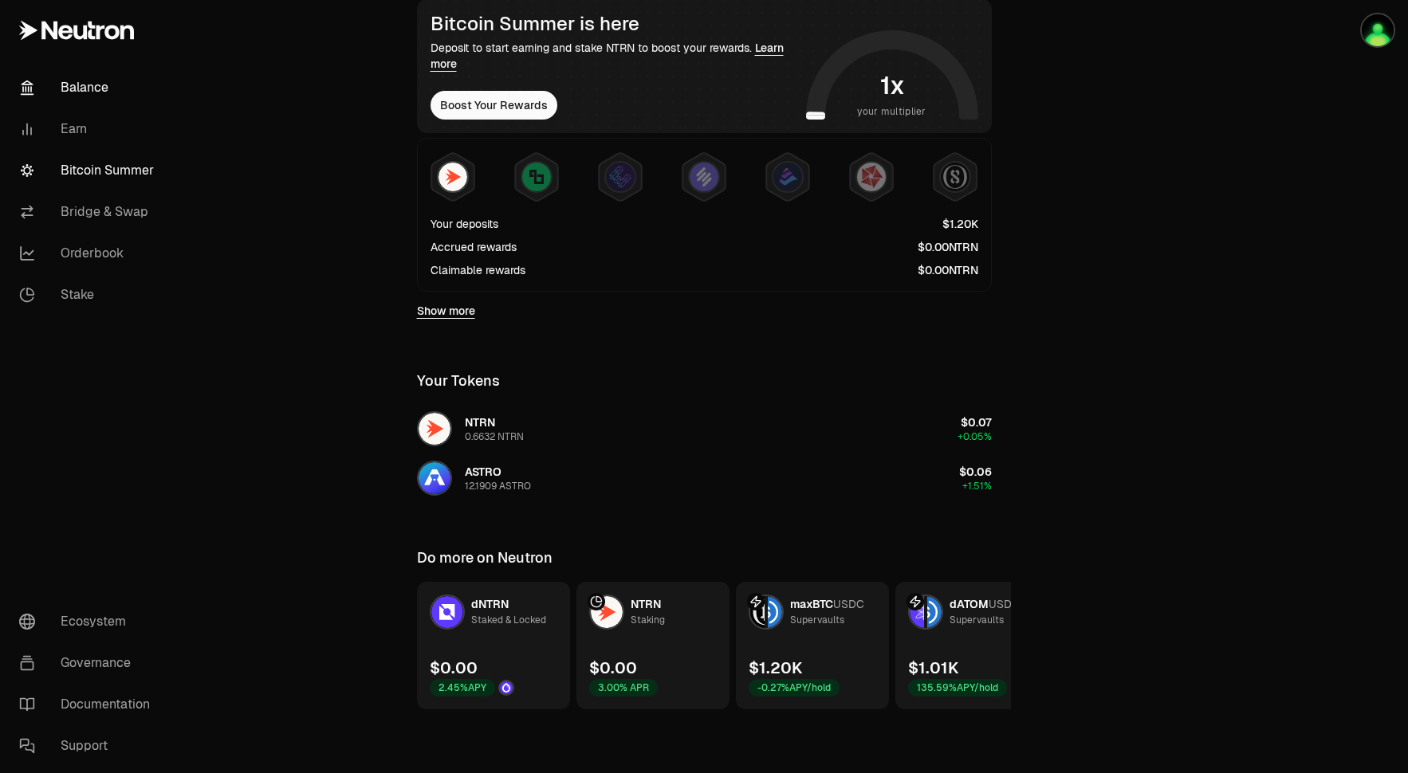
click at [111, 174] on link "Bitcoin Summer" at bounding box center [89, 170] width 166 height 41
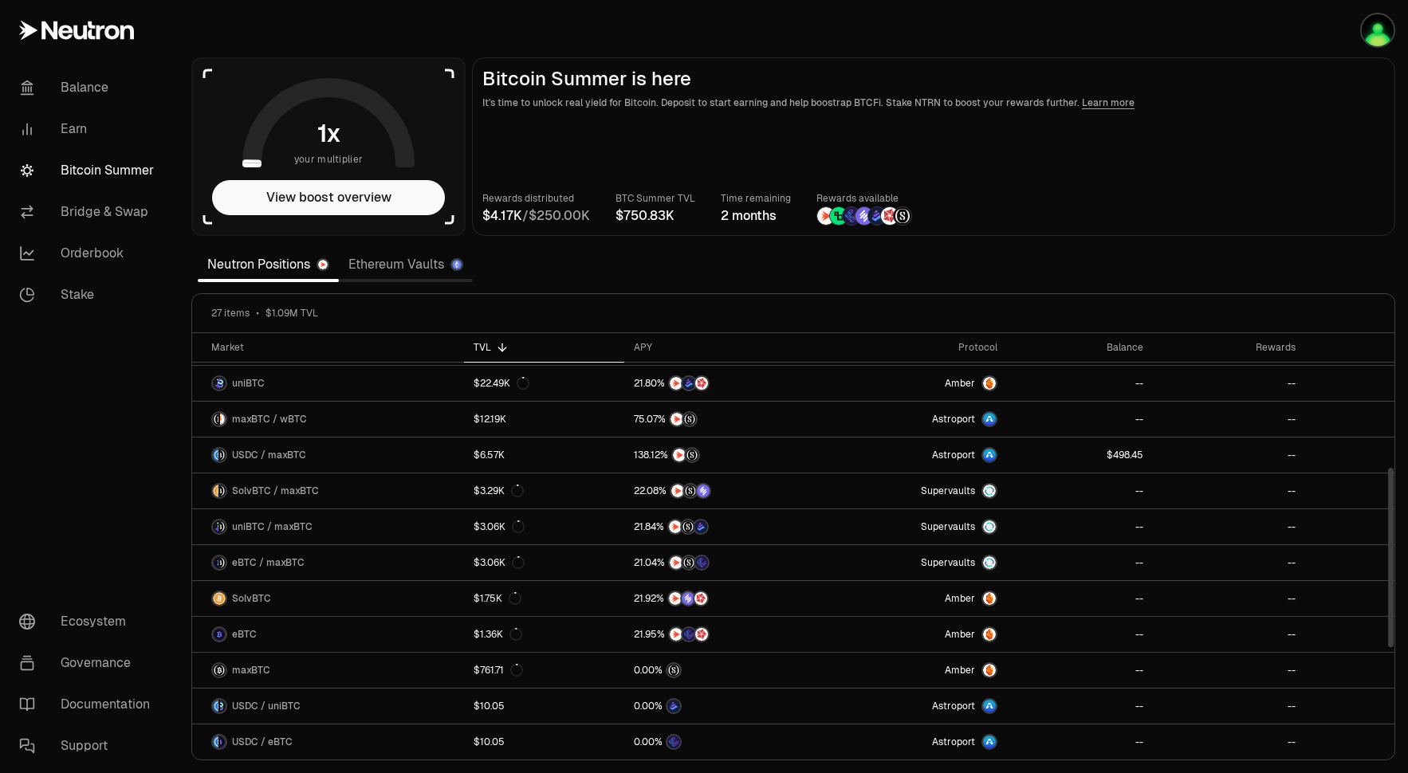
scroll to position [321, 0]
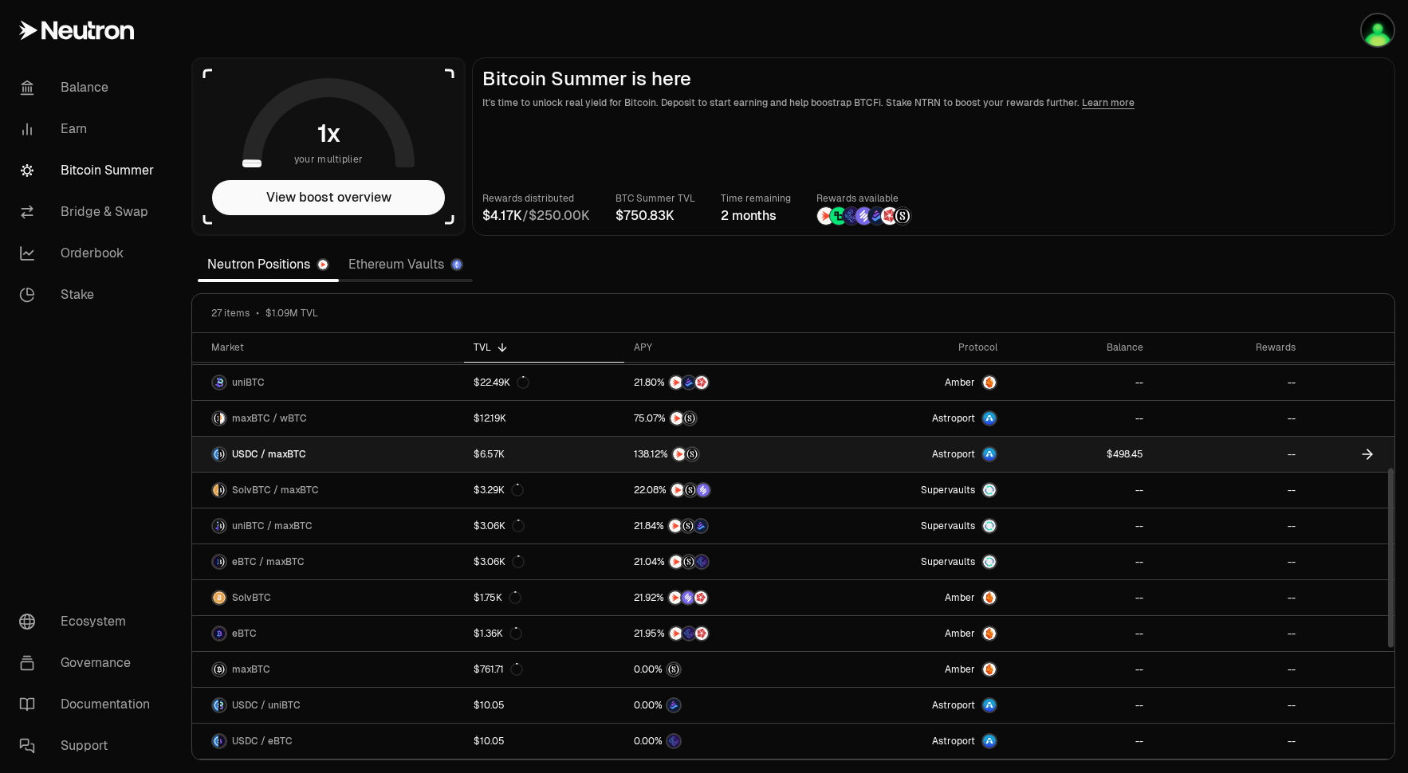
click at [899, 455] on link "Astroport" at bounding box center [912, 454] width 191 height 35
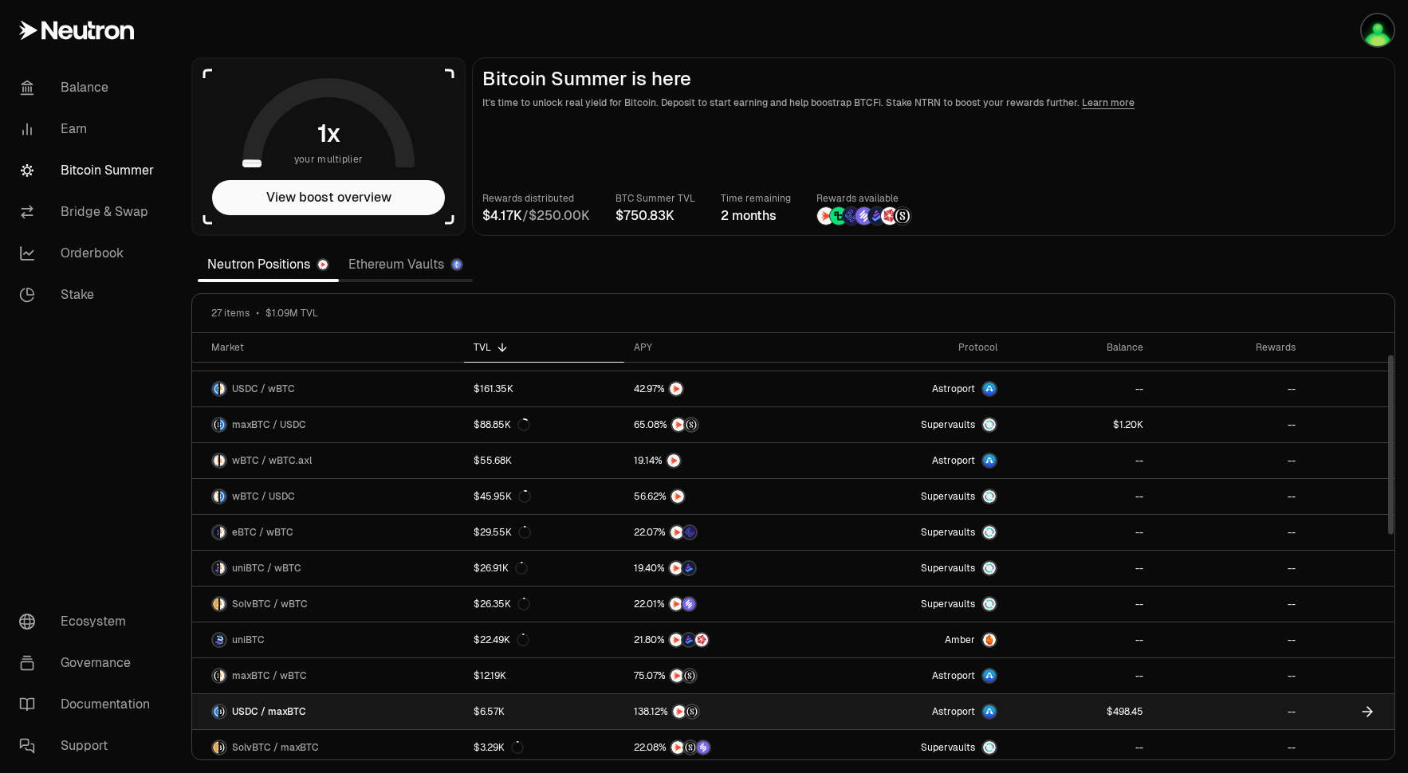
scroll to position [60, 0]
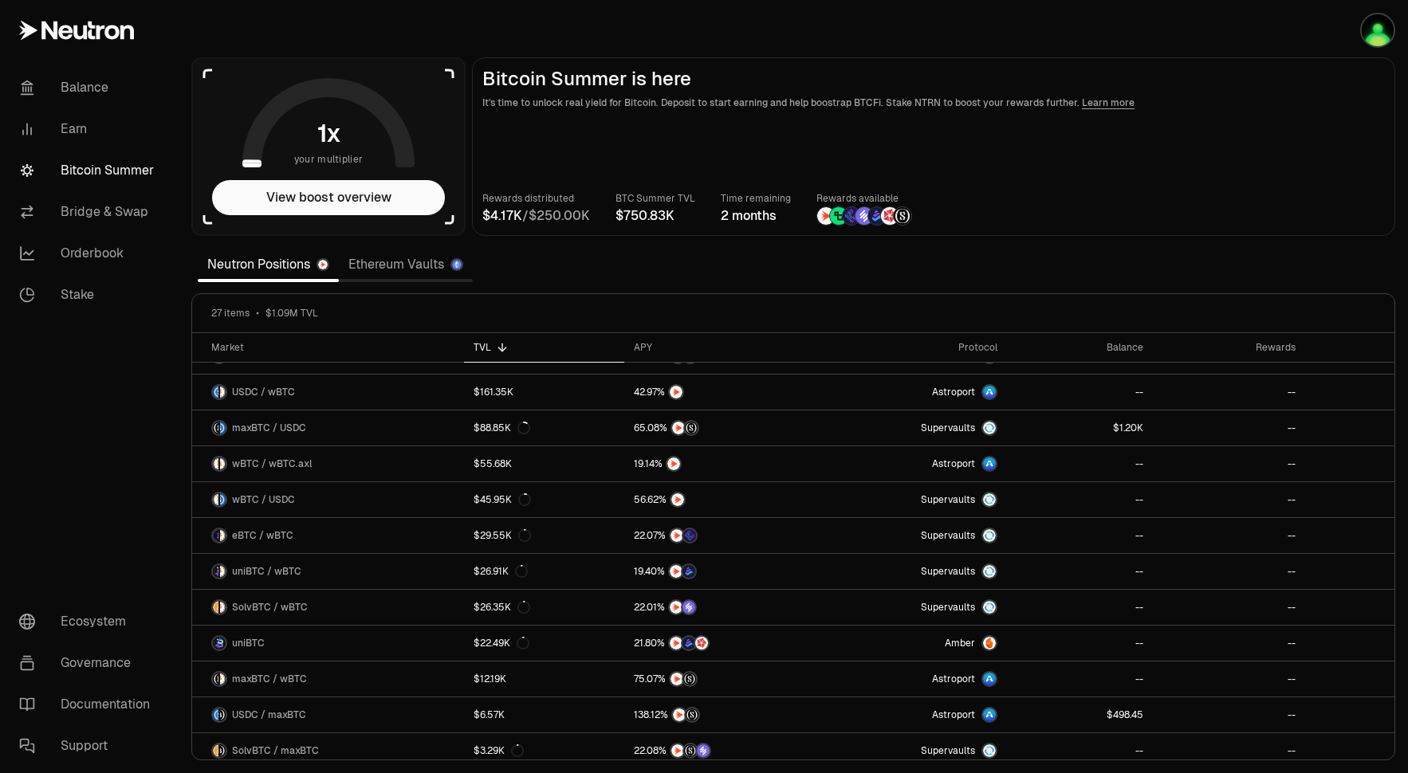
click at [108, 175] on link "Bitcoin Summer" at bounding box center [89, 170] width 166 height 41
click at [90, 96] on link "Balance" at bounding box center [89, 87] width 166 height 41
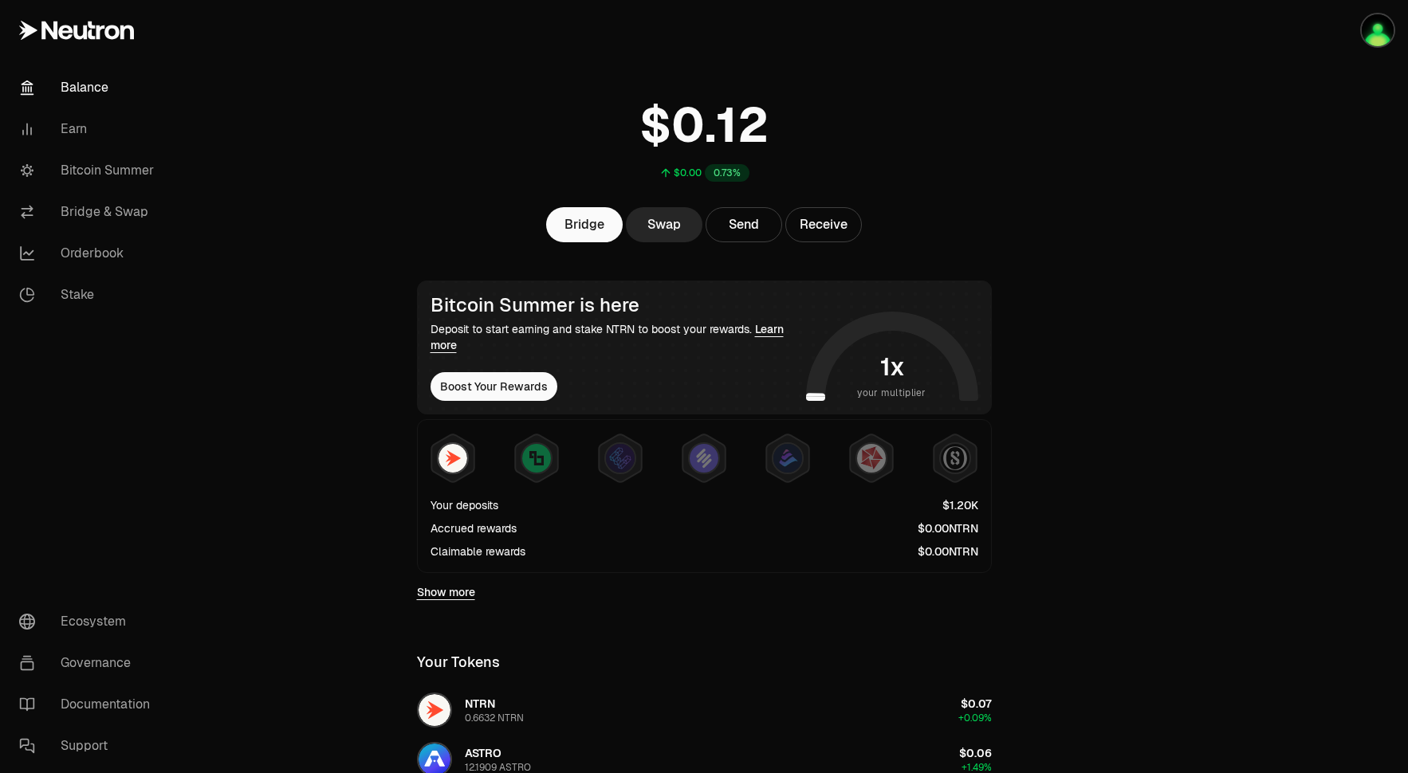
scroll to position [34, 0]
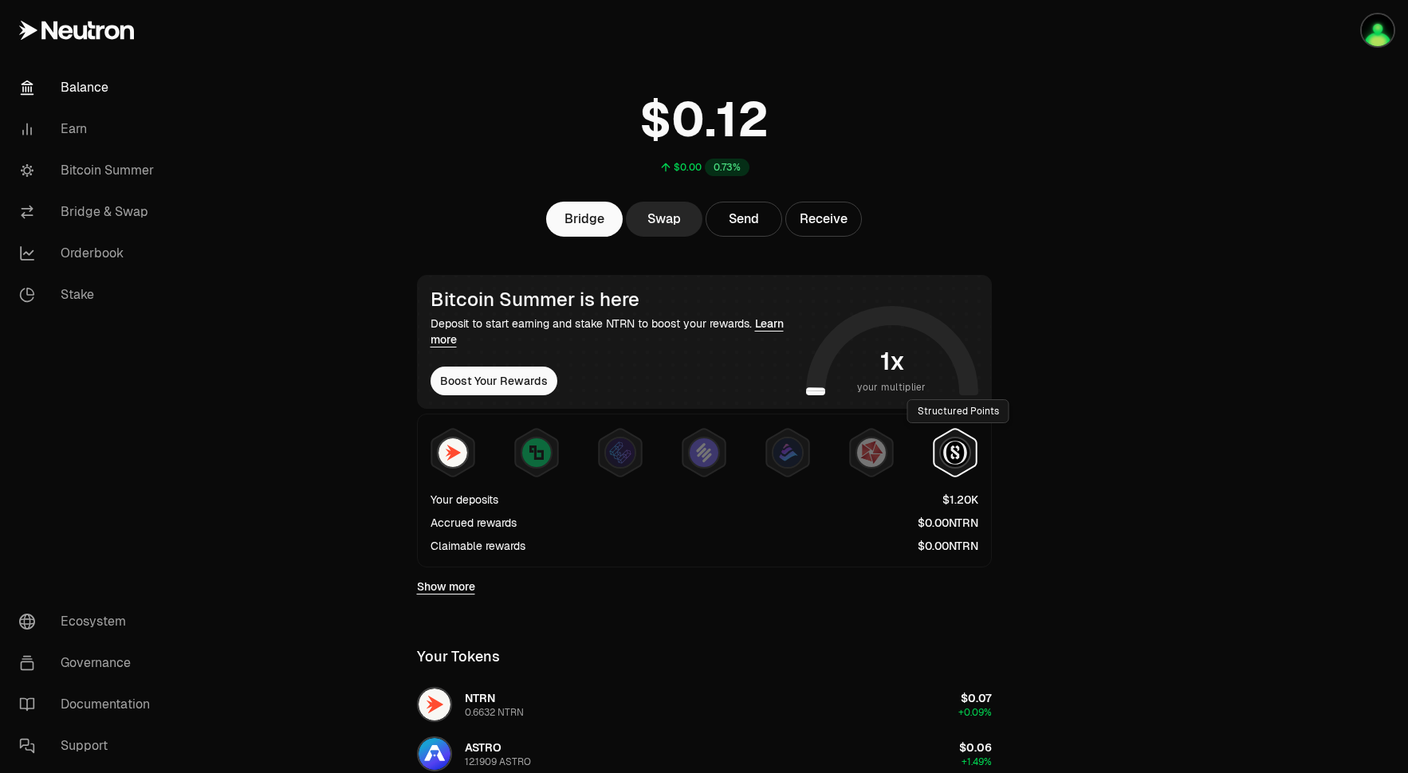
click at [948, 448] on img at bounding box center [955, 453] width 29 height 29
click at [962, 466] on div at bounding box center [955, 453] width 32 height 32
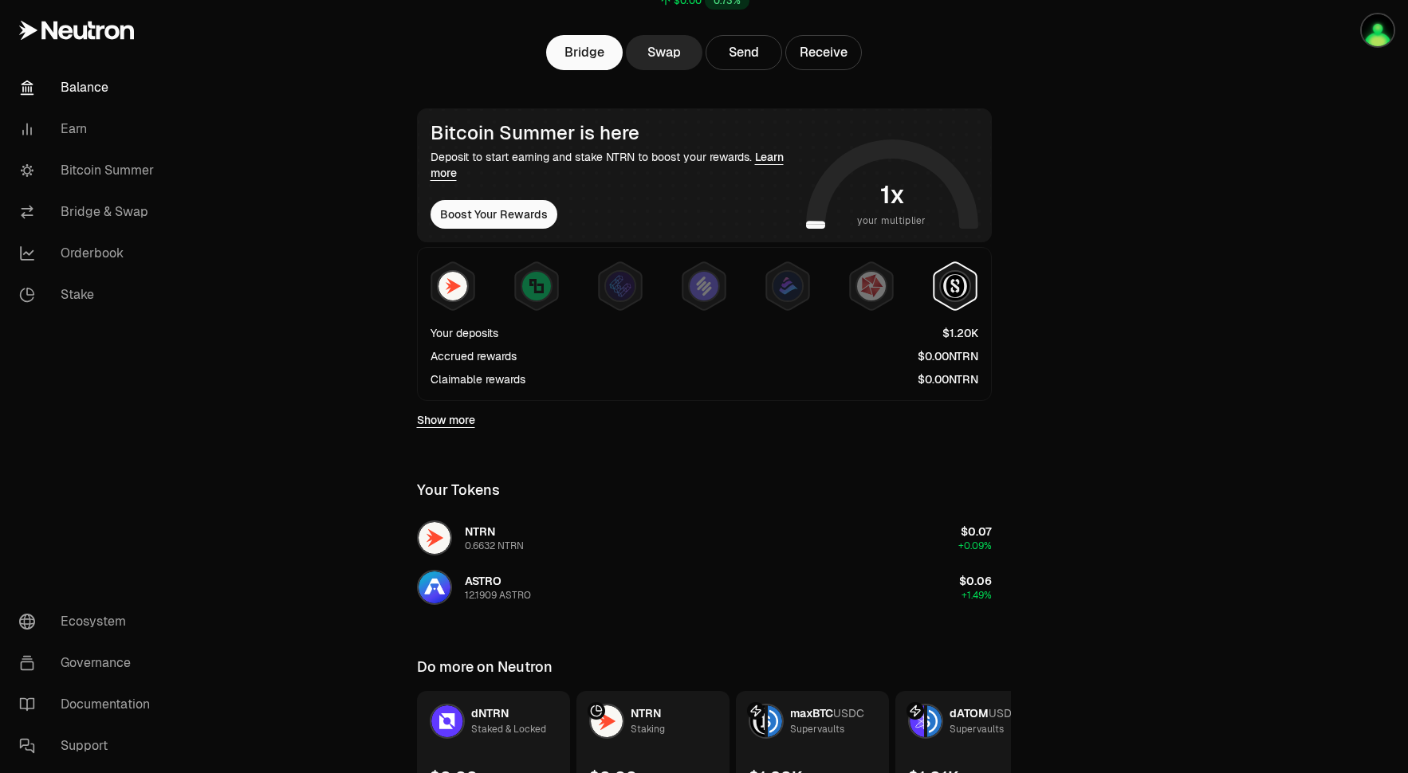
scroll to position [222, 0]
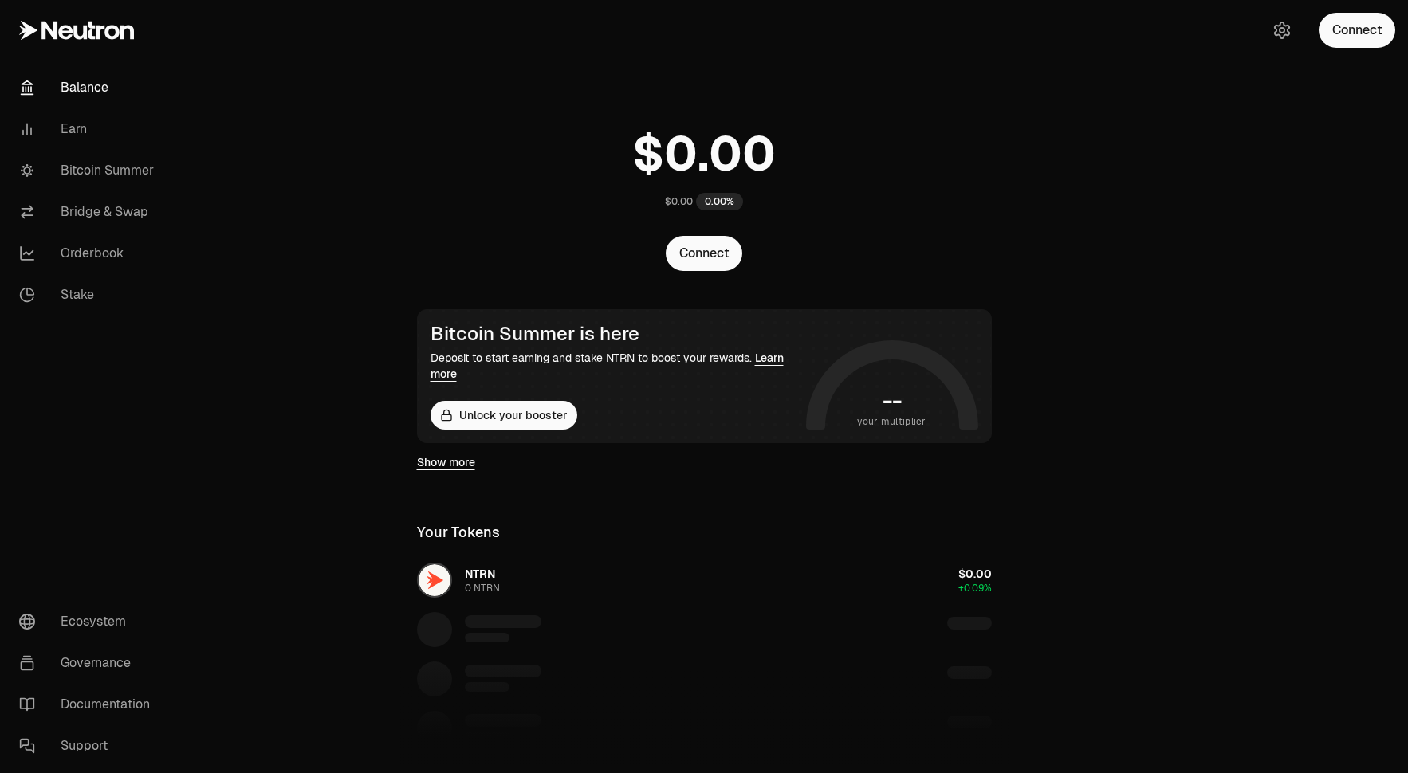
scroll to position [222, 0]
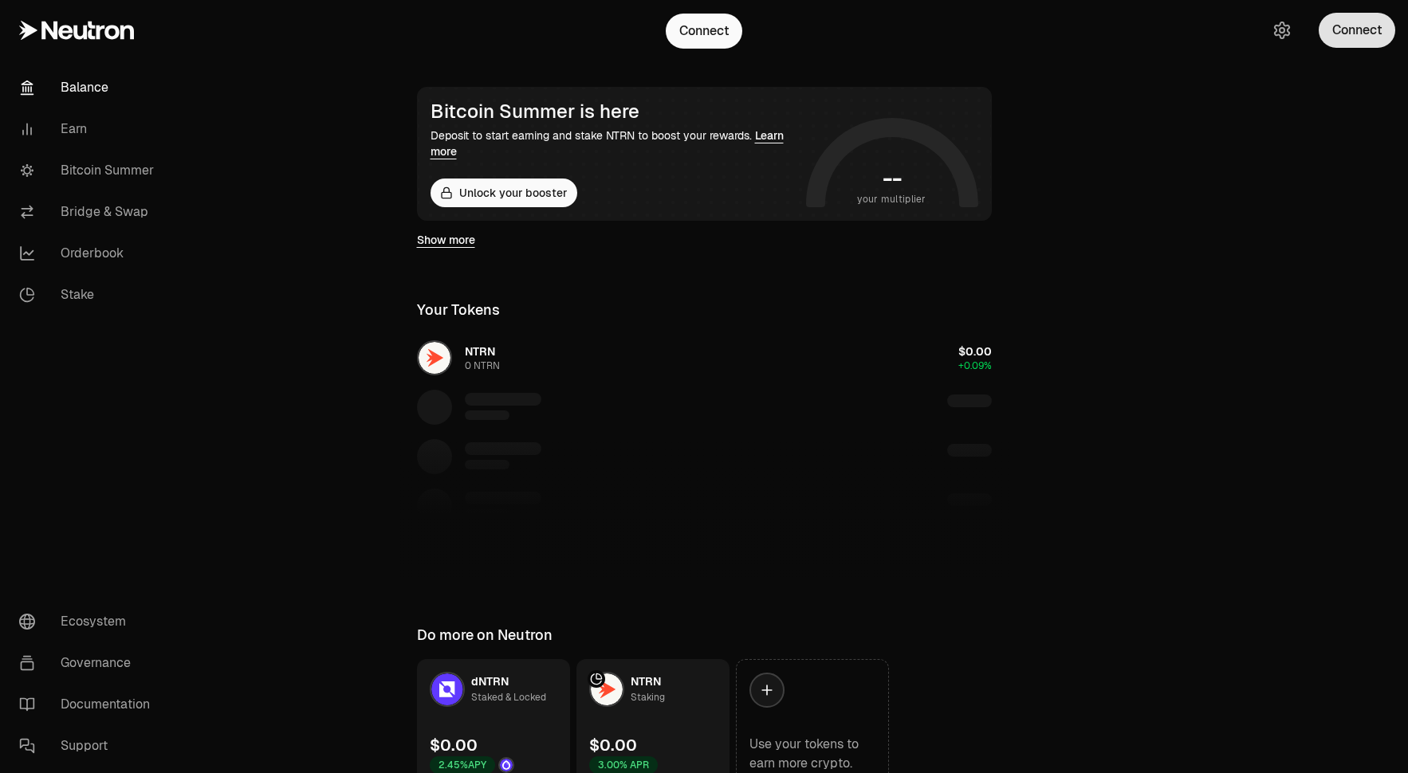
click at [1367, 30] on button "Connect" at bounding box center [1357, 30] width 77 height 35
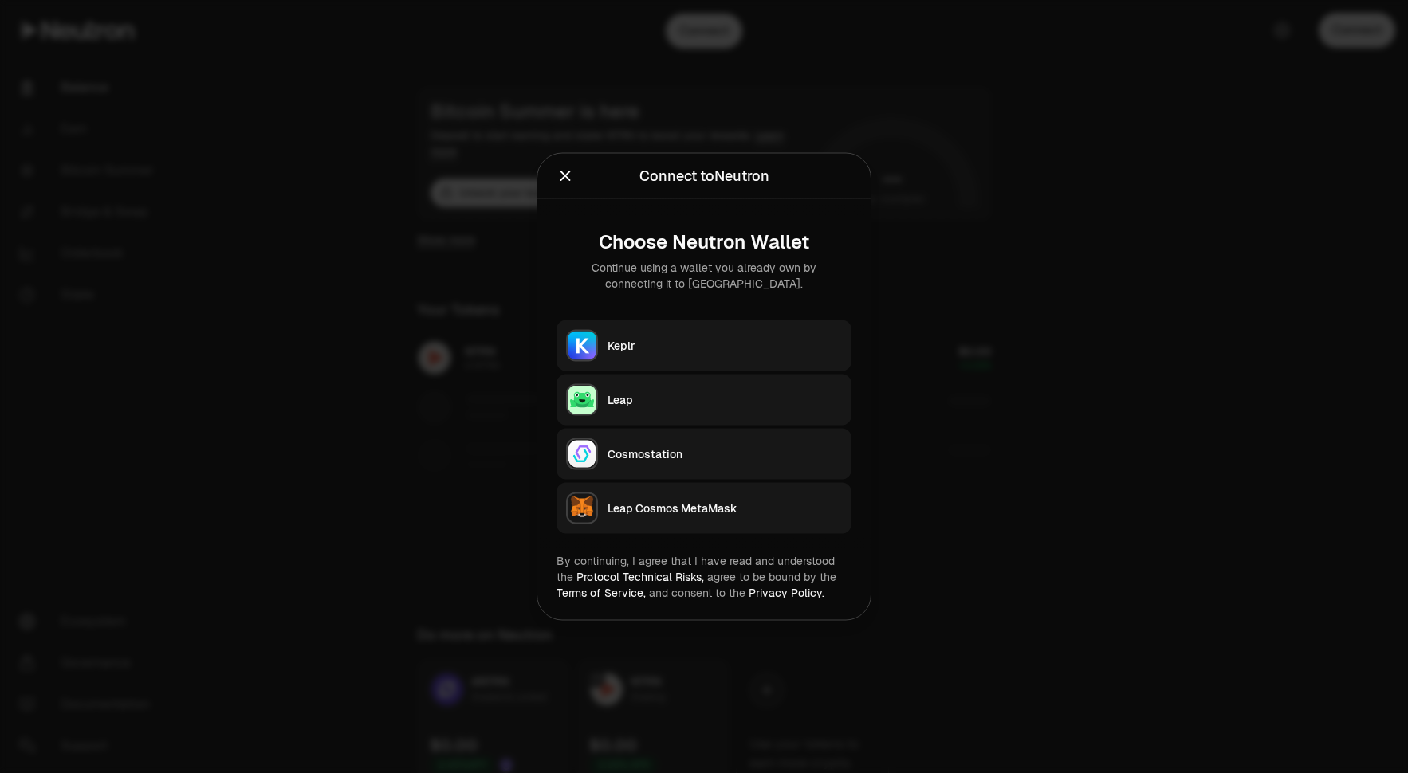
click at [687, 396] on div "Leap" at bounding box center [725, 400] width 234 height 16
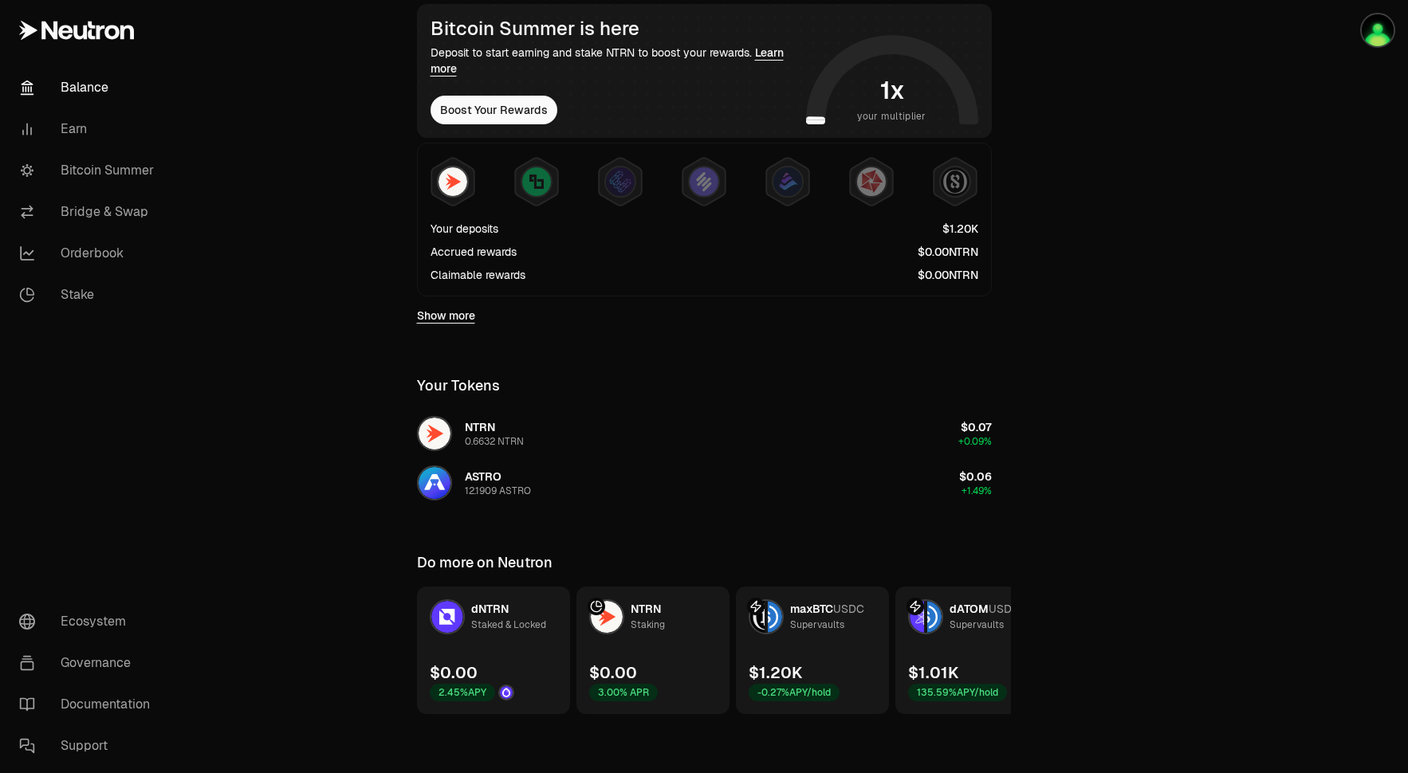
scroll to position [310, 0]
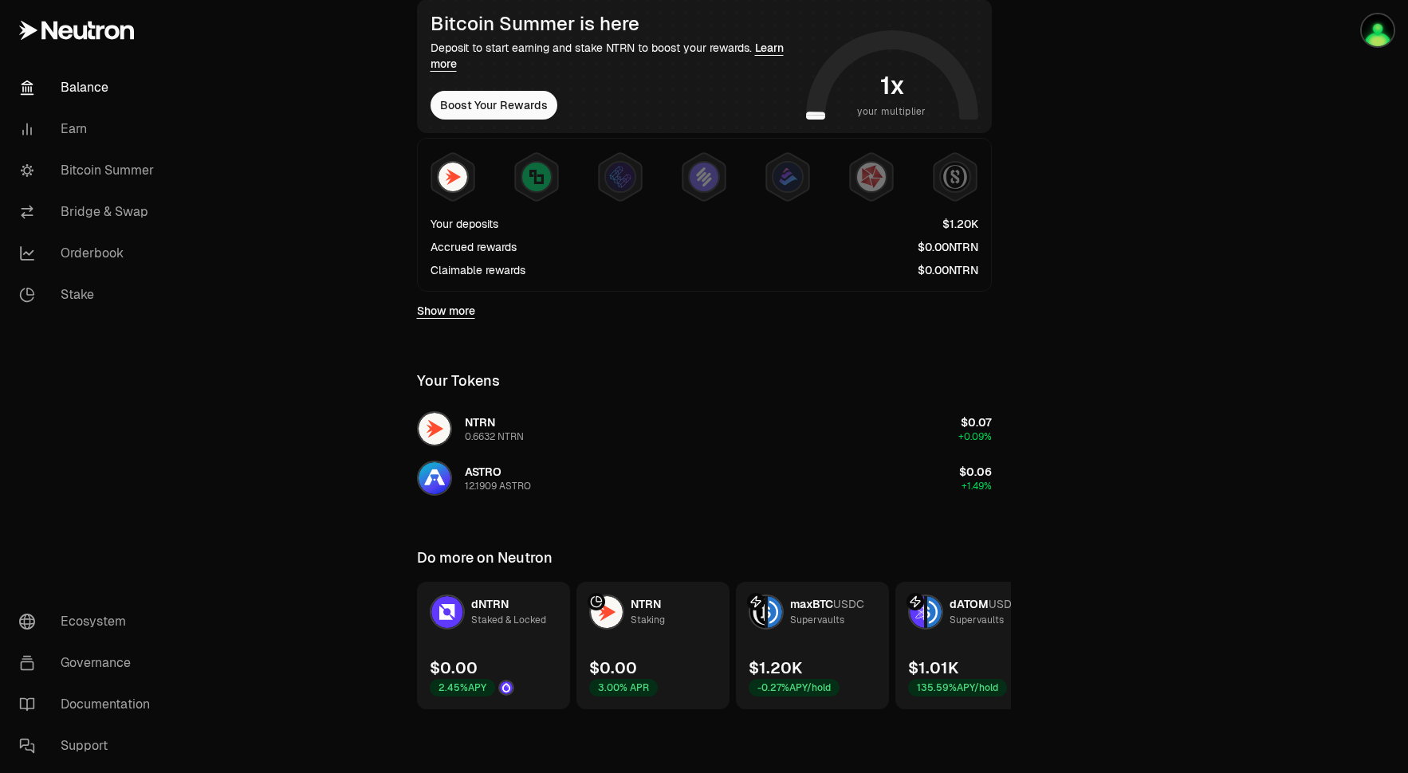
click at [965, 655] on link "dATOM USDC Supervaults $1.01K 135.59% APY/hold" at bounding box center [971, 646] width 153 height 128
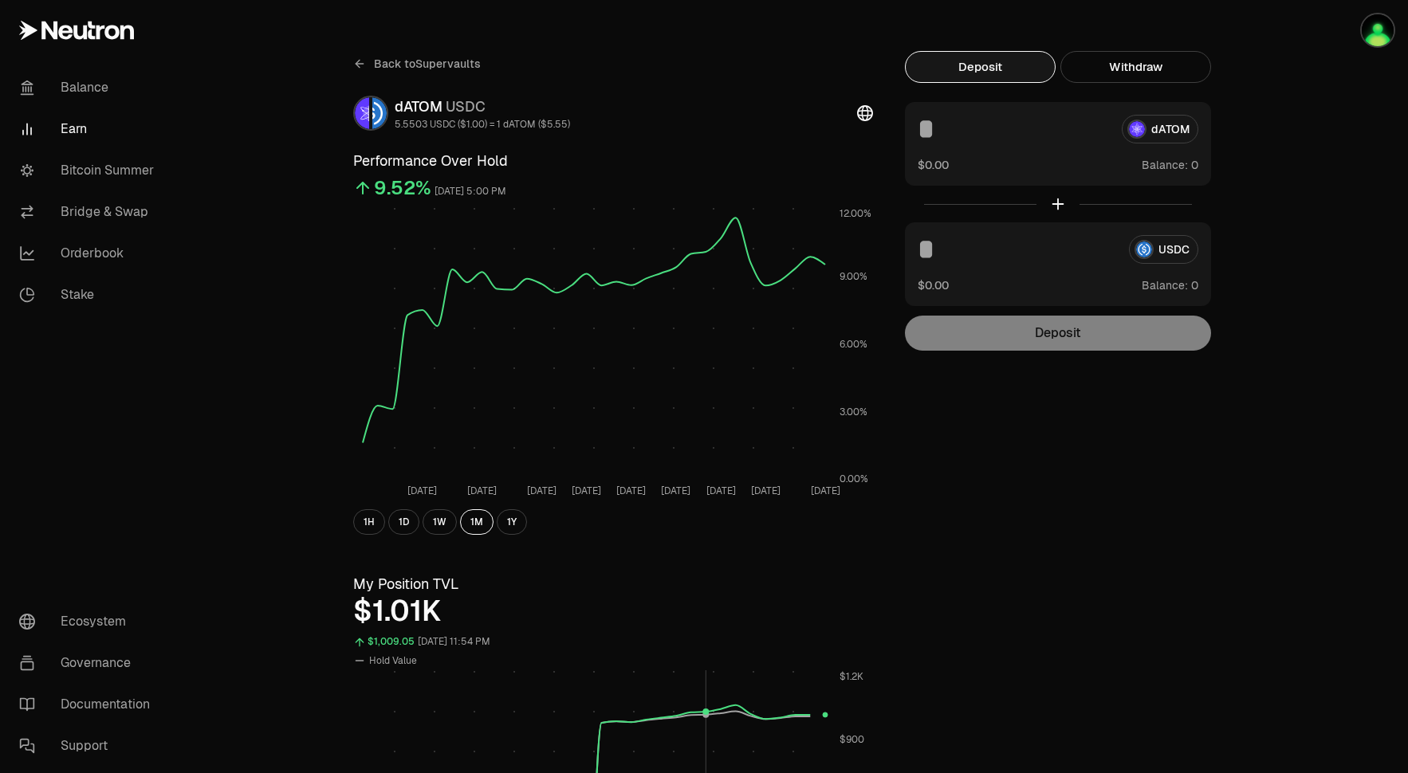
scroll to position [9, 0]
